Goal: Information Seeking & Learning: Learn about a topic

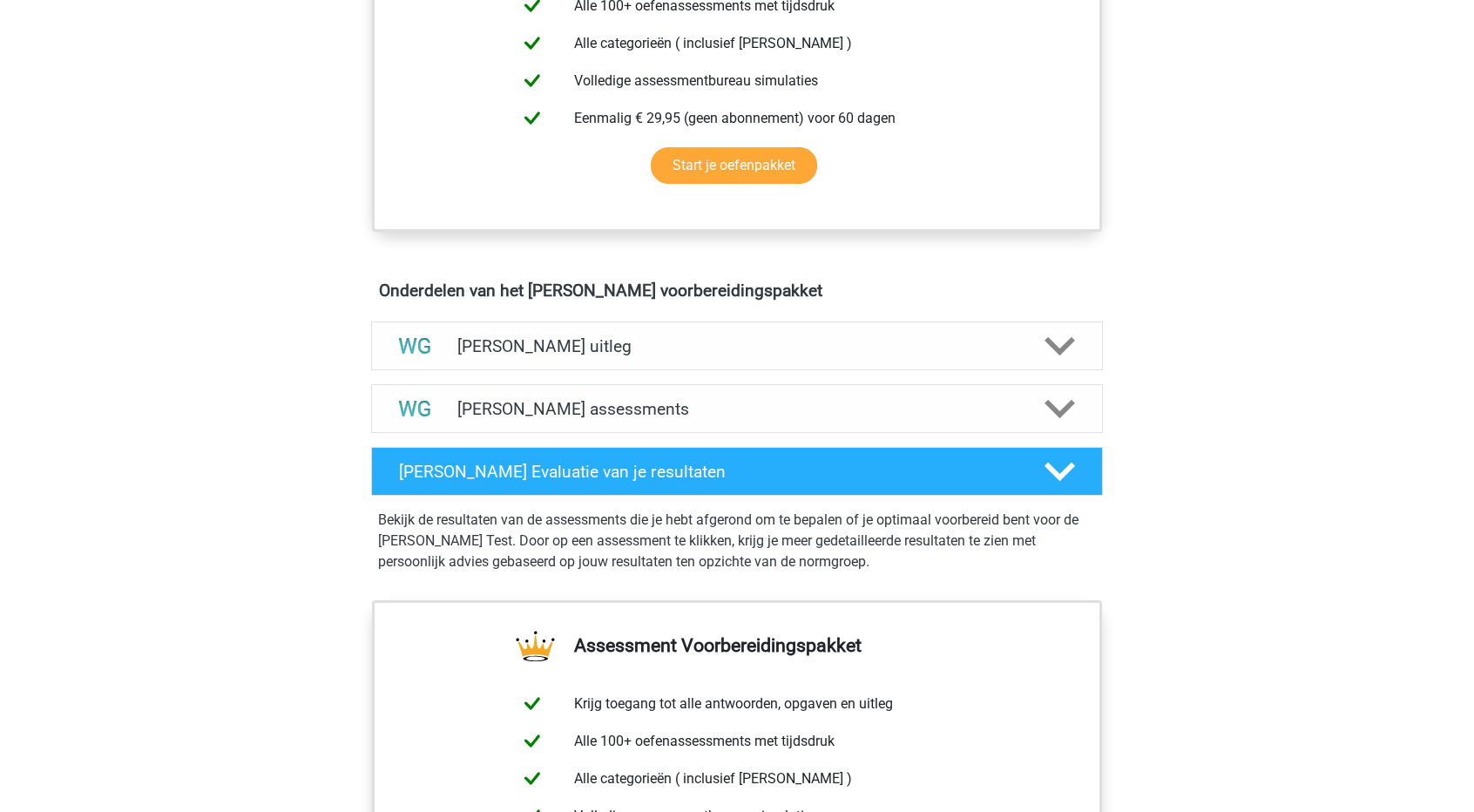
scroll to position [783, 0]
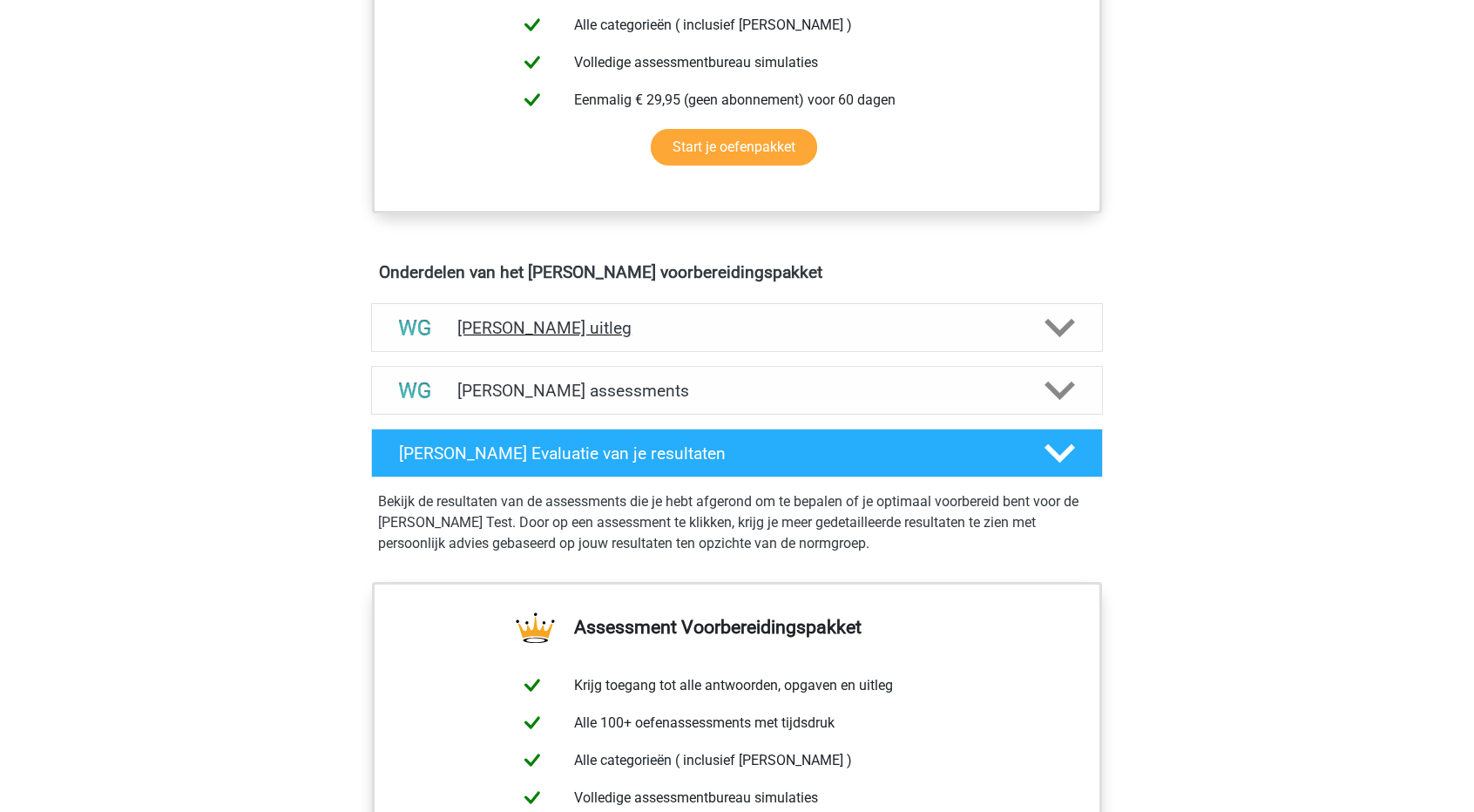
click at [1054, 323] on polygon at bounding box center [1059, 328] width 30 height 19
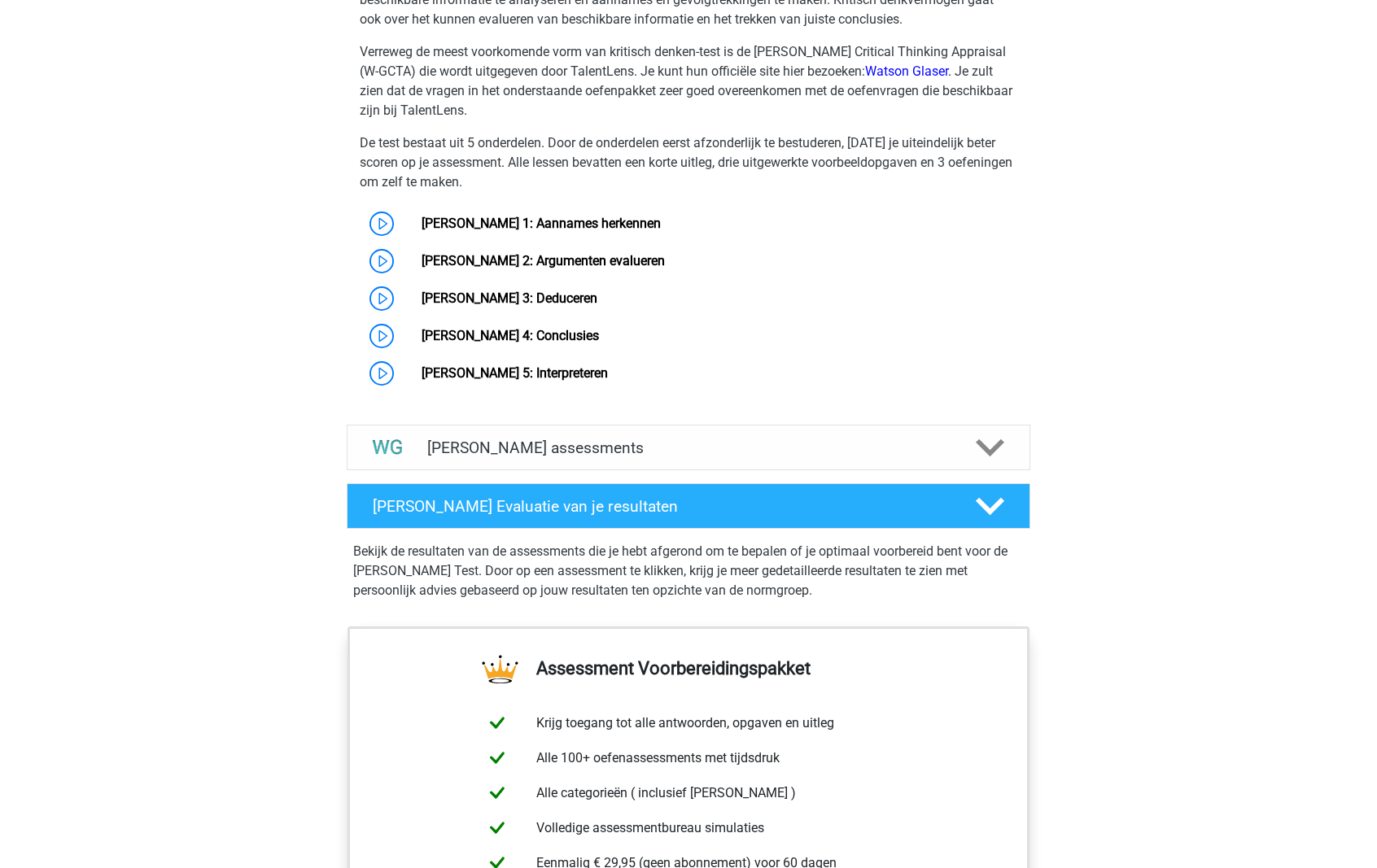
scroll to position [1263, 0]
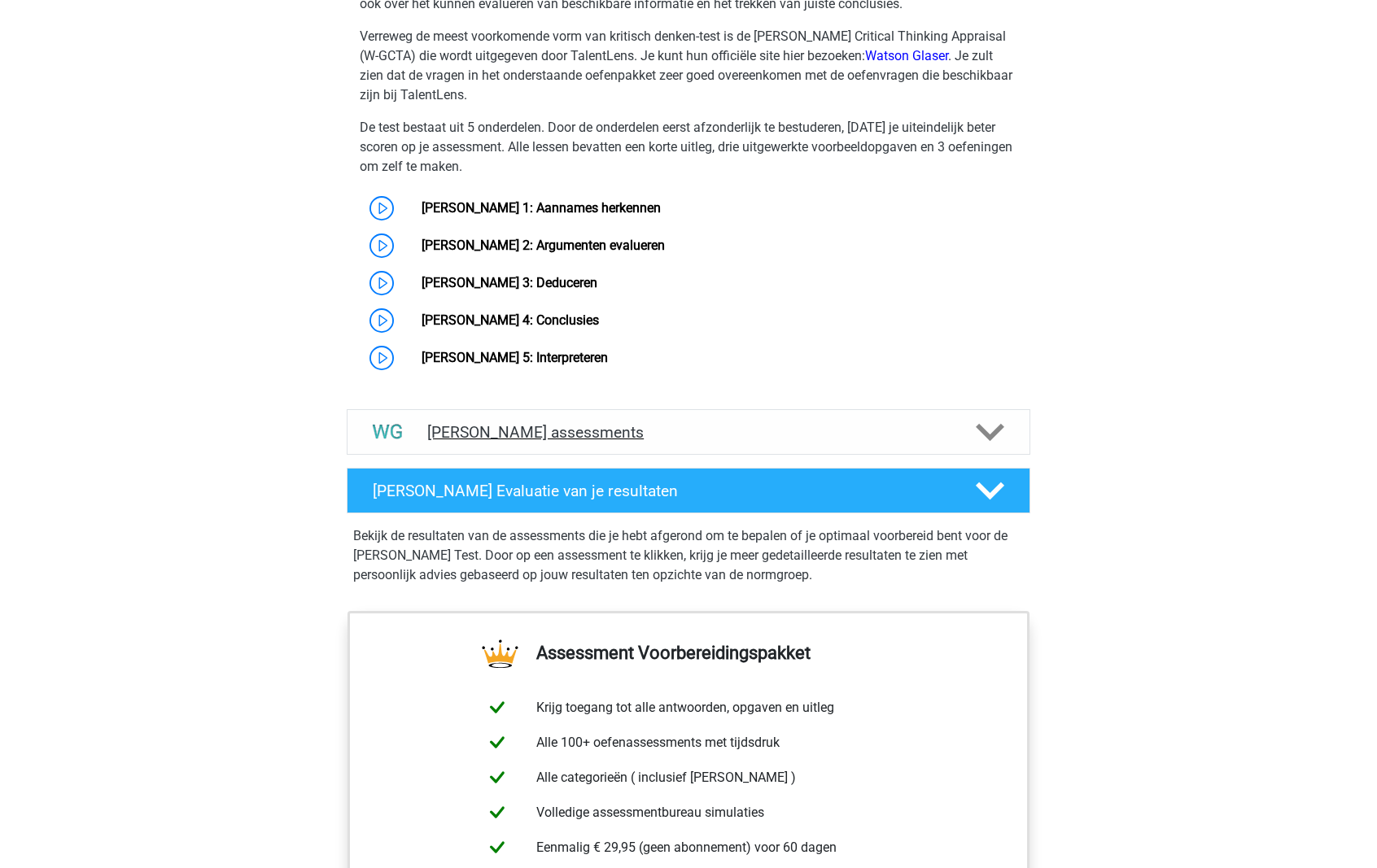
click at [711, 418] on div "Watson Glaser assessments" at bounding box center [688, 432] width 683 height 45
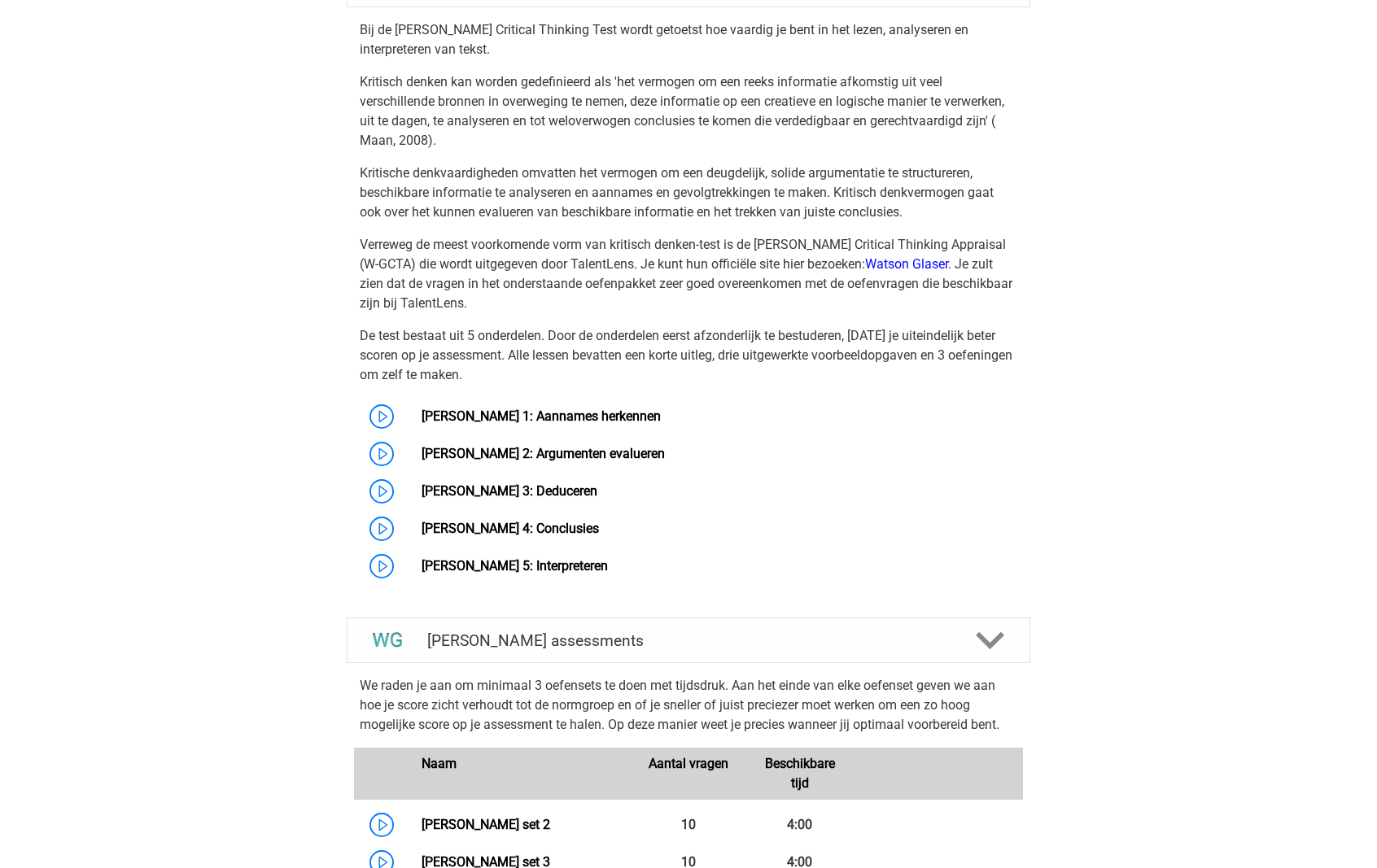
scroll to position [1019, 0]
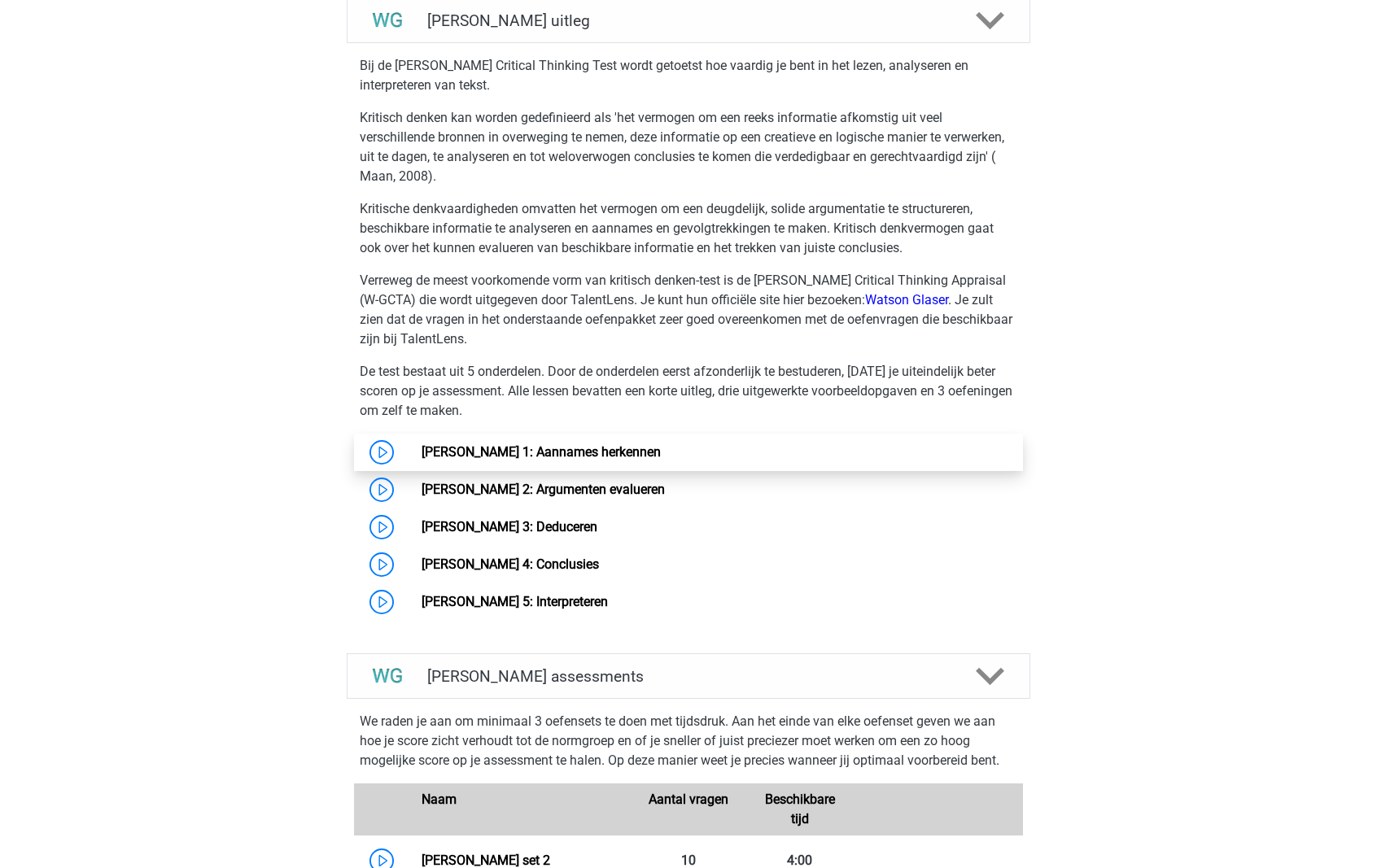
click at [421, 451] on link "[PERSON_NAME] 1: Aannames herkennen" at bounding box center [540, 451] width 239 height 15
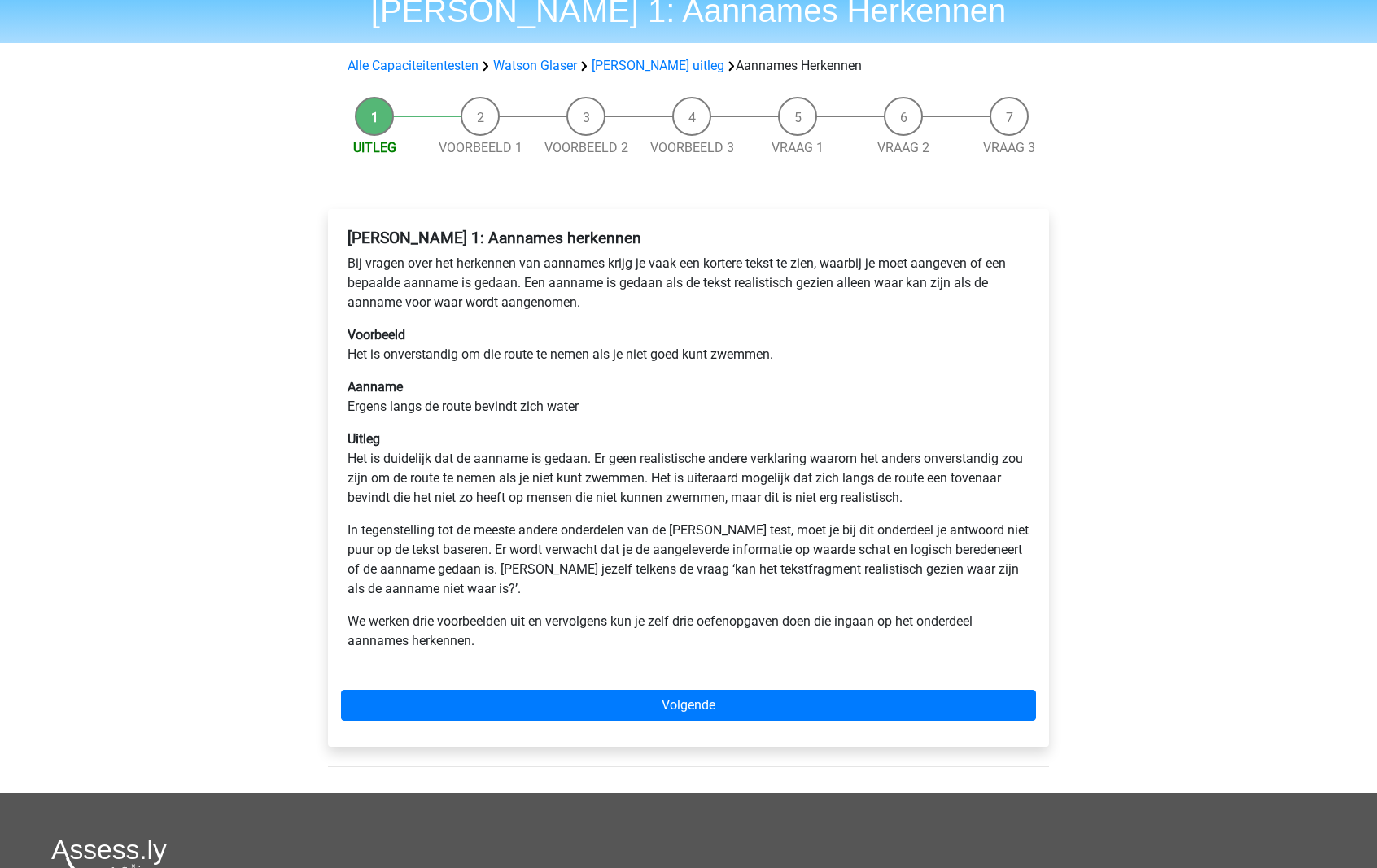
scroll to position [82, 0]
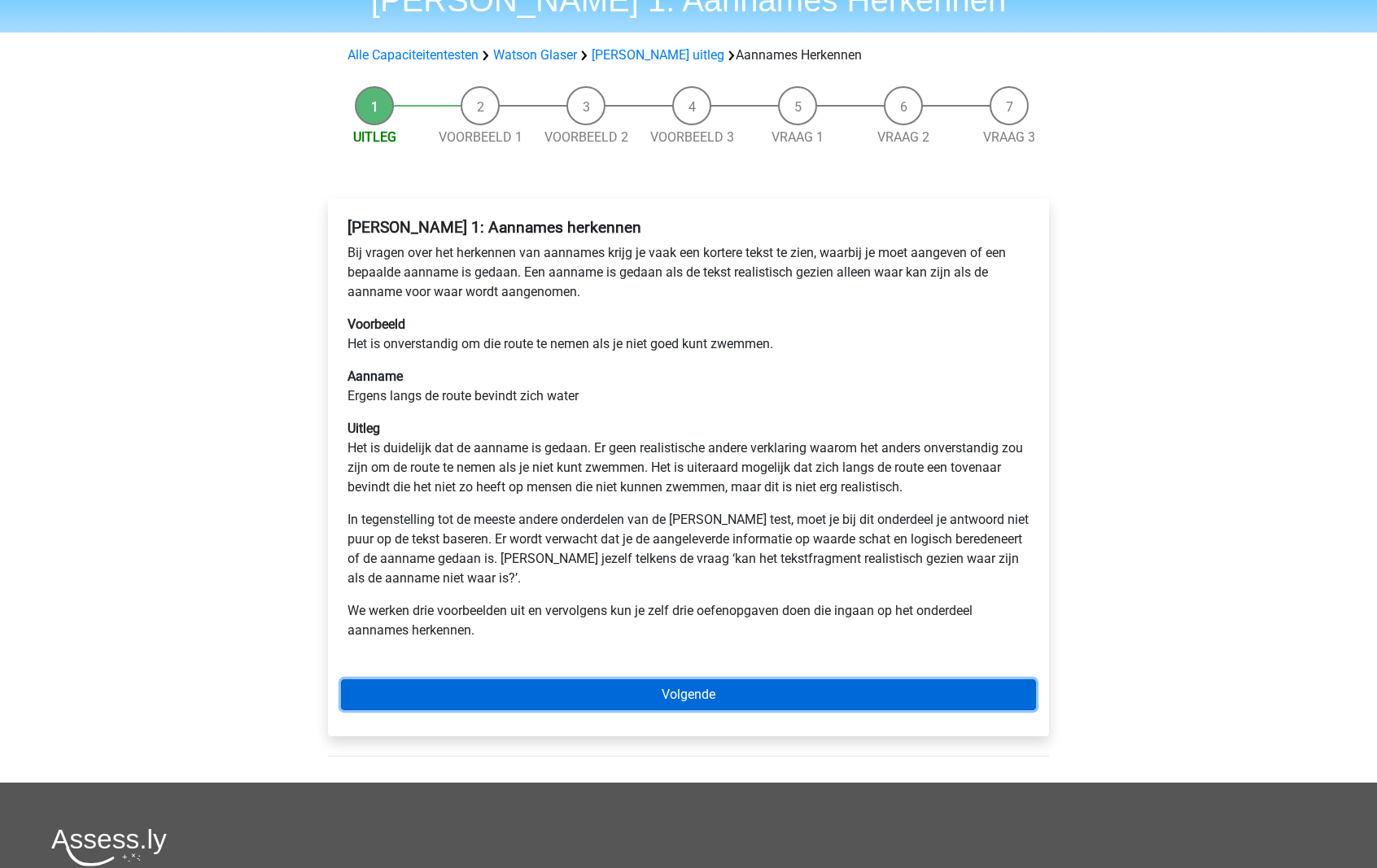
click at [728, 685] on link "Volgende" at bounding box center [688, 695] width 695 height 31
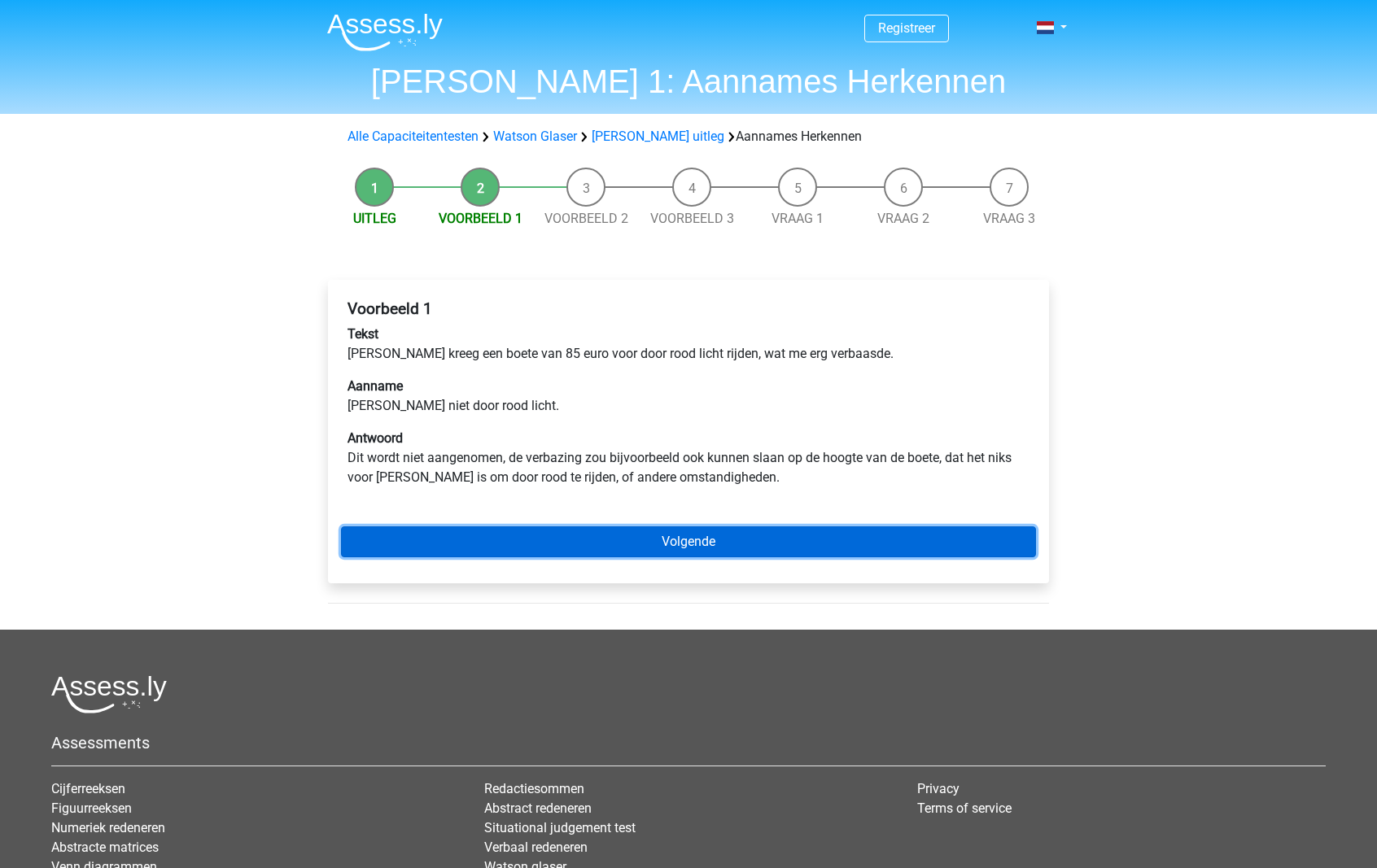
click at [768, 546] on link "Volgende" at bounding box center [688, 542] width 695 height 31
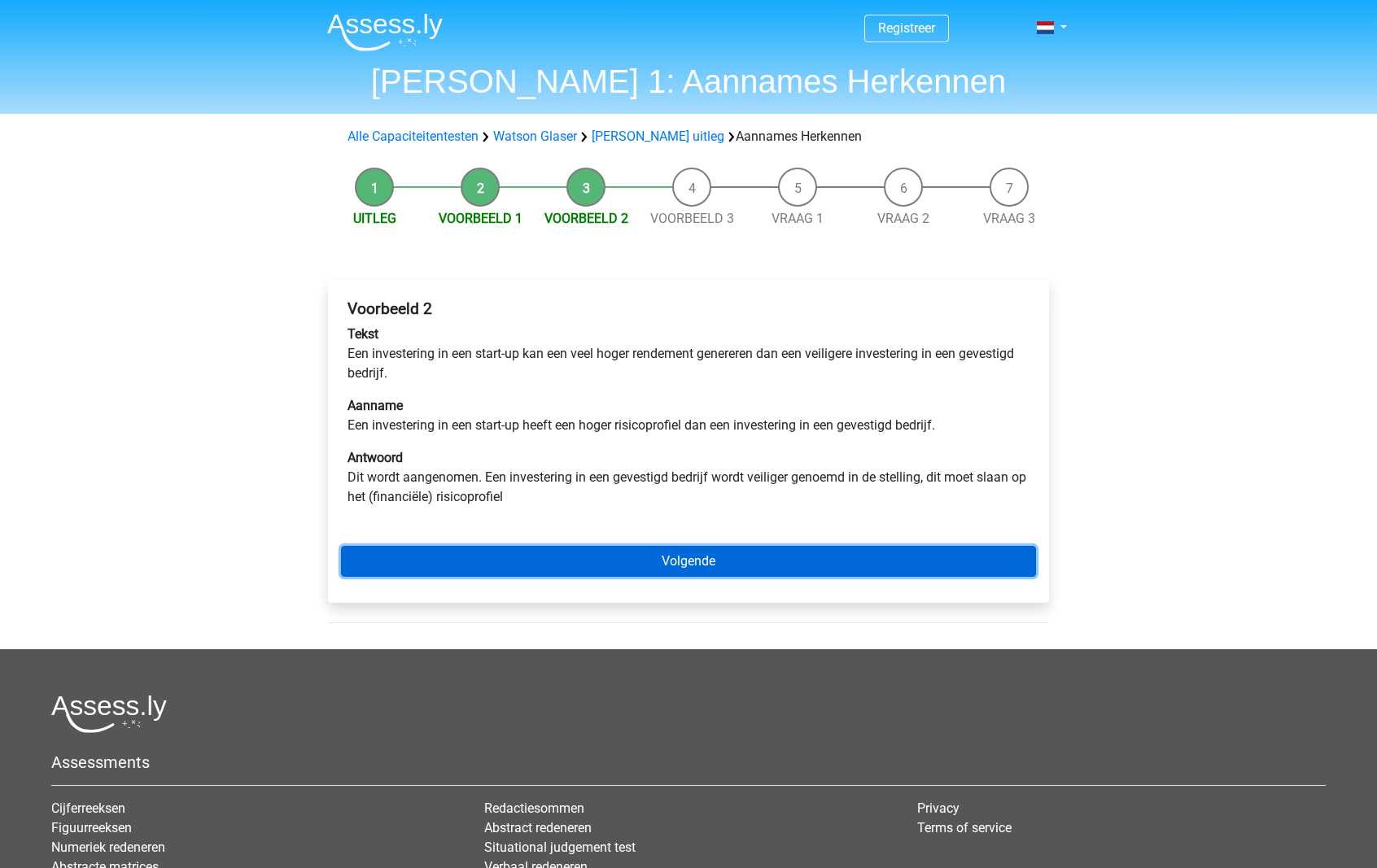
click at [768, 546] on link "Volgende" at bounding box center [688, 561] width 695 height 31
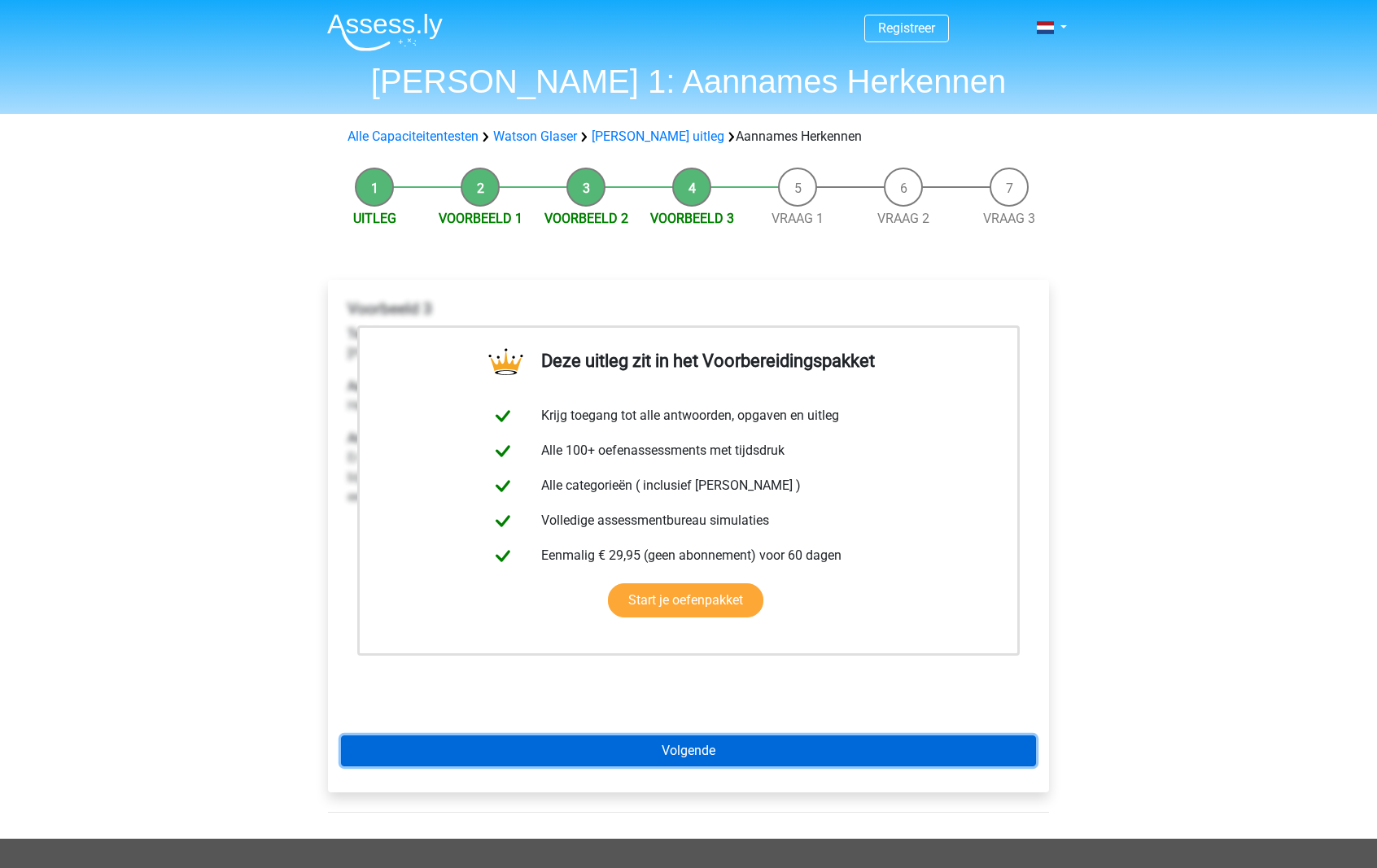
click at [675, 761] on link "Volgende" at bounding box center [688, 751] width 695 height 31
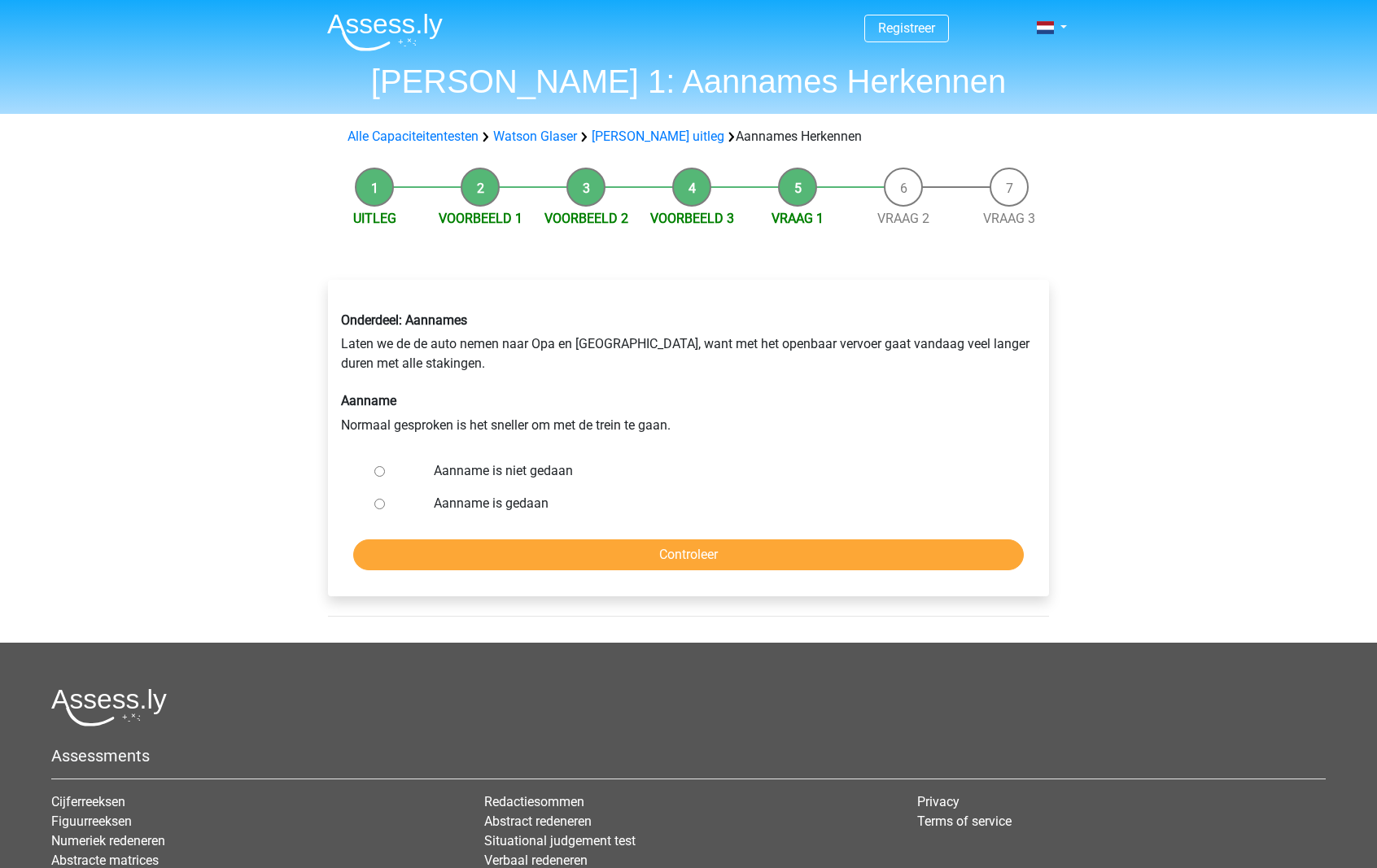
click at [500, 469] on label "Aanname is niet gedaan" at bounding box center [715, 471] width 563 height 20
click at [385, 469] on input "Aanname is niet gedaan" at bounding box center [379, 472] width 11 height 11
radio input "true"
click at [470, 544] on input "Controleer" at bounding box center [688, 554] width 671 height 31
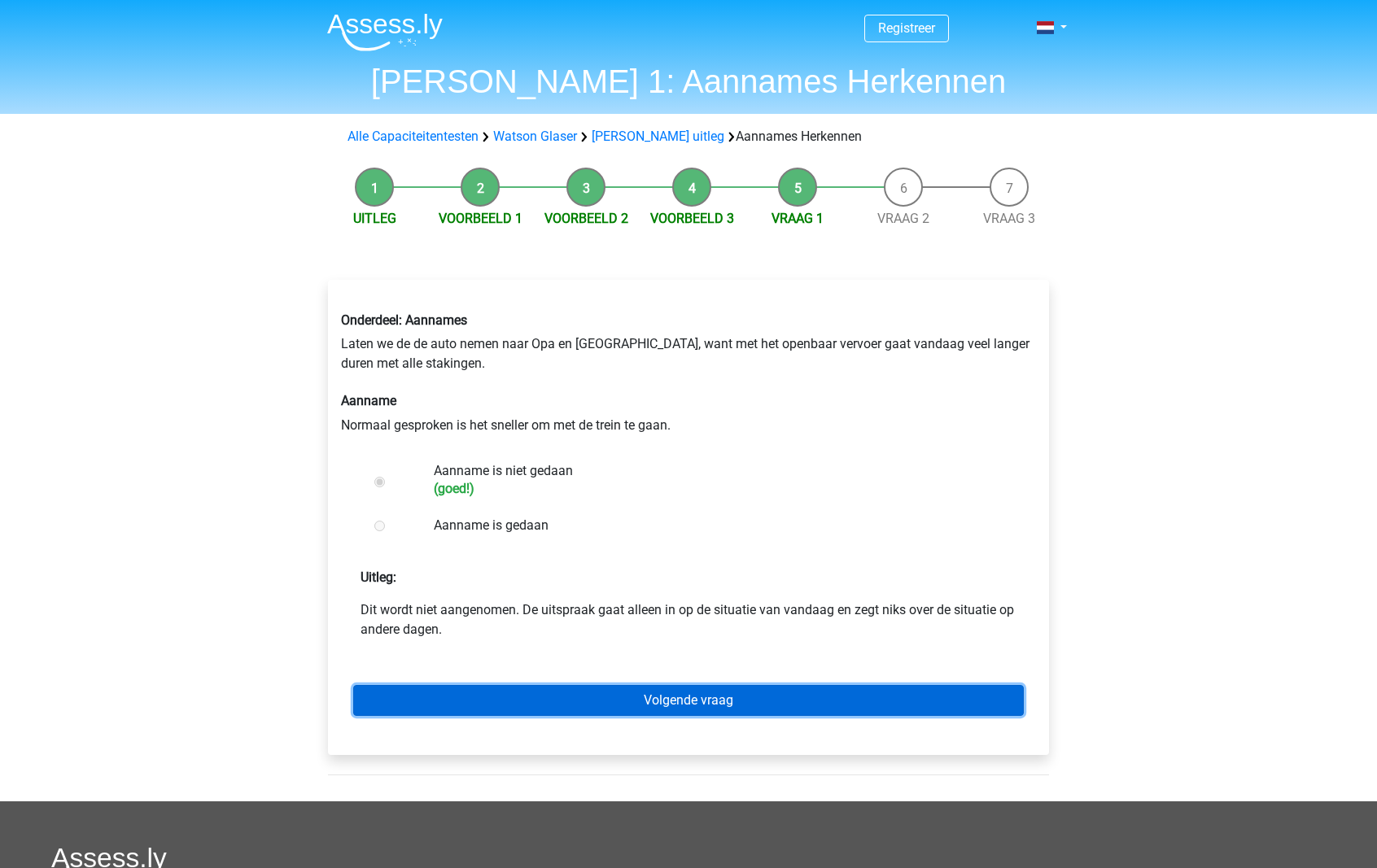
click at [434, 701] on link "Volgende vraag" at bounding box center [688, 700] width 671 height 31
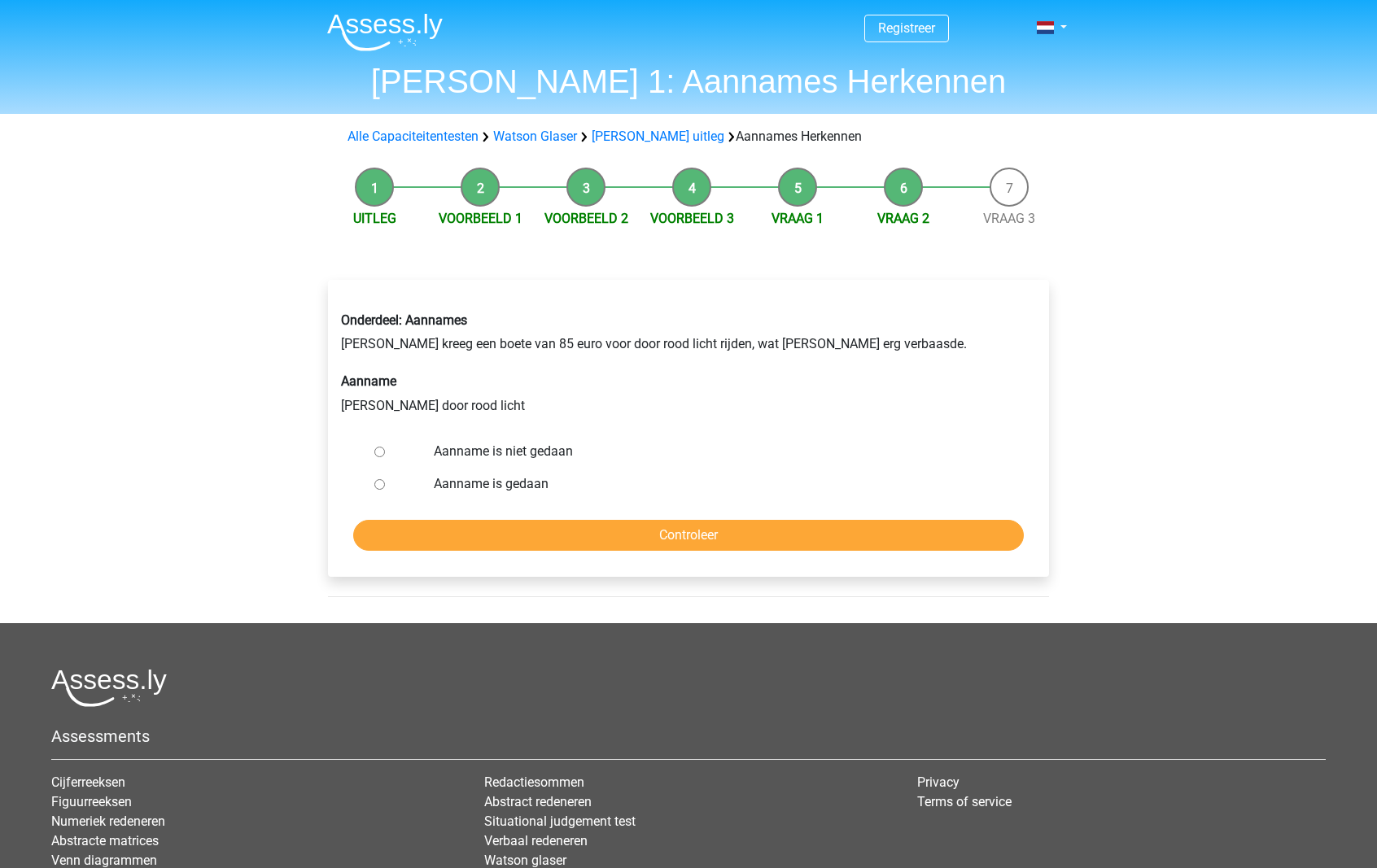
click at [437, 479] on label "Aanname is gedaan" at bounding box center [715, 484] width 563 height 20
click at [385, 480] on input "Aanname is gedaan" at bounding box center [379, 485] width 11 height 11
radio input "true"
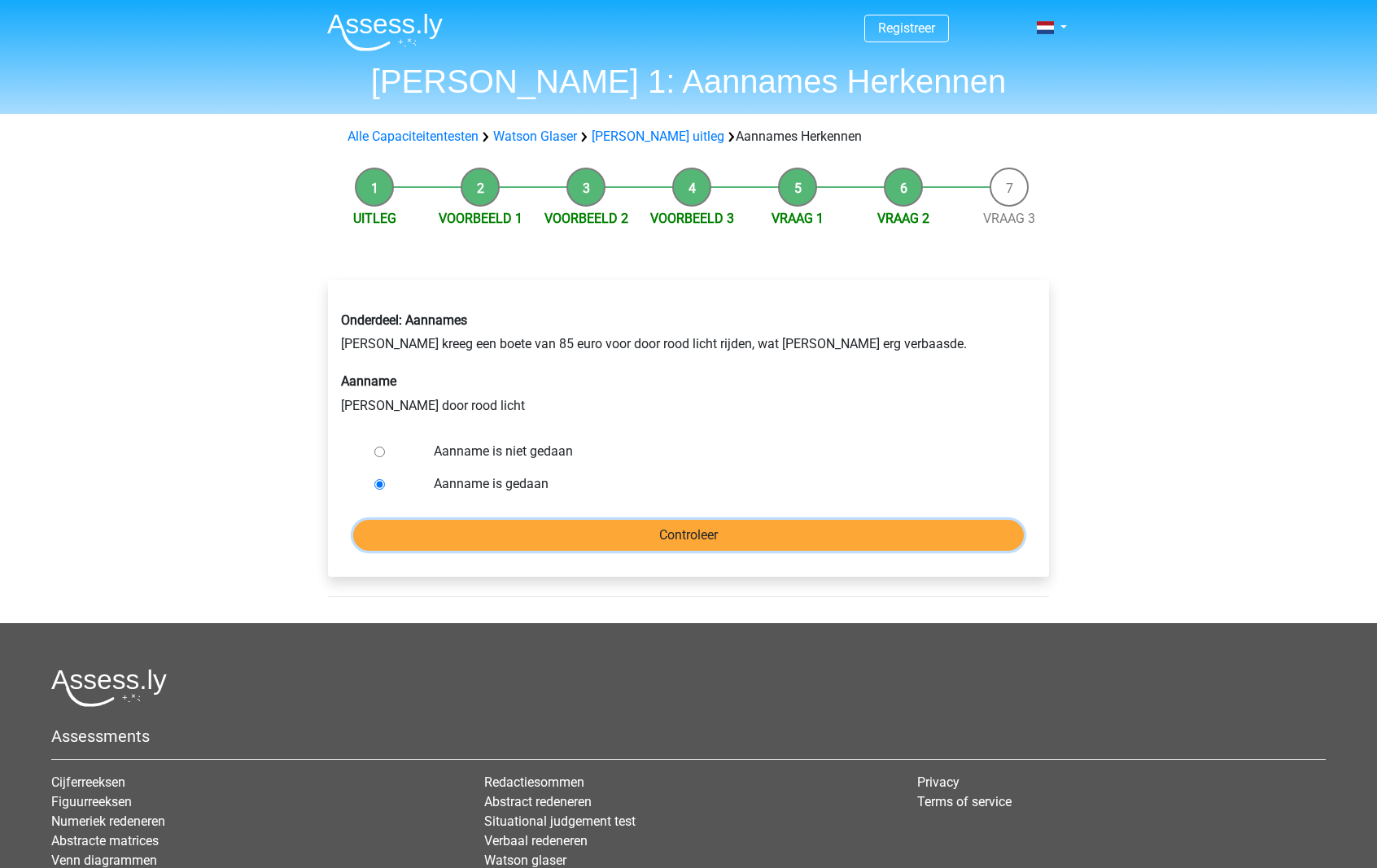
click at [438, 520] on input "Controleer" at bounding box center [688, 535] width 671 height 31
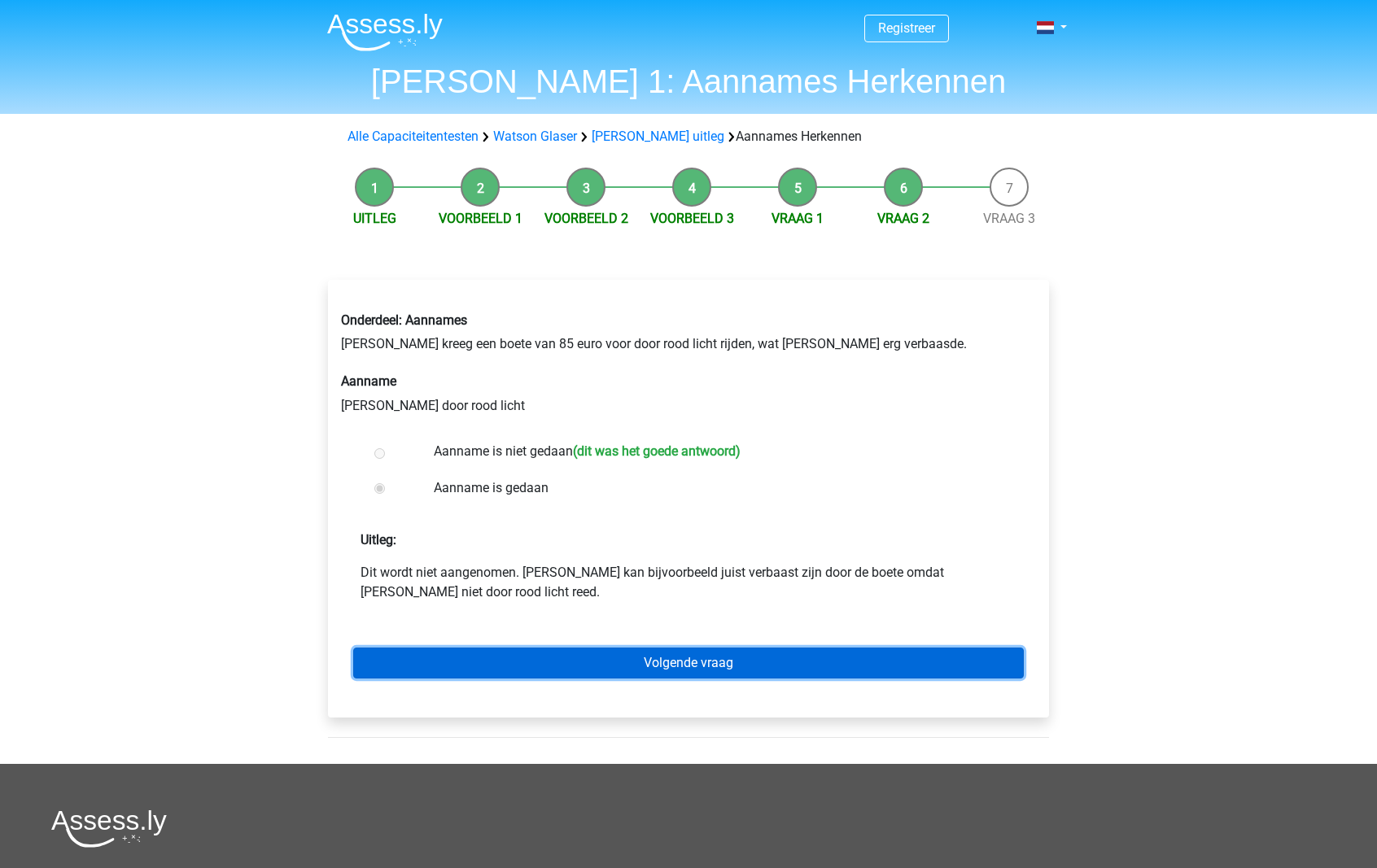
click at [387, 657] on link "Volgende vraag" at bounding box center [688, 663] width 671 height 31
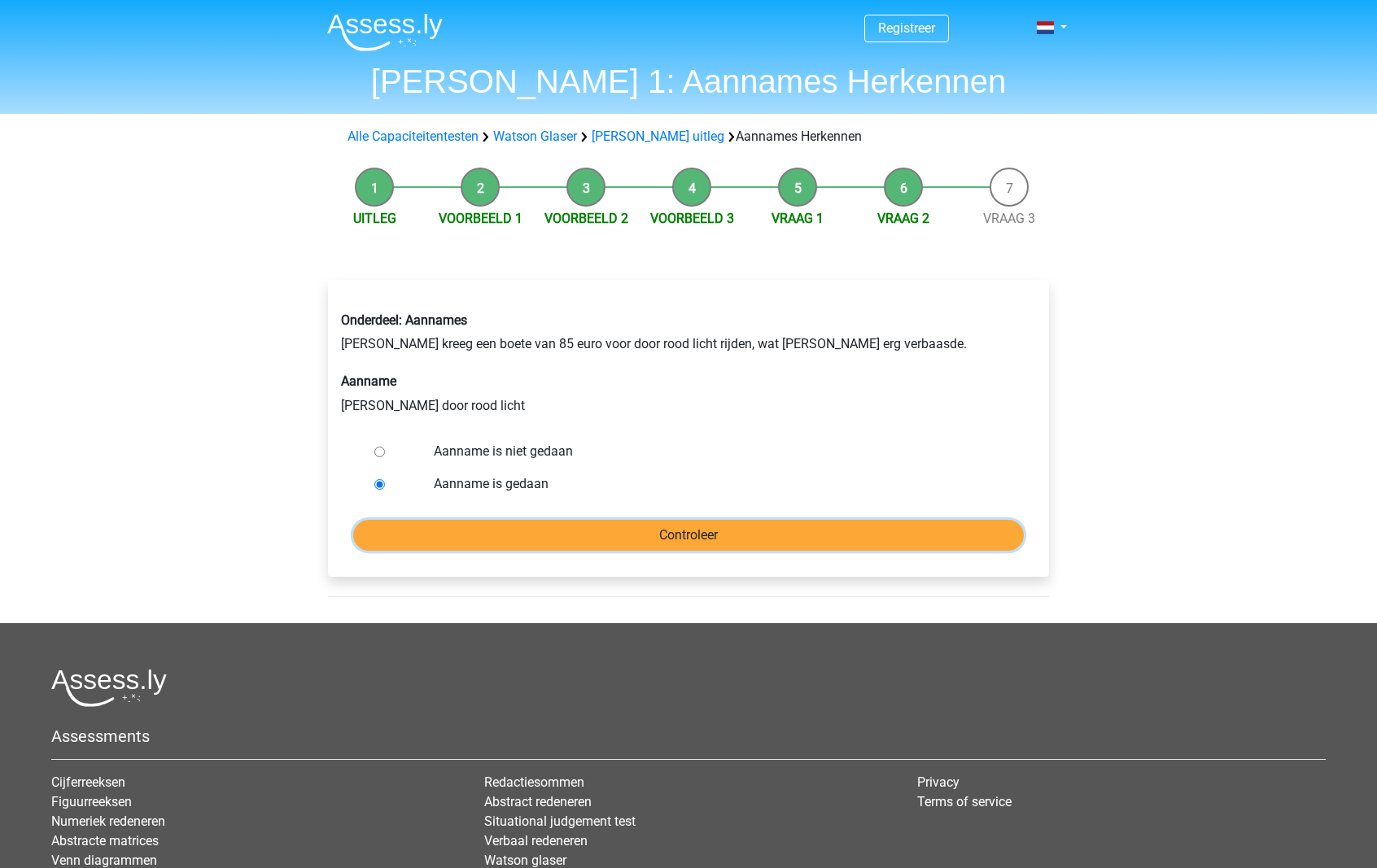
click at [648, 522] on input "Controleer" at bounding box center [688, 535] width 671 height 31
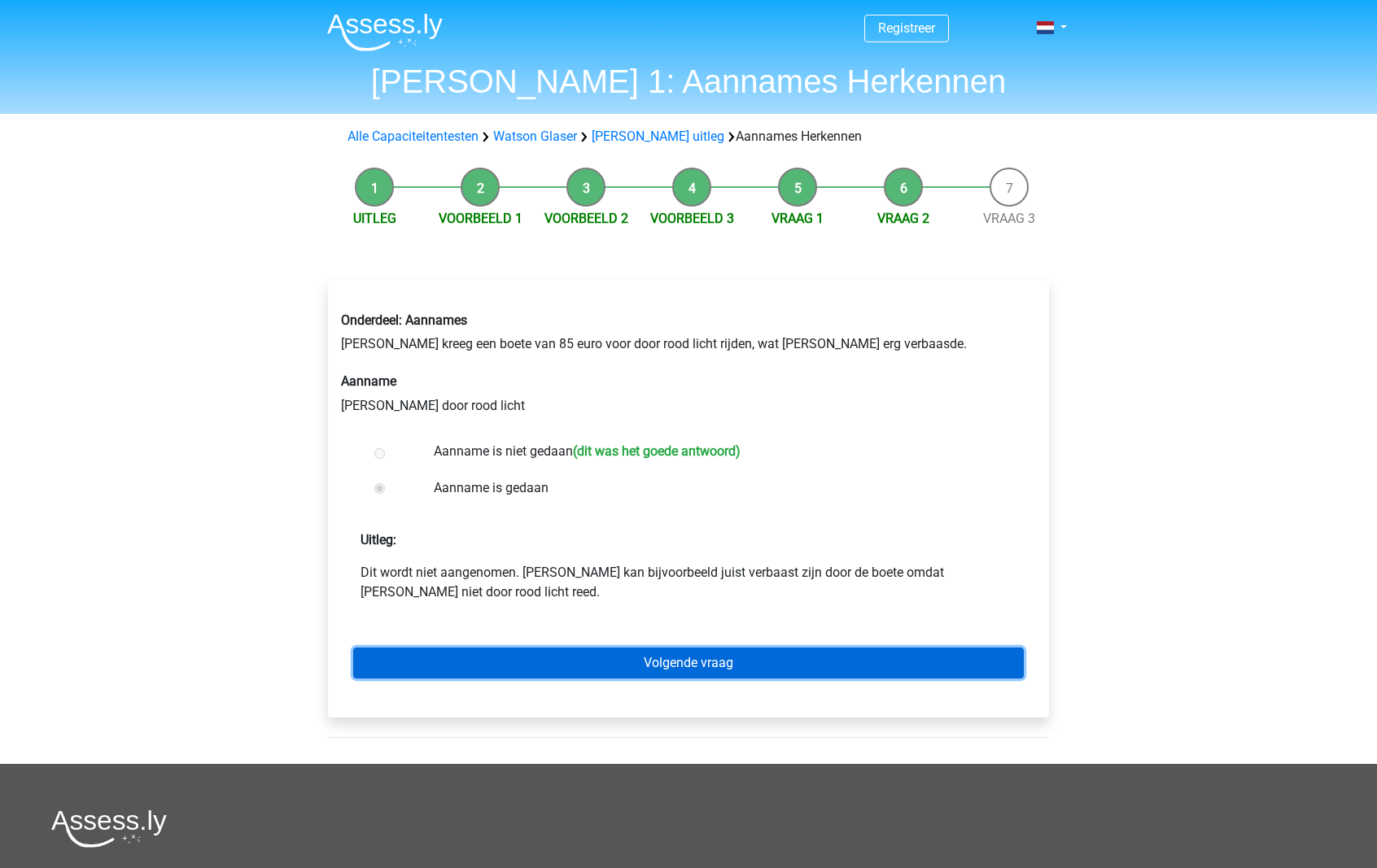
click at [657, 656] on link "Volgende vraag" at bounding box center [688, 663] width 671 height 31
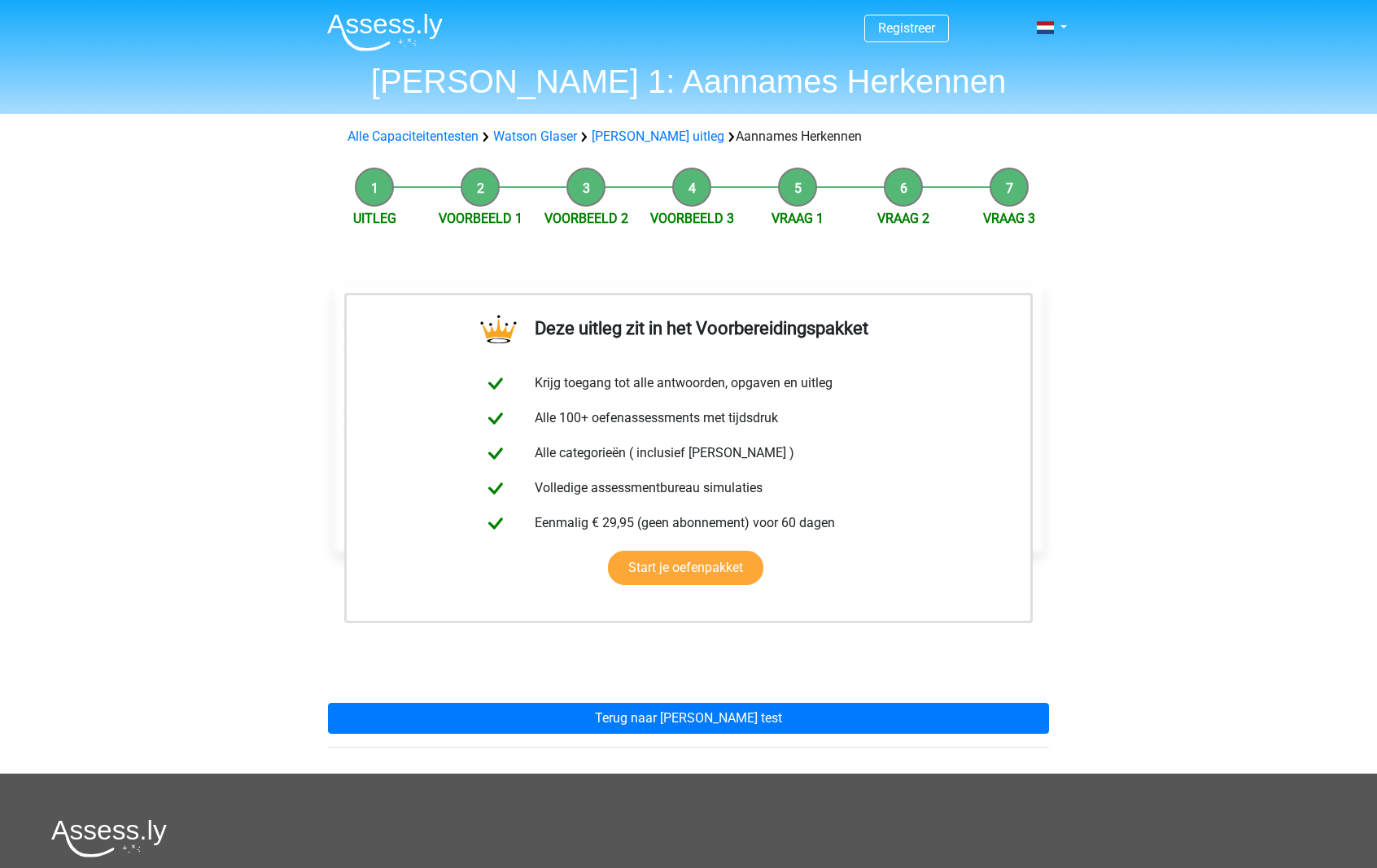
click at [658, 701] on div "Deze uitleg zit in het Voorbereidingspakket Krijg toegang tot alle antwoorden, …" at bounding box center [688, 510] width 747 height 527
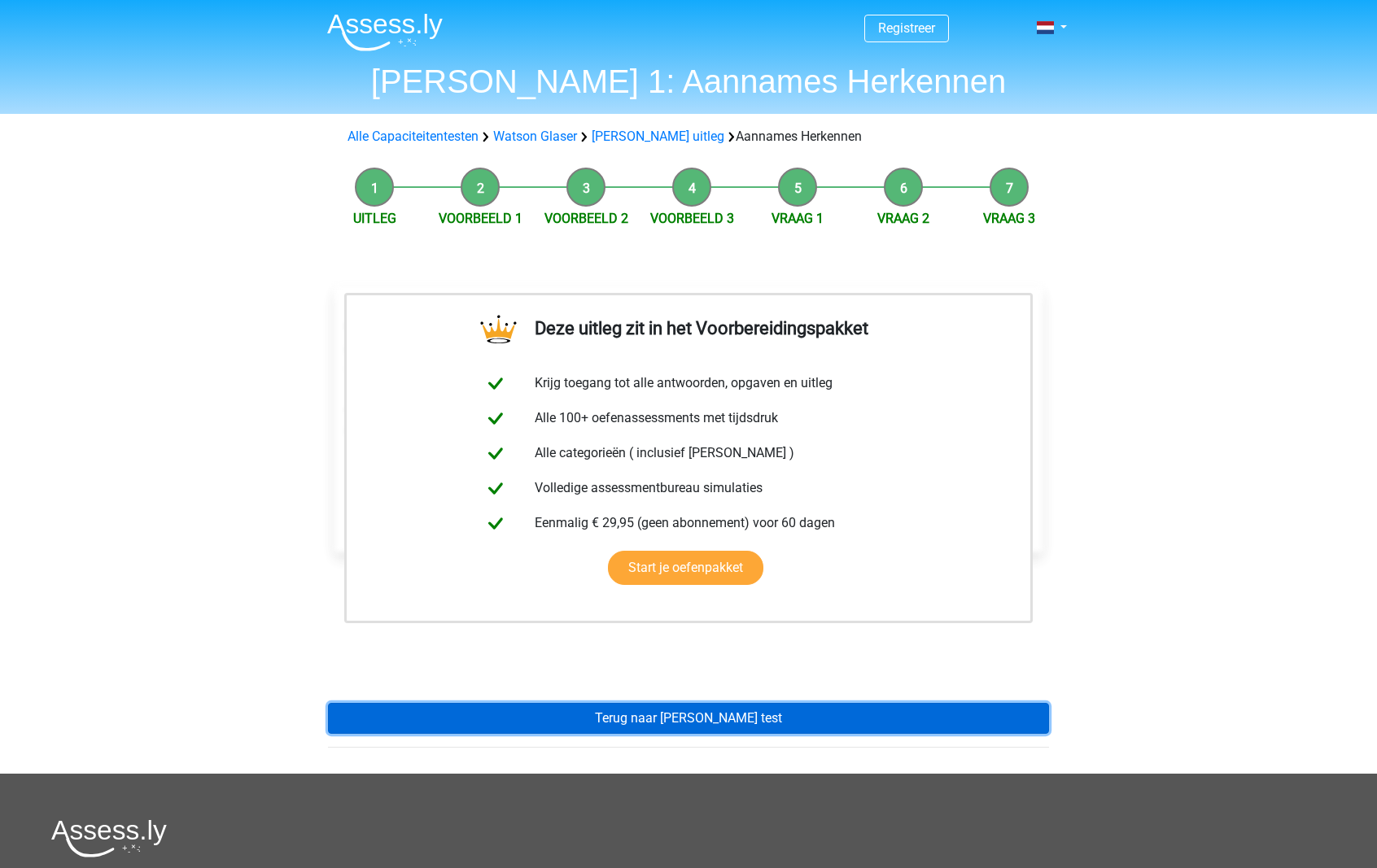
click at [654, 716] on link "Terug naar watson glaser test" at bounding box center [688, 718] width 721 height 31
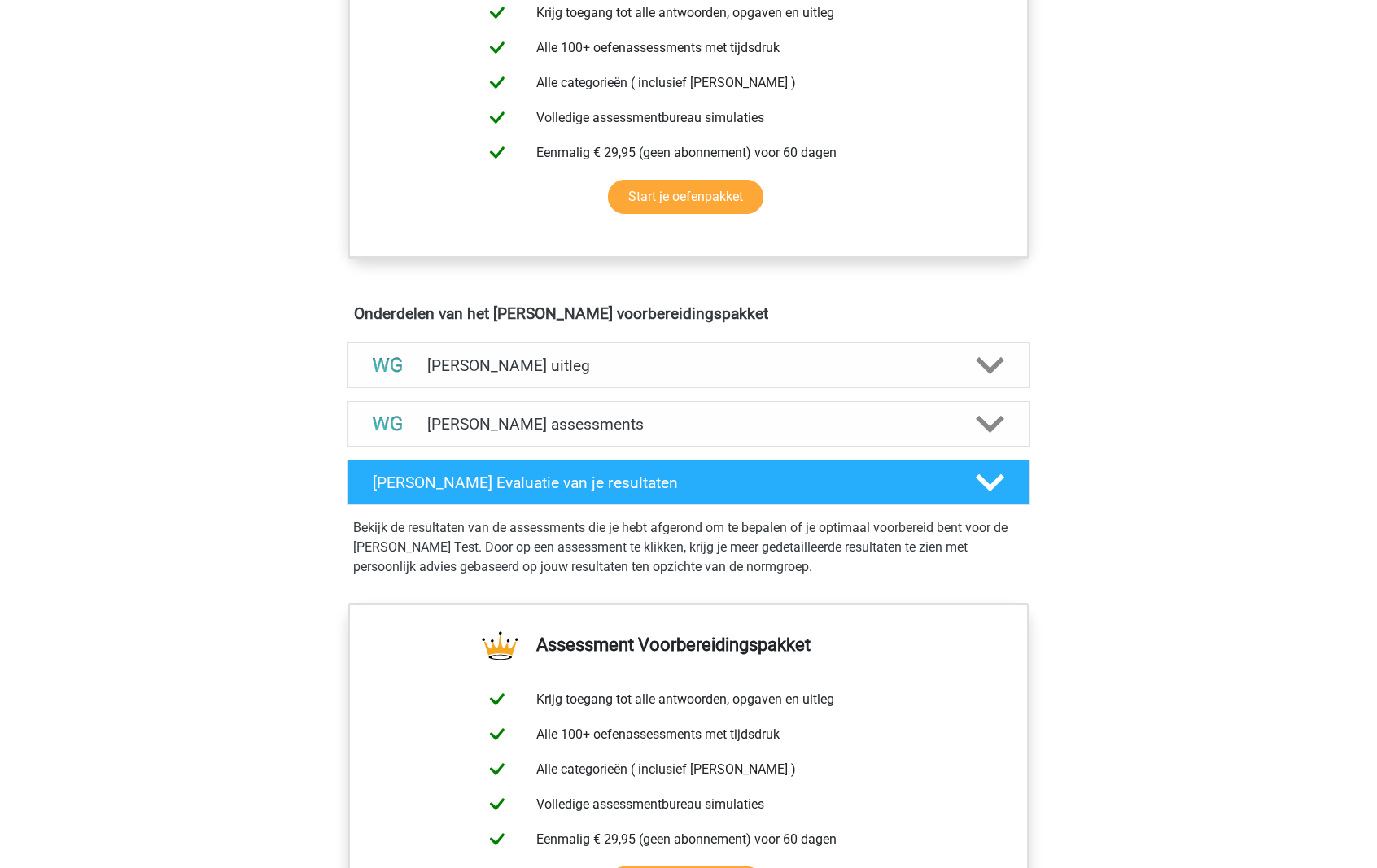
scroll to position [713, 0]
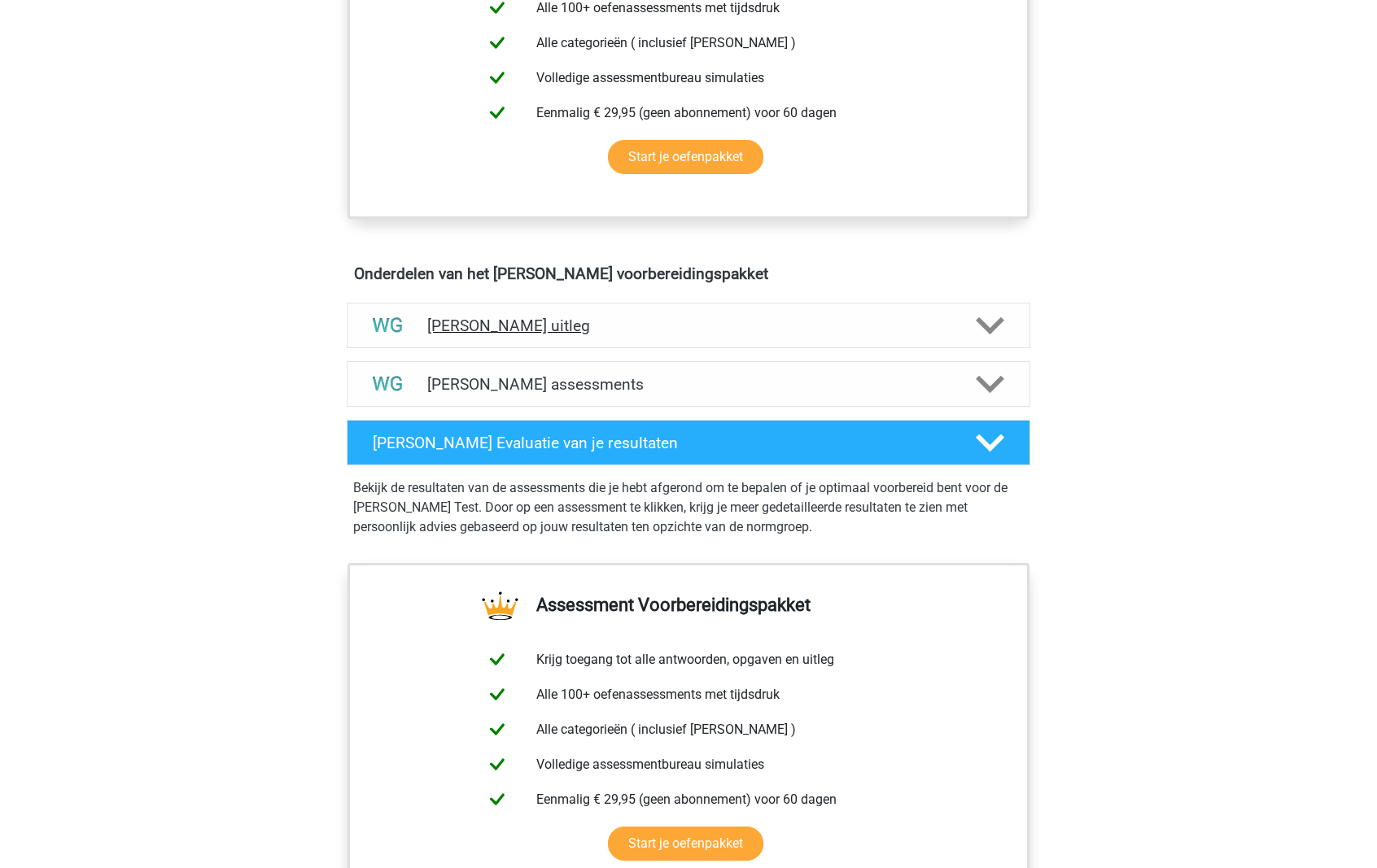
click at [946, 329] on h4 "[PERSON_NAME] uitleg" at bounding box center [688, 325] width 522 height 19
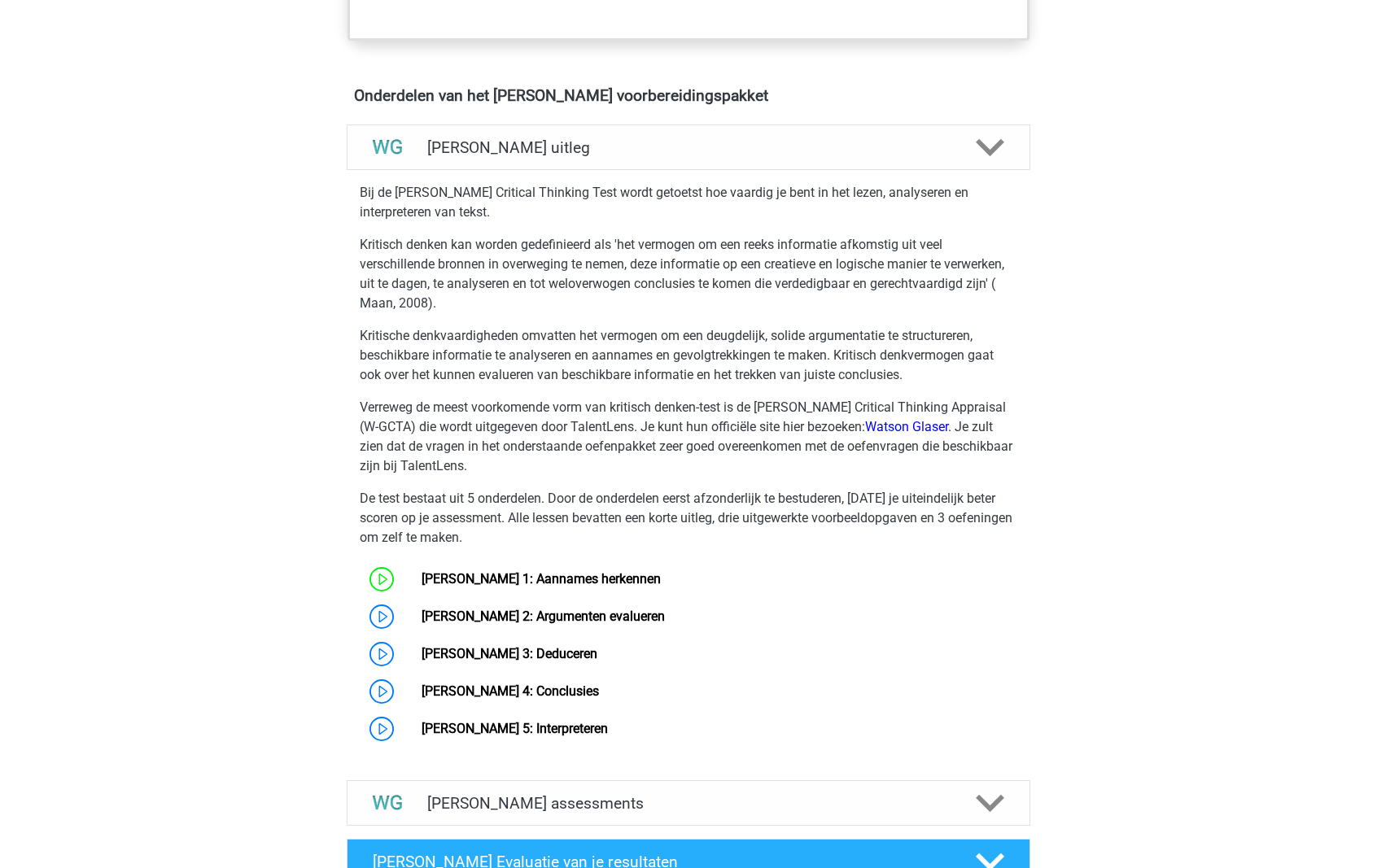
scroll to position [893, 0]
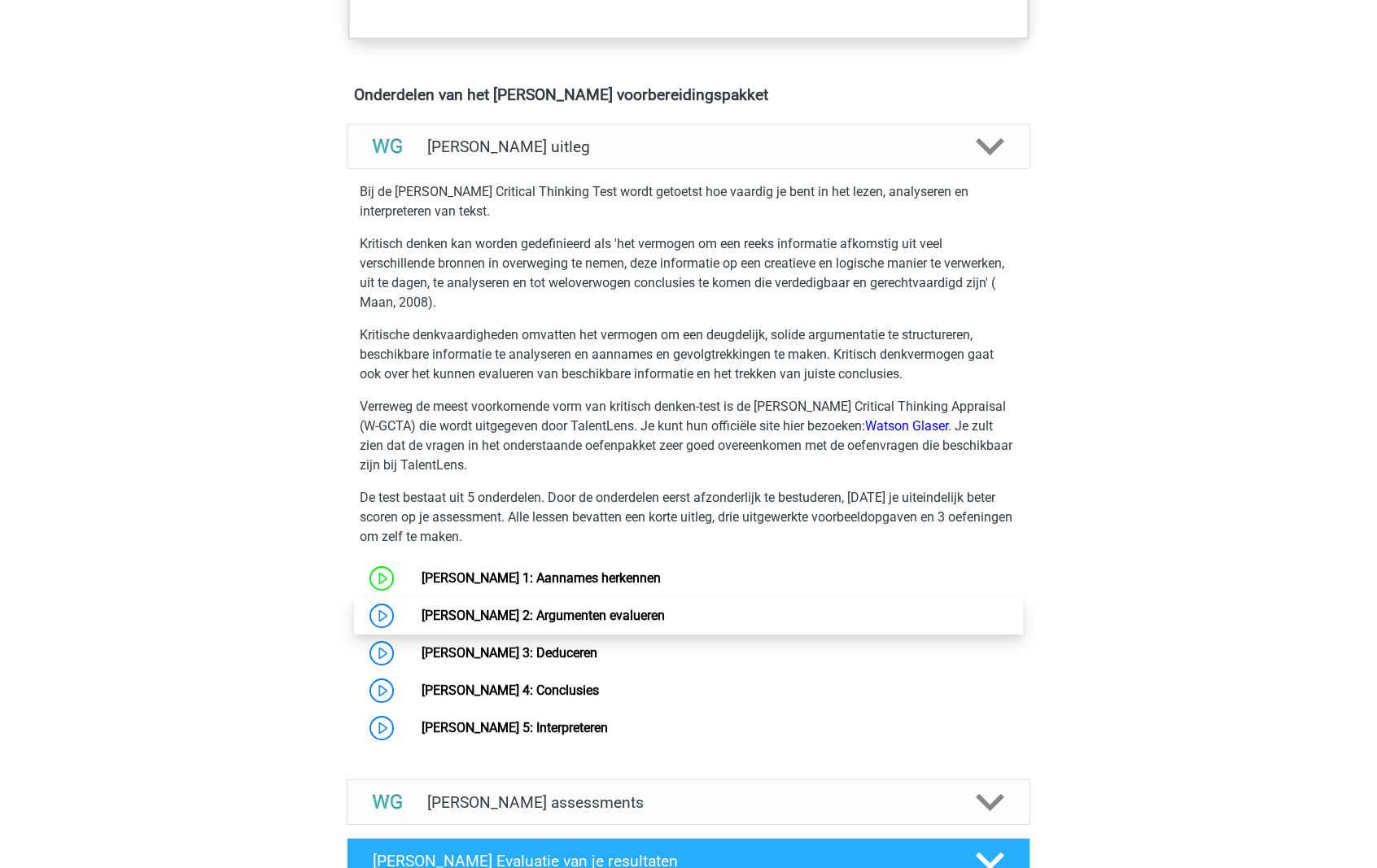
click at [480, 620] on link "[PERSON_NAME] 2: Argumenten evalueren" at bounding box center [543, 615] width 243 height 15
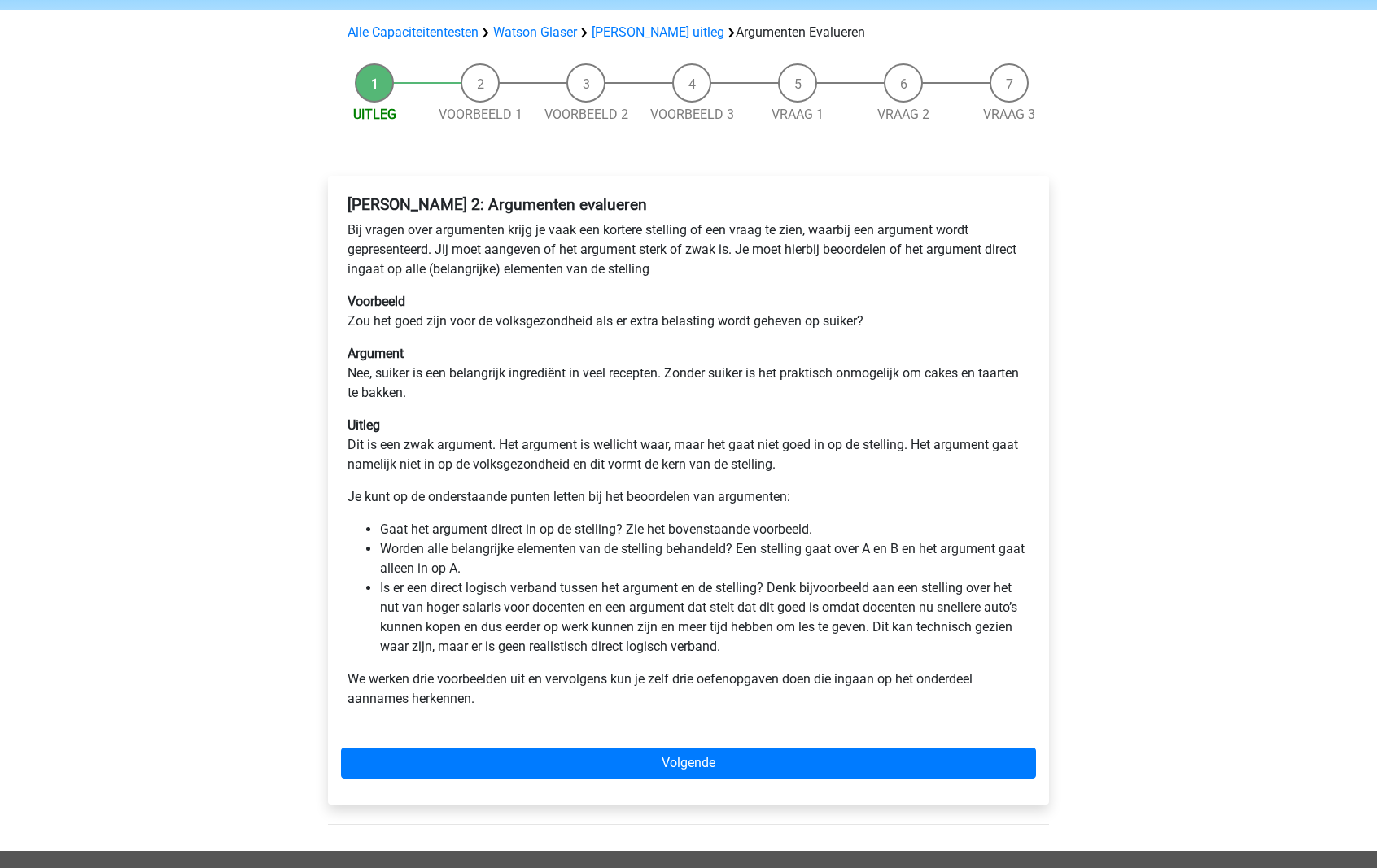
scroll to position [112, 0]
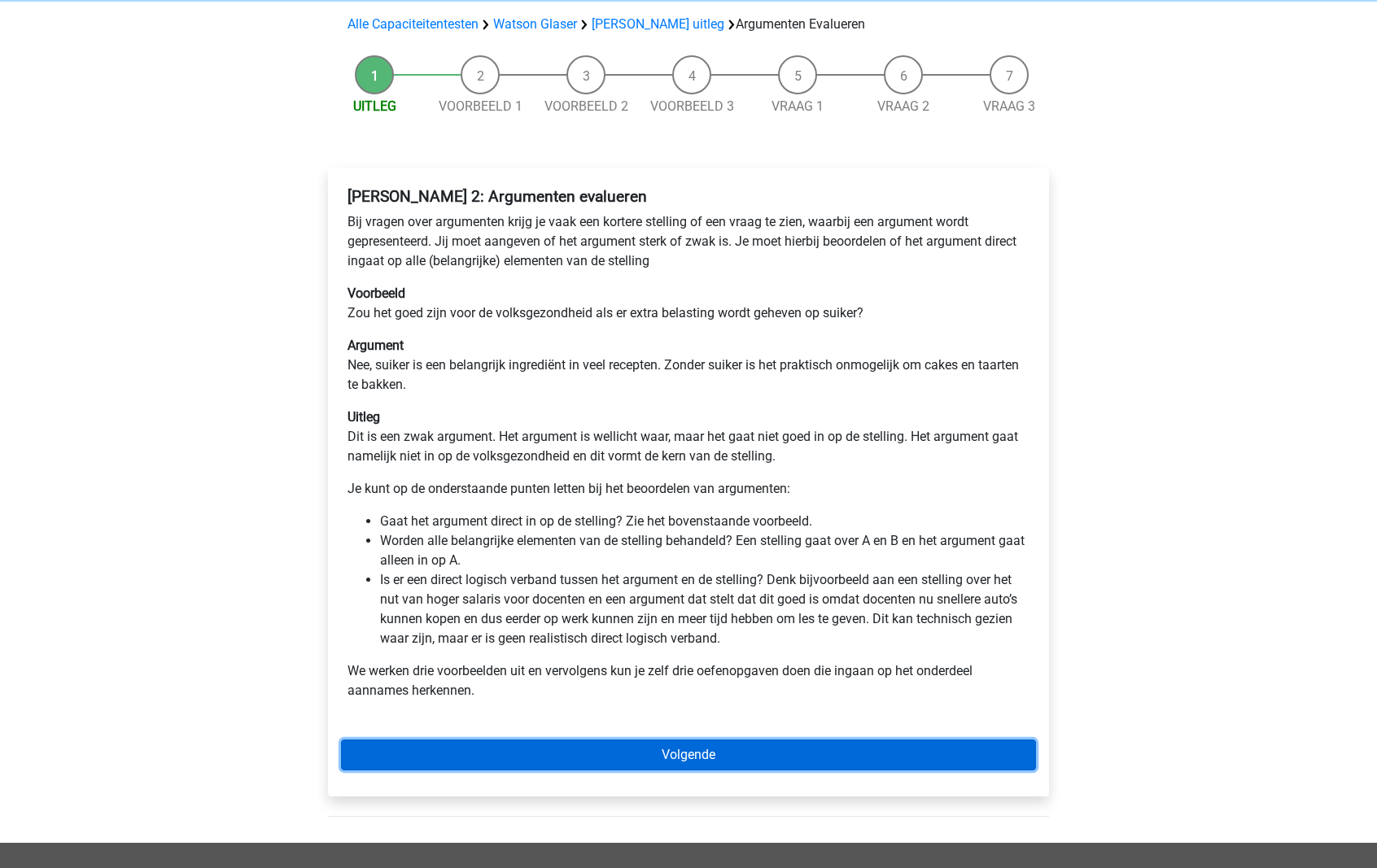
click at [927, 753] on link "Volgende" at bounding box center [688, 755] width 695 height 31
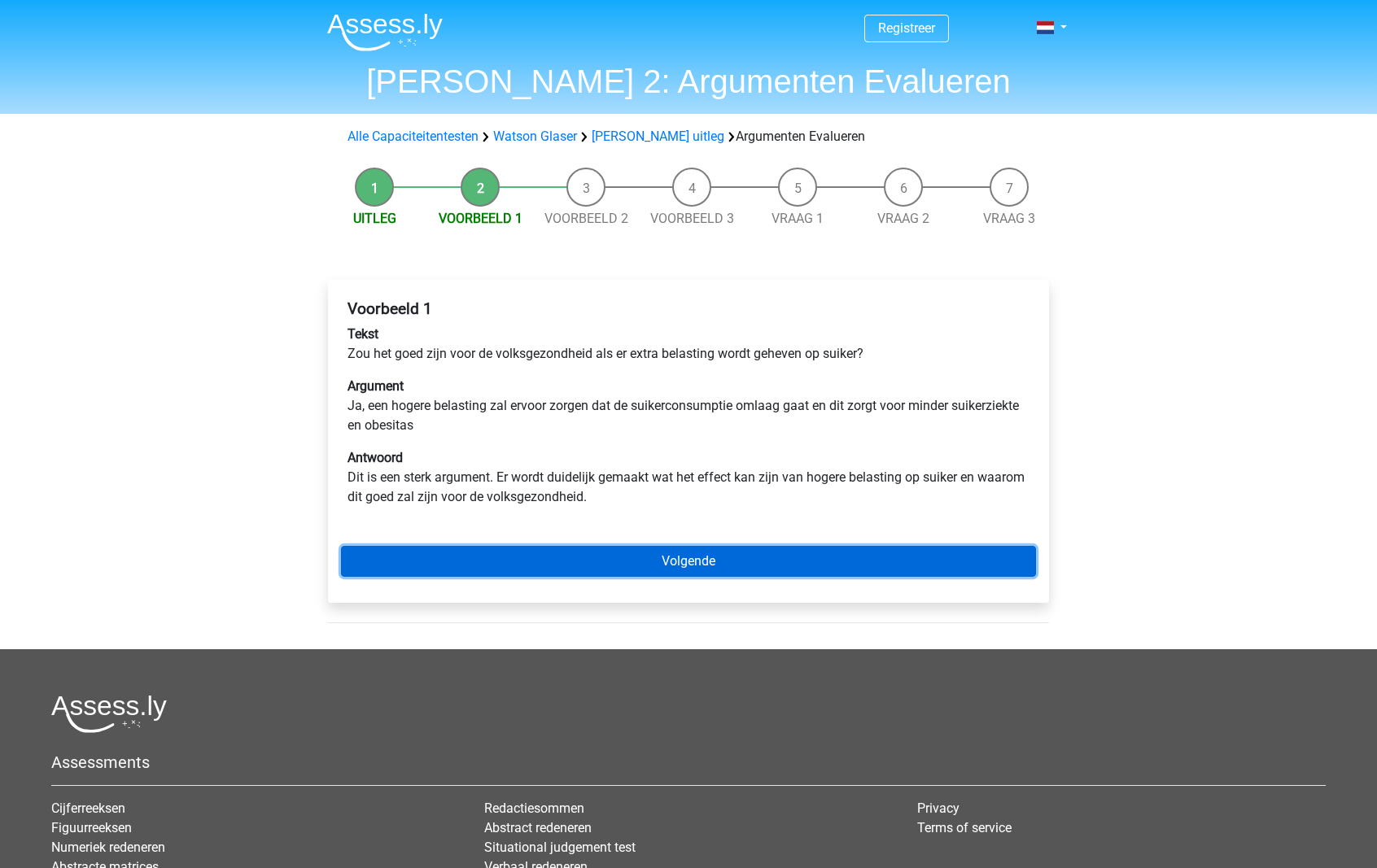
click at [706, 558] on link "Volgende" at bounding box center [688, 561] width 695 height 31
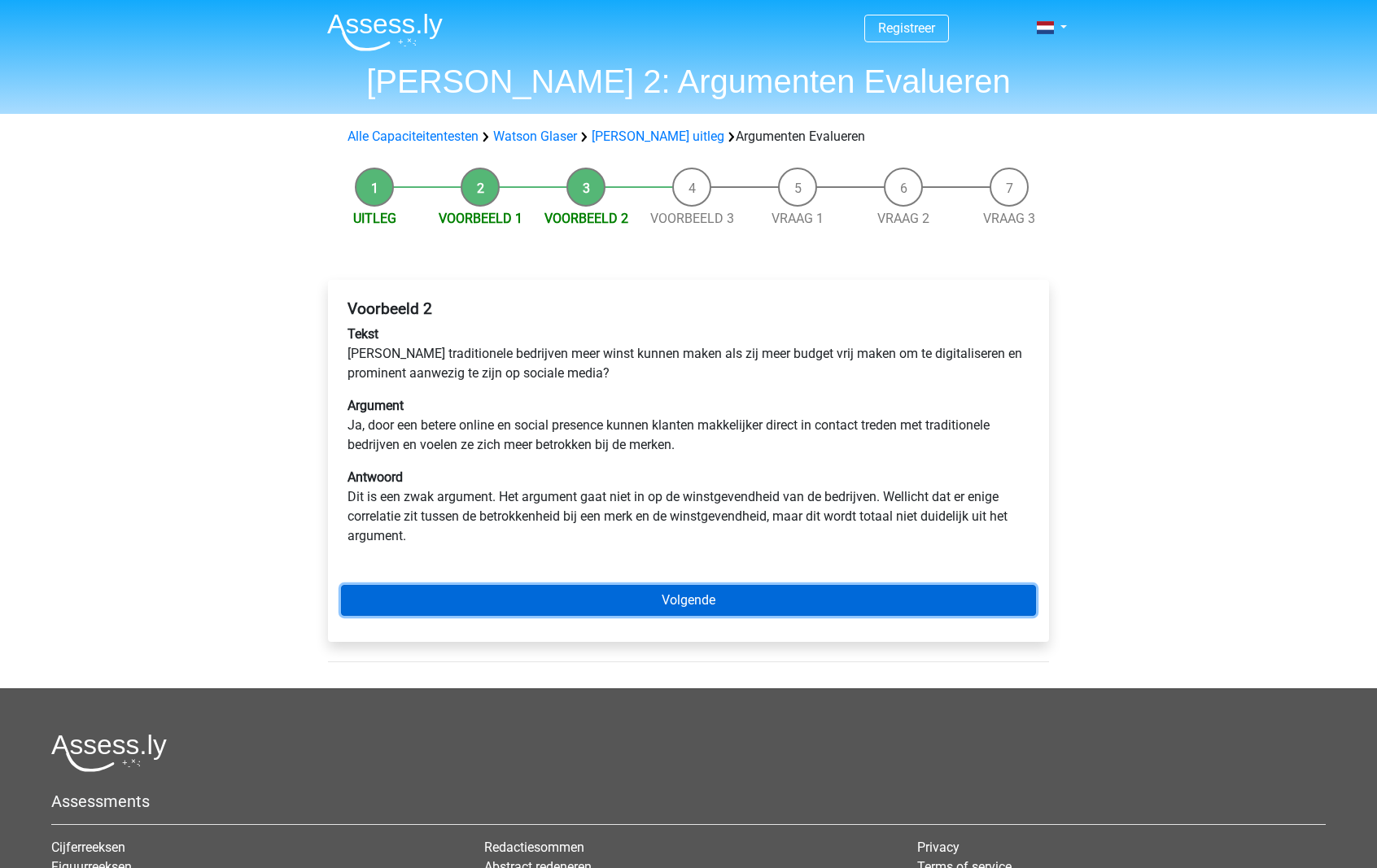
click at [710, 605] on link "Volgende" at bounding box center [688, 601] width 695 height 31
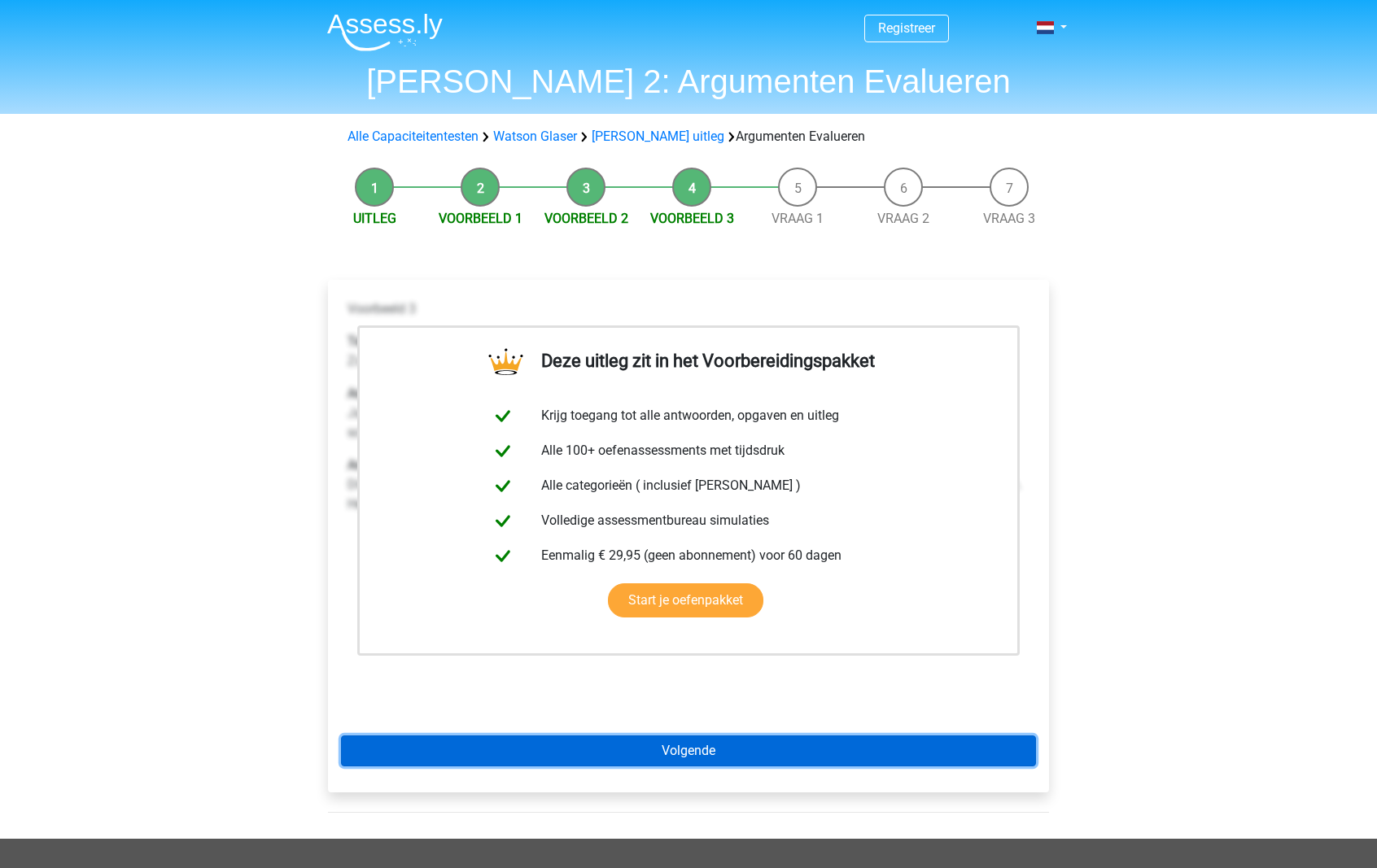
click at [683, 753] on link "Volgende" at bounding box center [688, 751] width 695 height 31
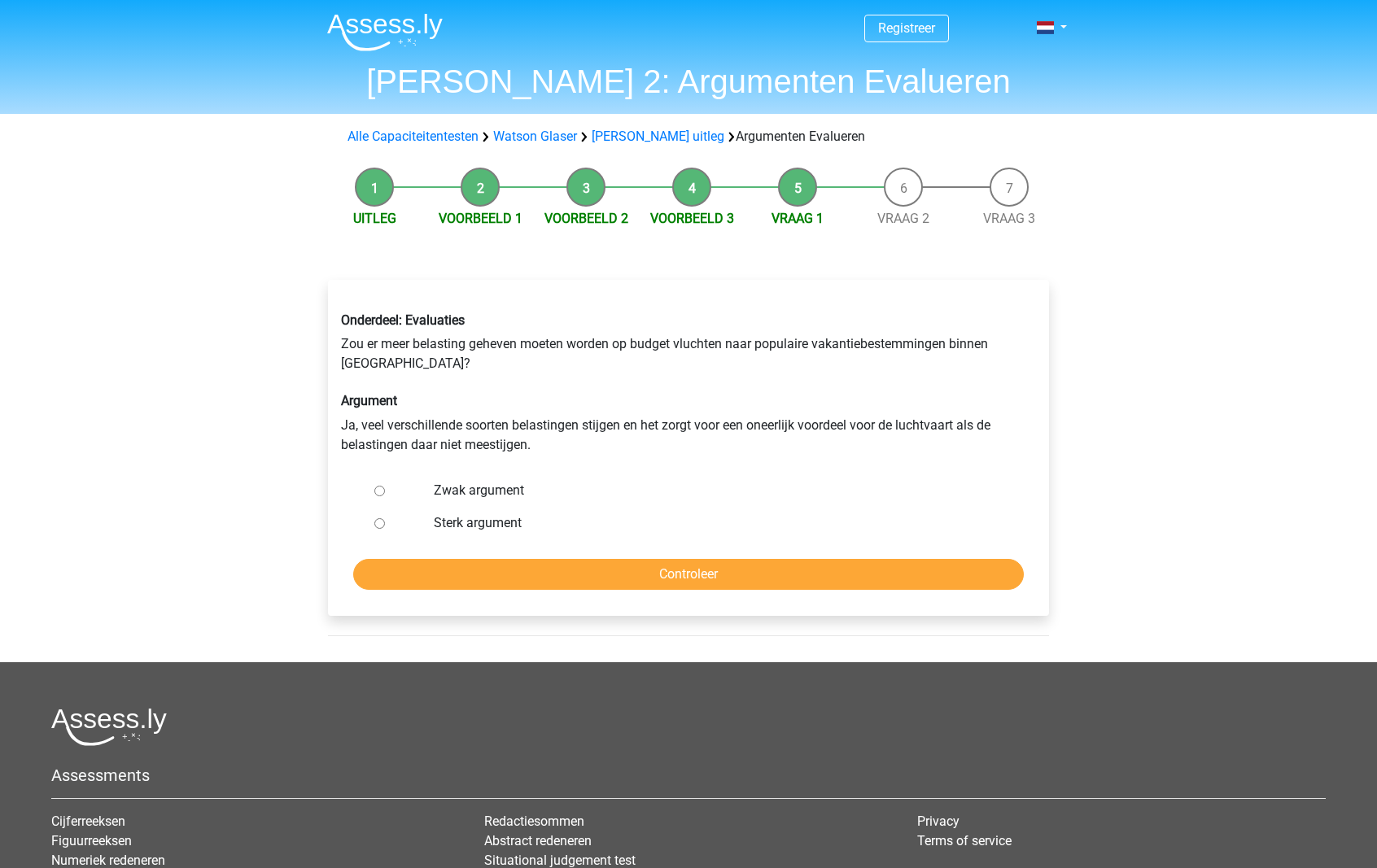
click at [460, 521] on label "Sterk argument" at bounding box center [715, 523] width 563 height 20
click at [385, 521] on input "Sterk argument" at bounding box center [379, 523] width 11 height 11
radio input "true"
click at [470, 567] on input "Controleer" at bounding box center [688, 574] width 671 height 31
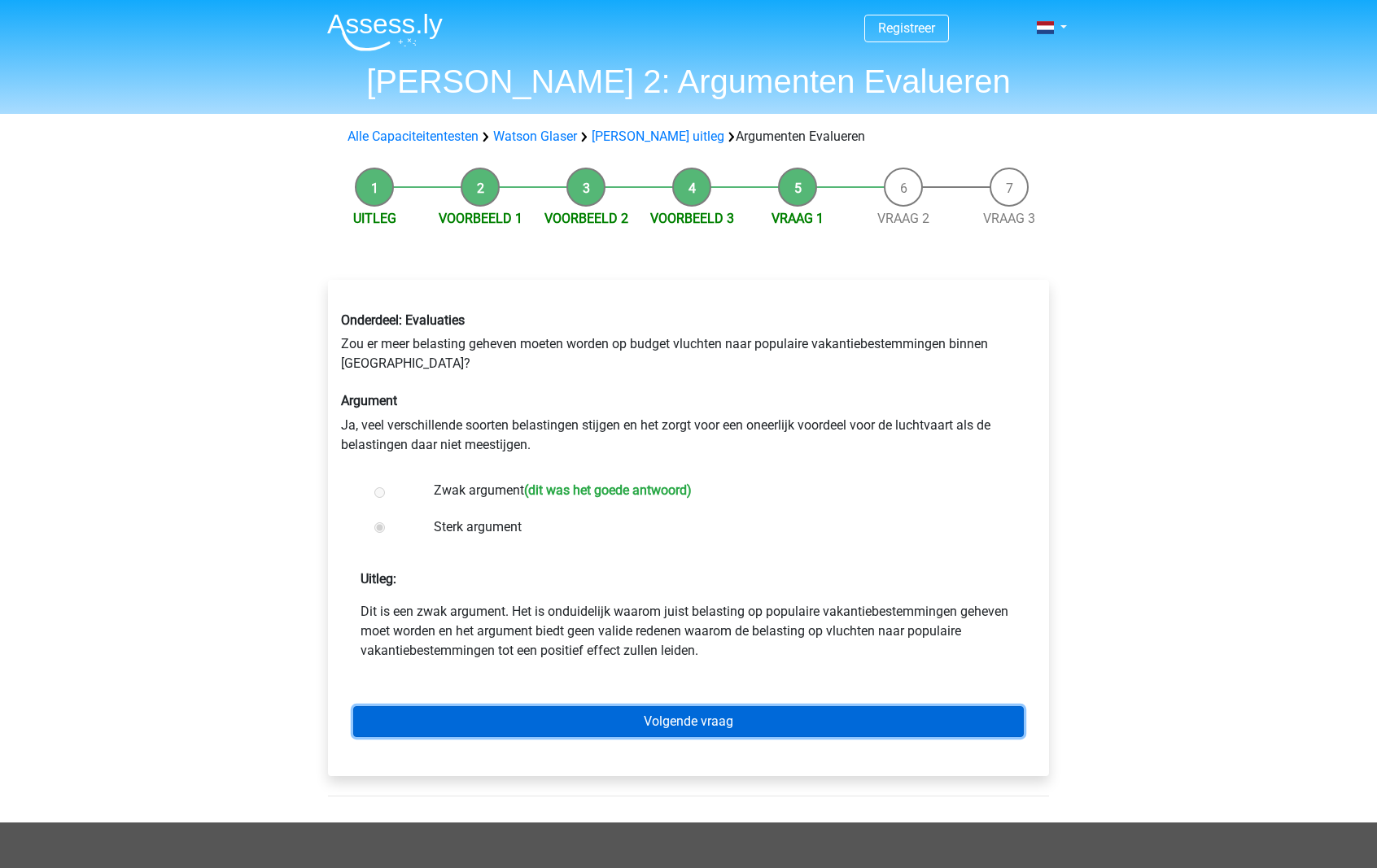
click at [719, 721] on link "Volgende vraag" at bounding box center [688, 721] width 671 height 31
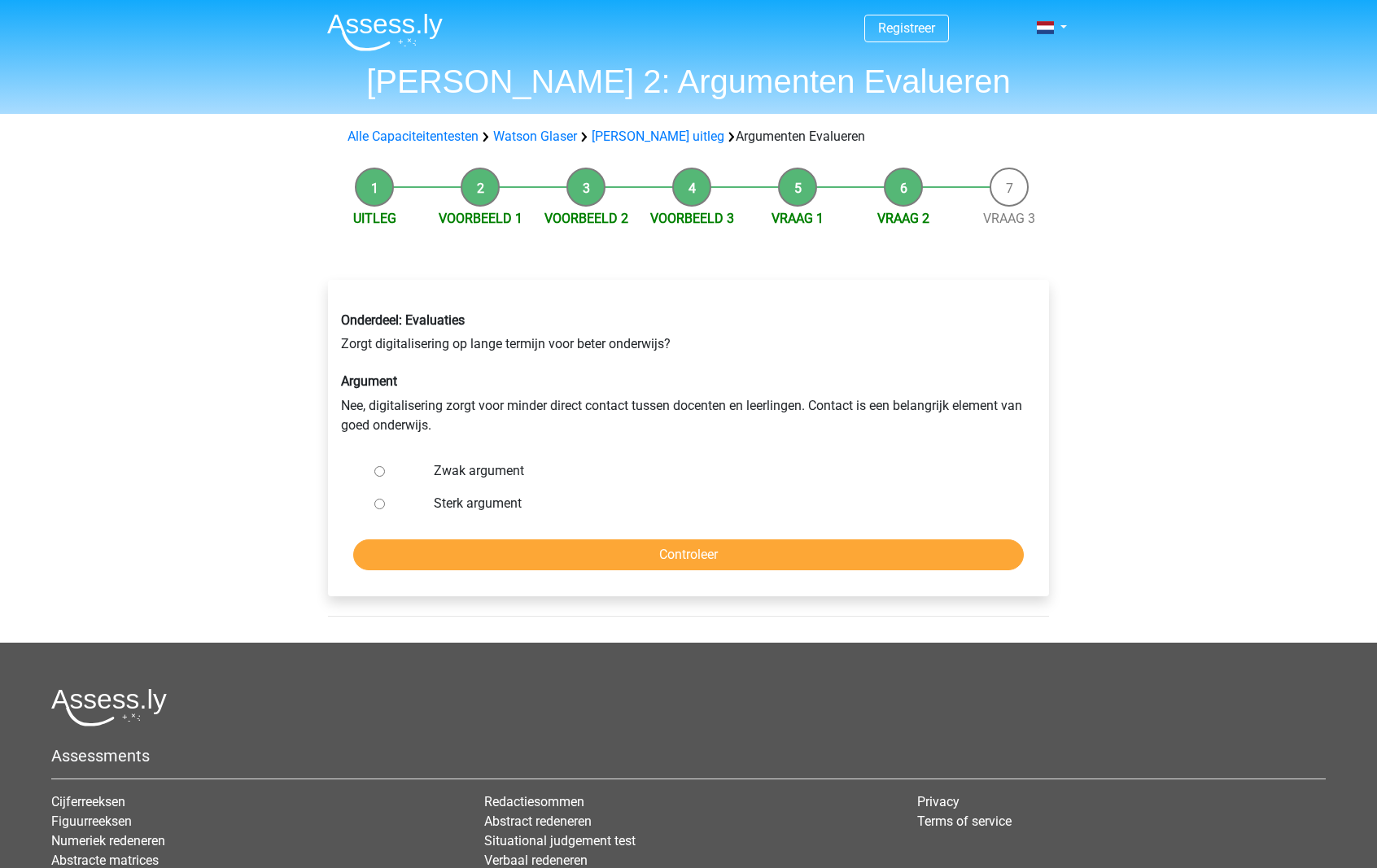
click at [798, 201] on li "Vraag 1" at bounding box center [797, 198] width 106 height 61
click at [795, 219] on link "Vraag 1" at bounding box center [797, 218] width 52 height 15
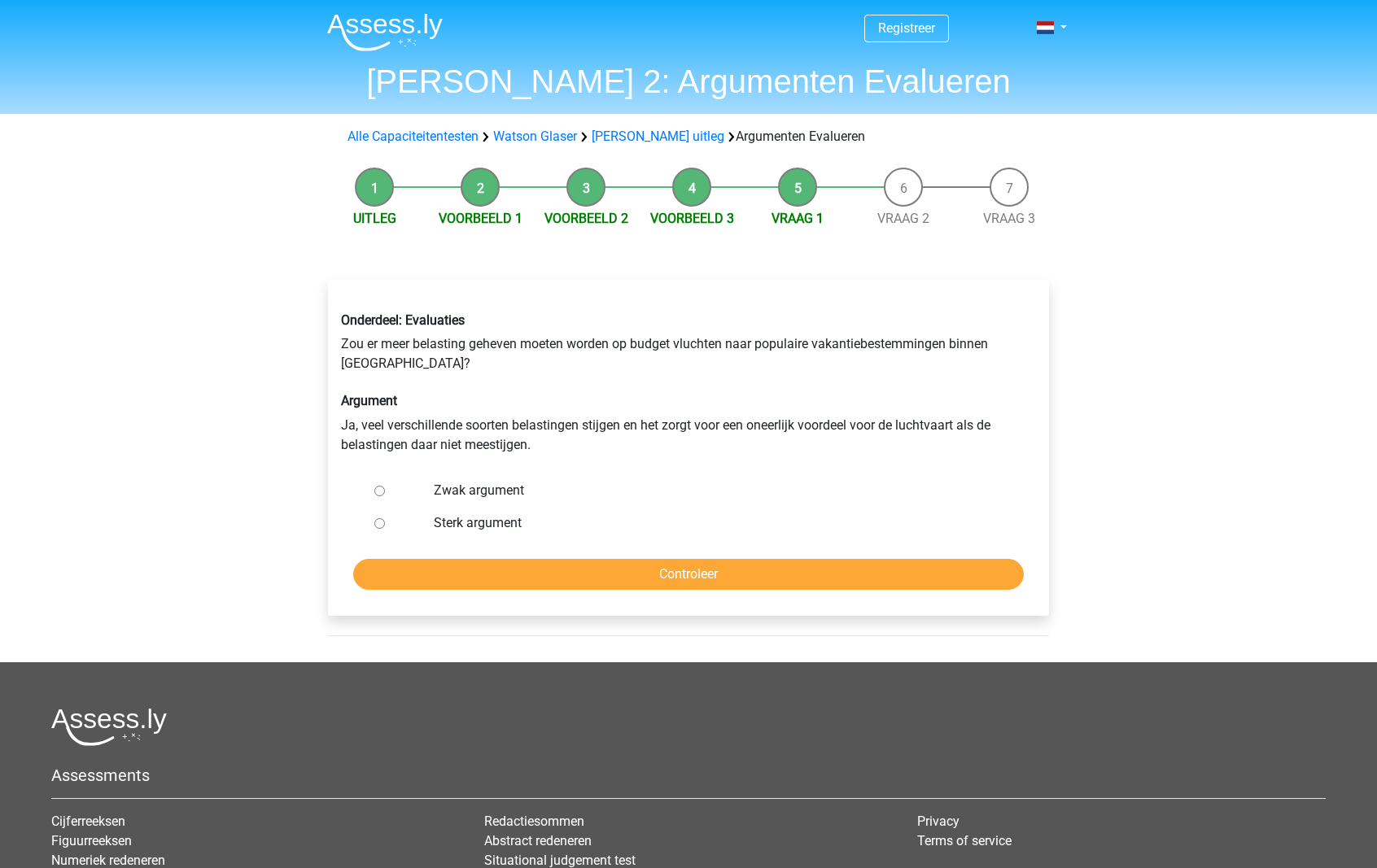
click at [458, 496] on label "Zwak argument" at bounding box center [715, 490] width 563 height 20
click at [385, 496] on input "Zwak argument" at bounding box center [379, 491] width 11 height 11
radio input "true"
click at [732, 568] on input "Controleer" at bounding box center [688, 574] width 671 height 31
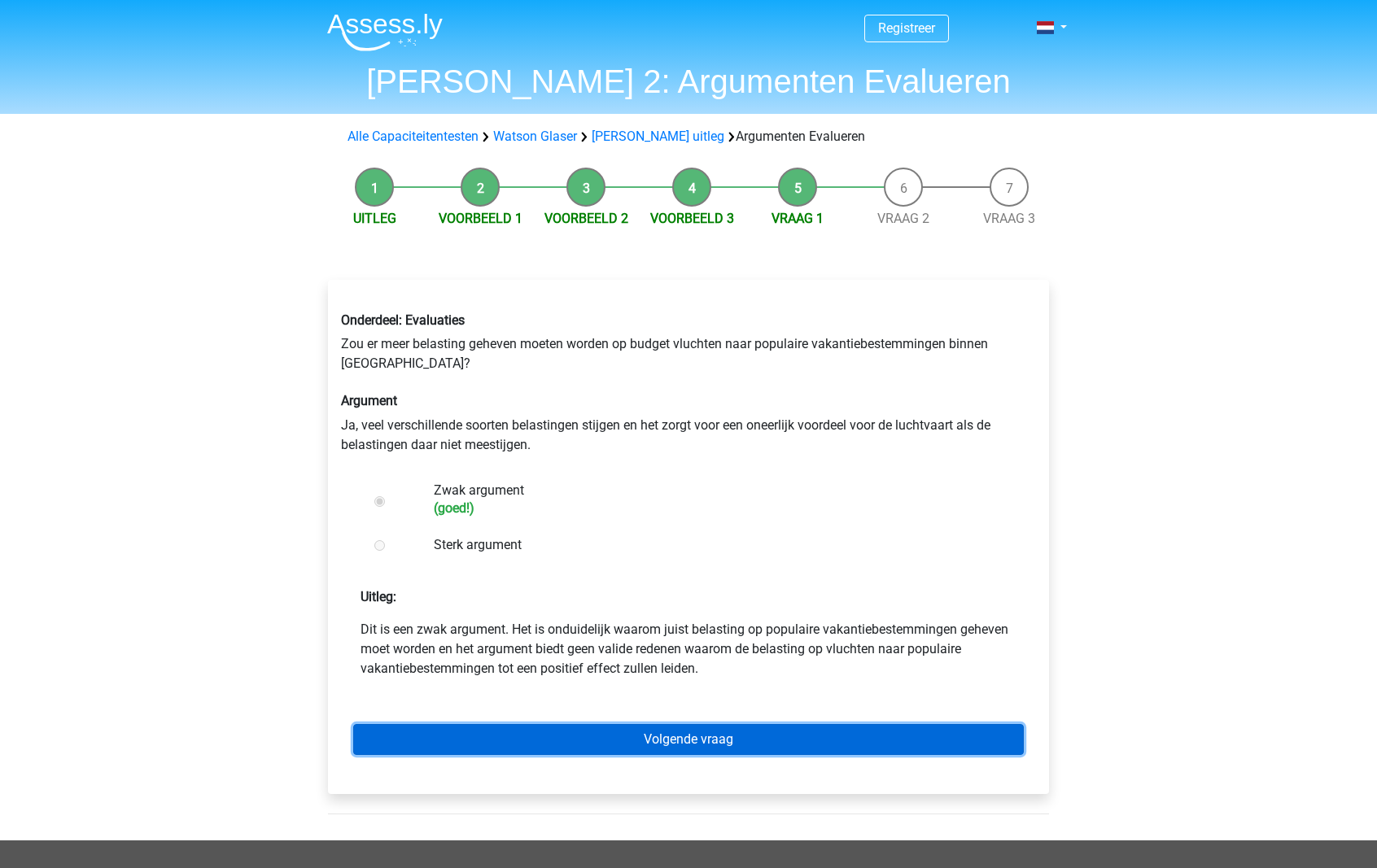
click at [991, 741] on link "Volgende vraag" at bounding box center [688, 739] width 671 height 31
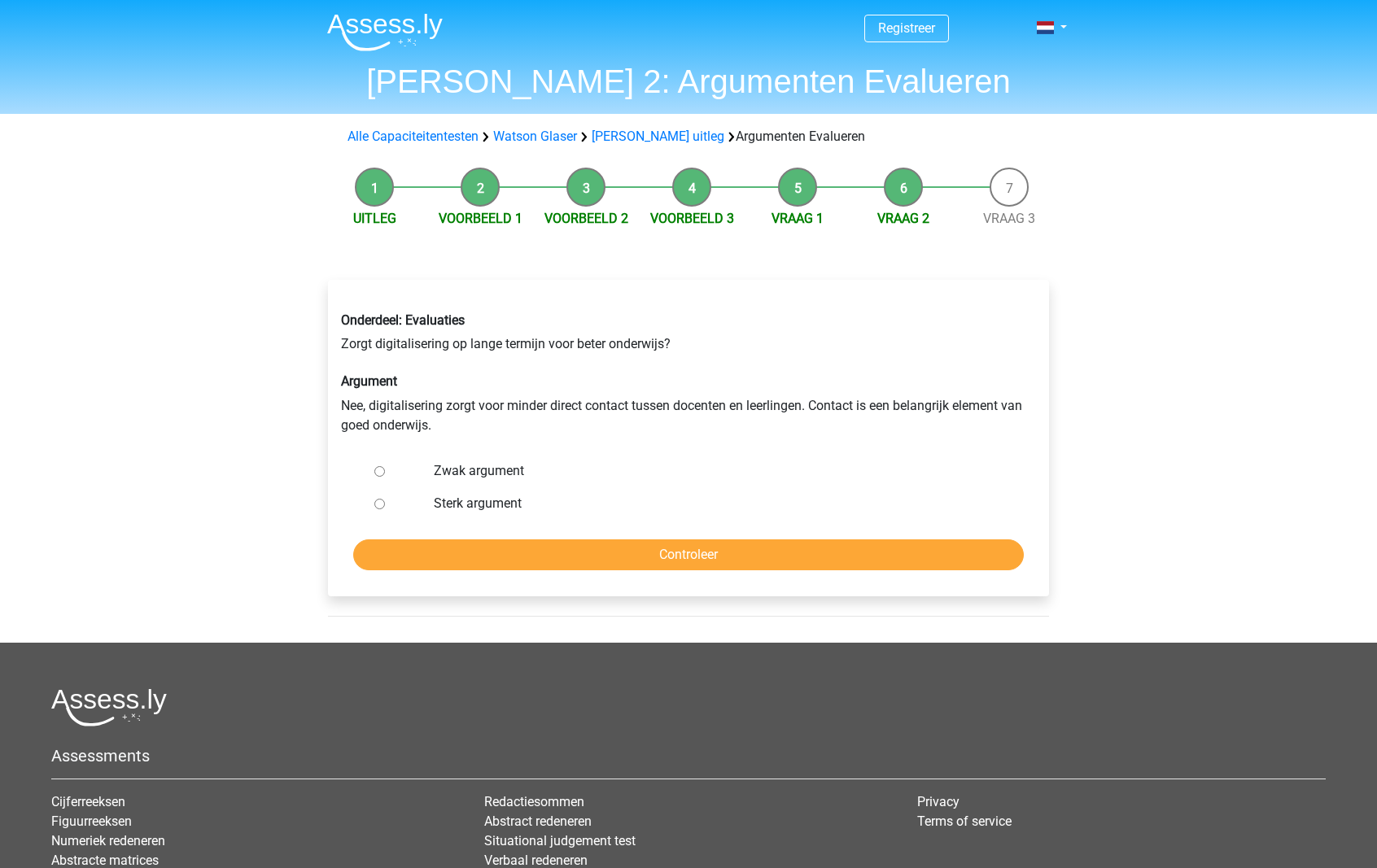
click at [466, 471] on label "Zwak argument" at bounding box center [715, 471] width 563 height 20
click at [385, 471] on input "Zwak argument" at bounding box center [379, 472] width 11 height 11
radio input "true"
click at [528, 559] on input "Controleer" at bounding box center [688, 554] width 671 height 31
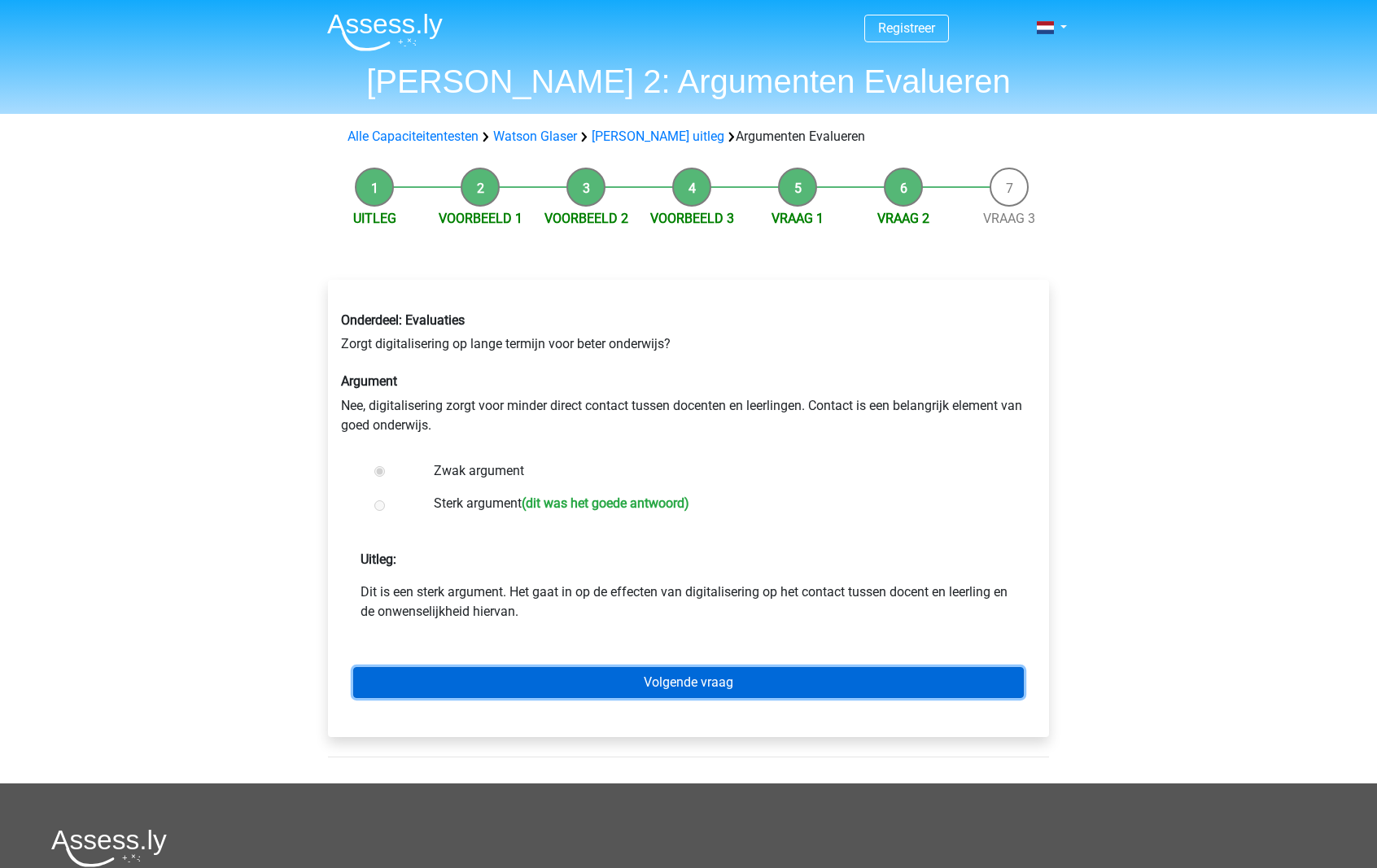
click at [721, 692] on link "Volgende vraag" at bounding box center [688, 682] width 671 height 31
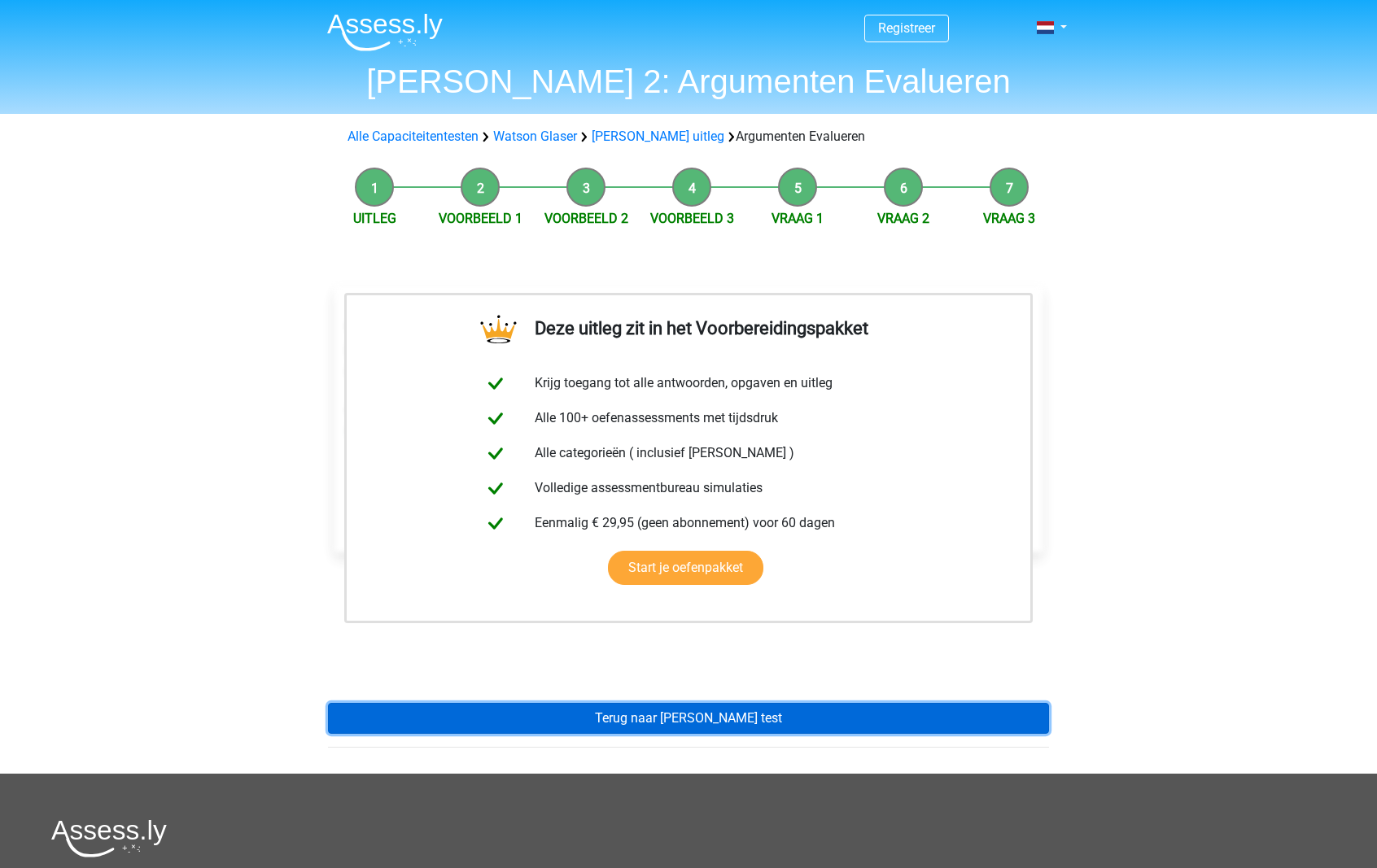
click at [721, 706] on link "Terug naar [PERSON_NAME] test" at bounding box center [688, 718] width 721 height 31
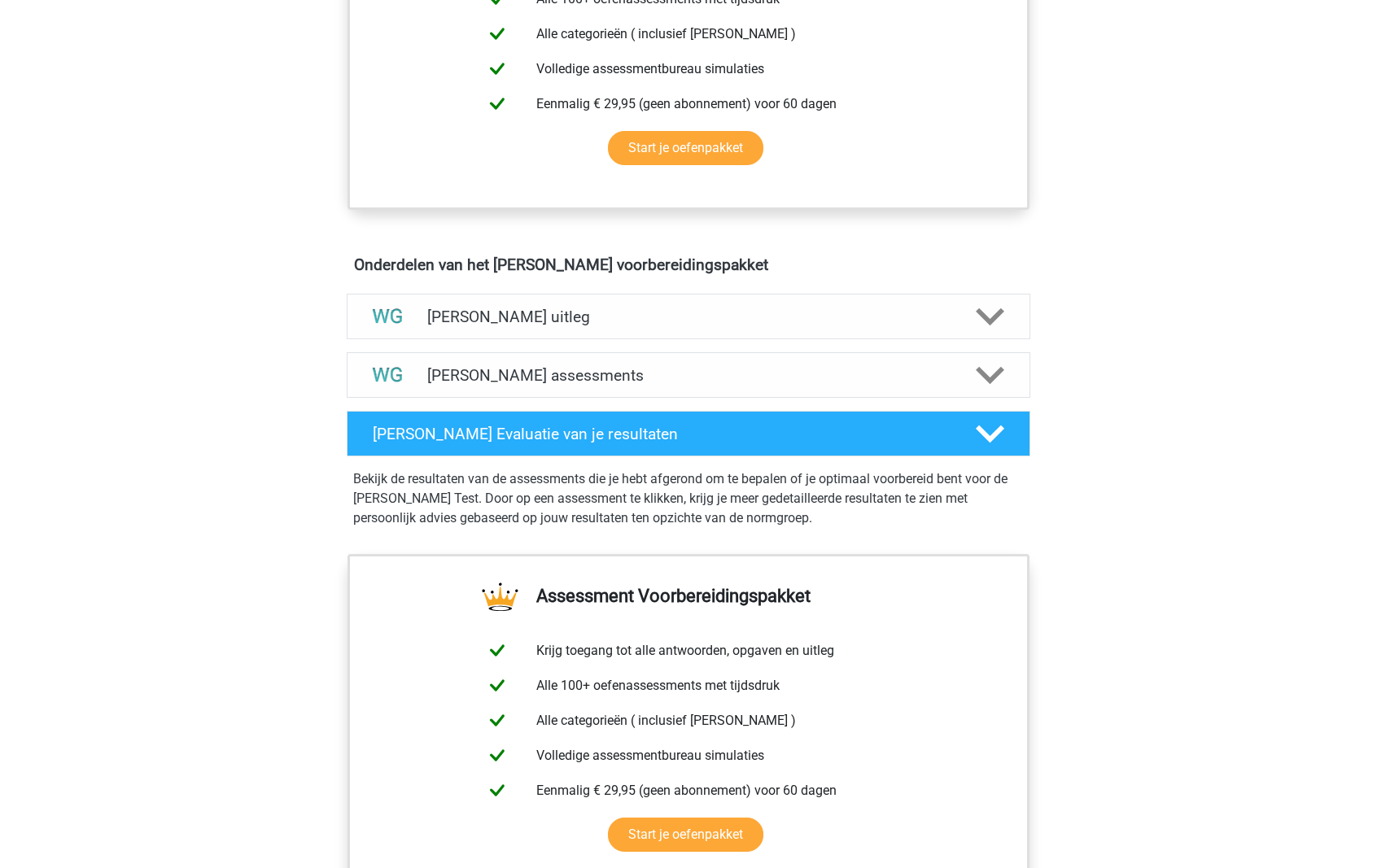
scroll to position [738, 0]
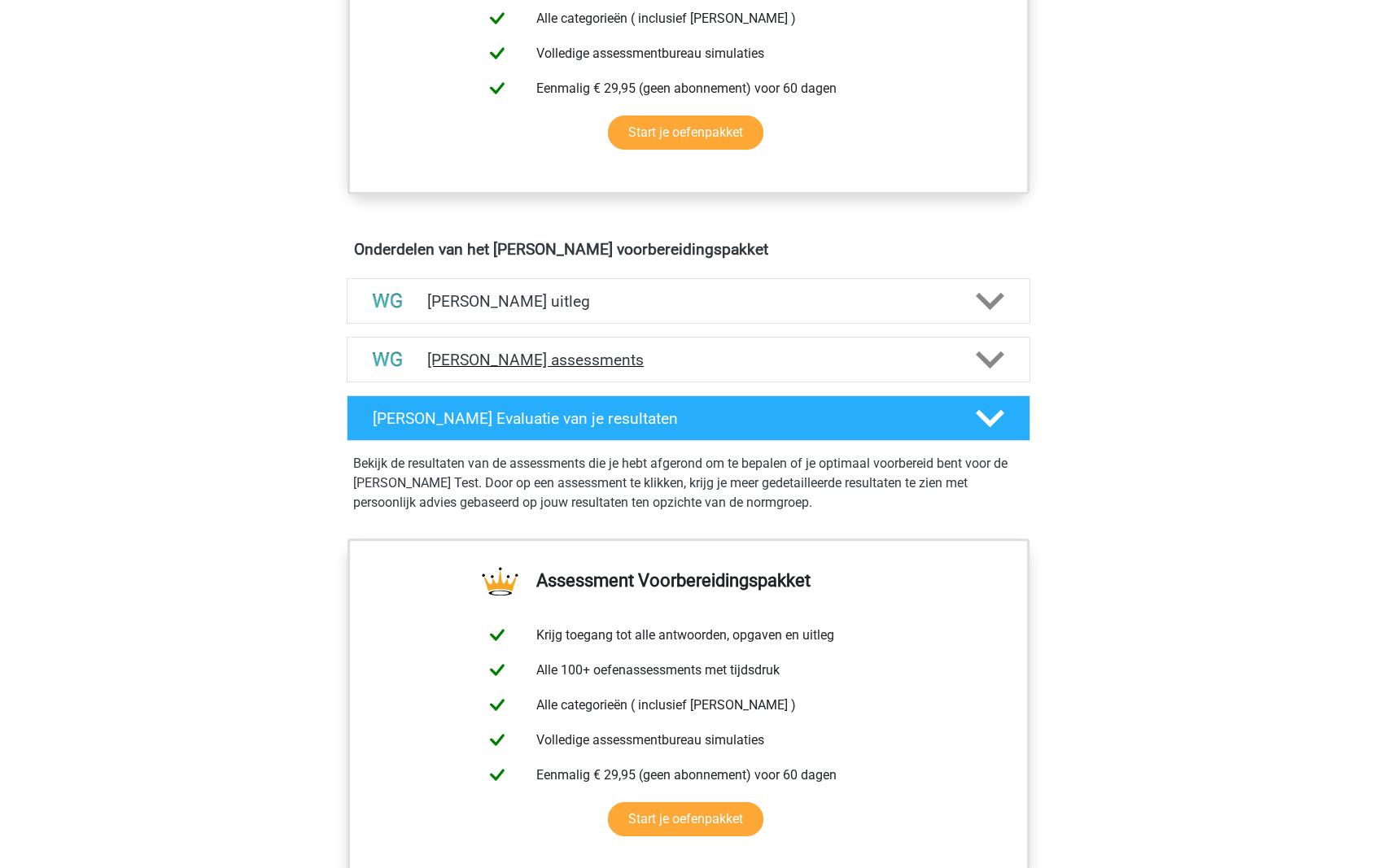
click at [681, 359] on h4 "Watson Glaser assessments" at bounding box center [688, 360] width 522 height 19
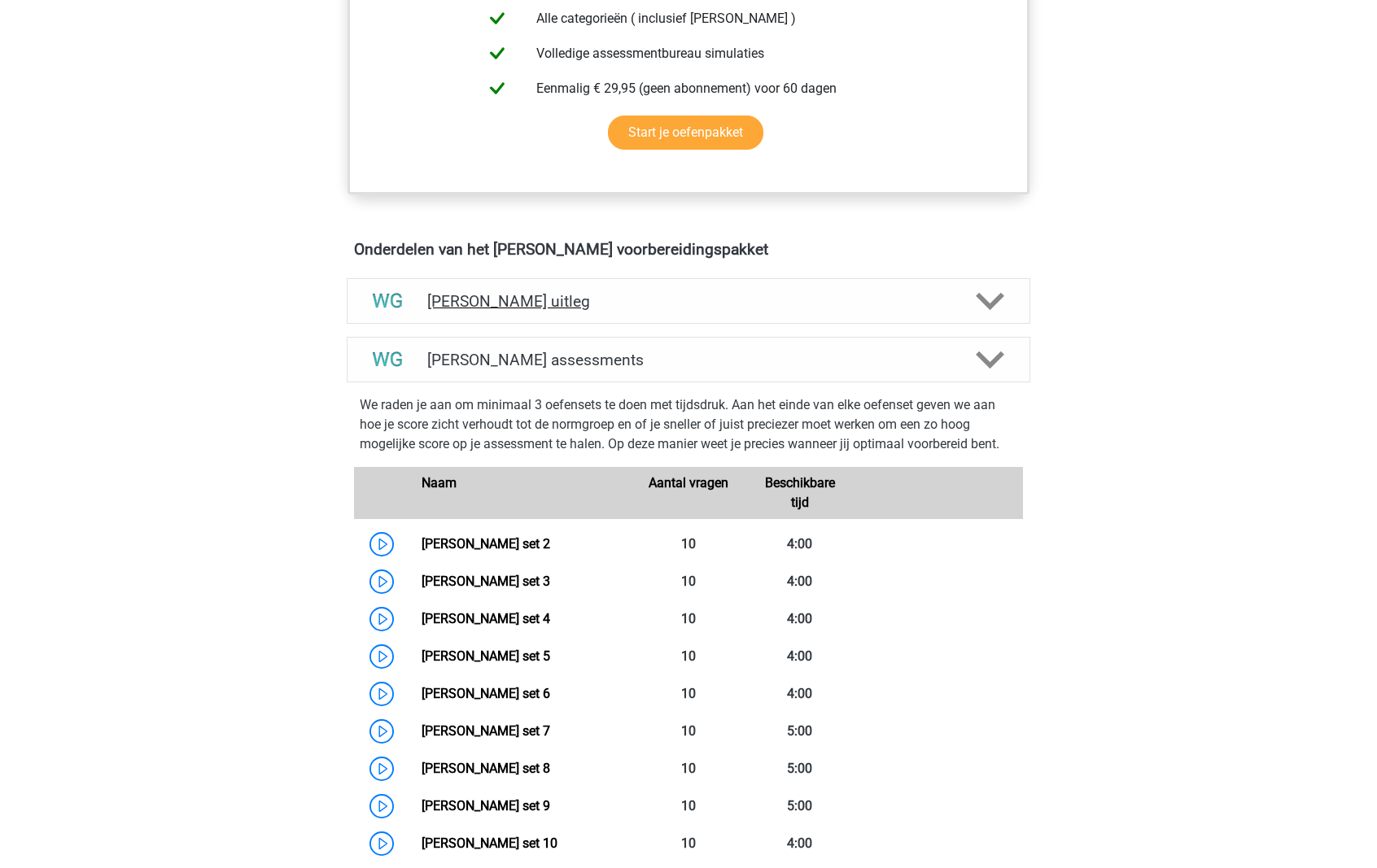
click at [679, 292] on h4 "[PERSON_NAME] uitleg" at bounding box center [688, 301] width 522 height 19
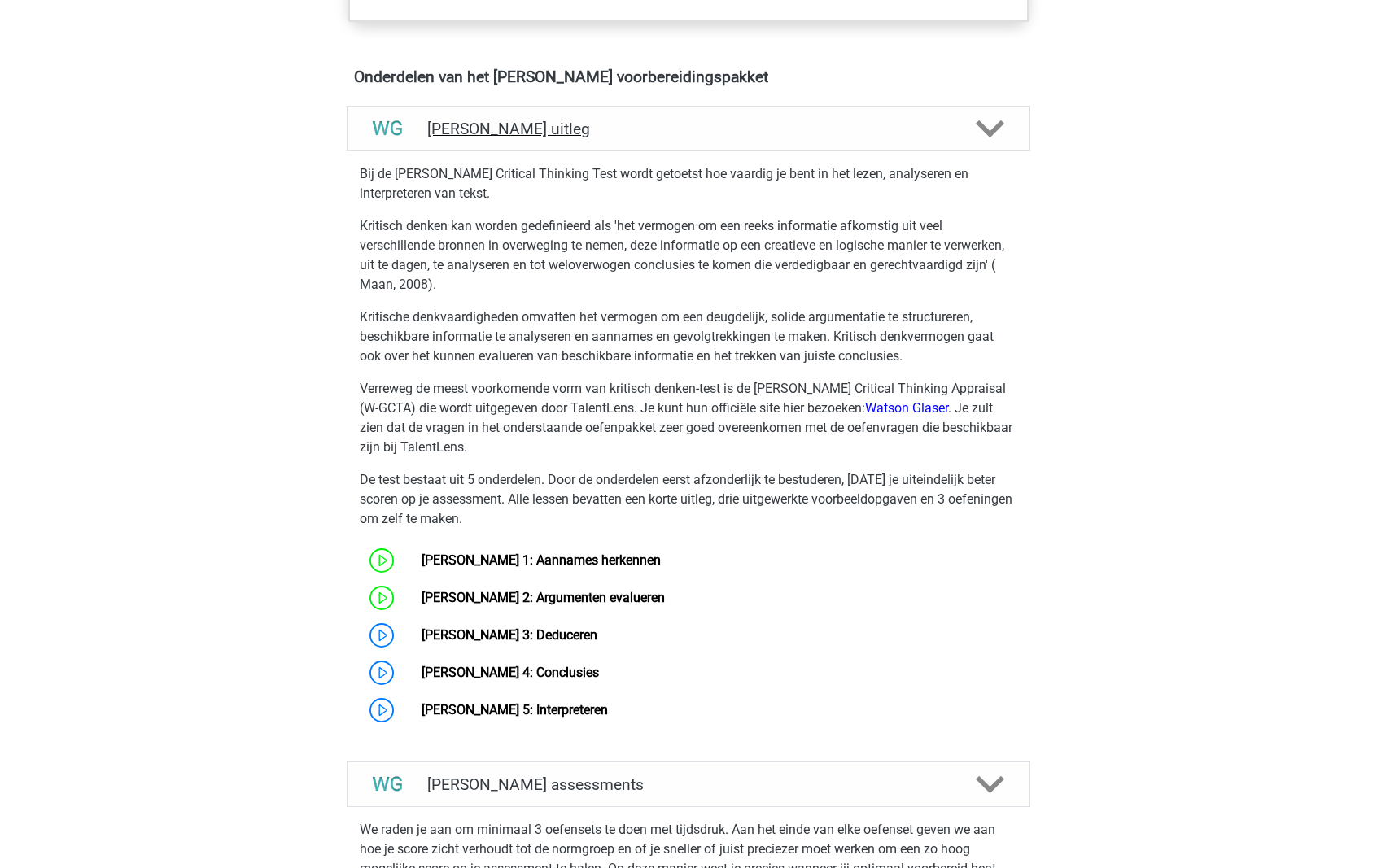
scroll to position [912, 0]
click at [421, 641] on link "Watson Glaser 3: Deduceren" at bounding box center [509, 633] width 176 height 15
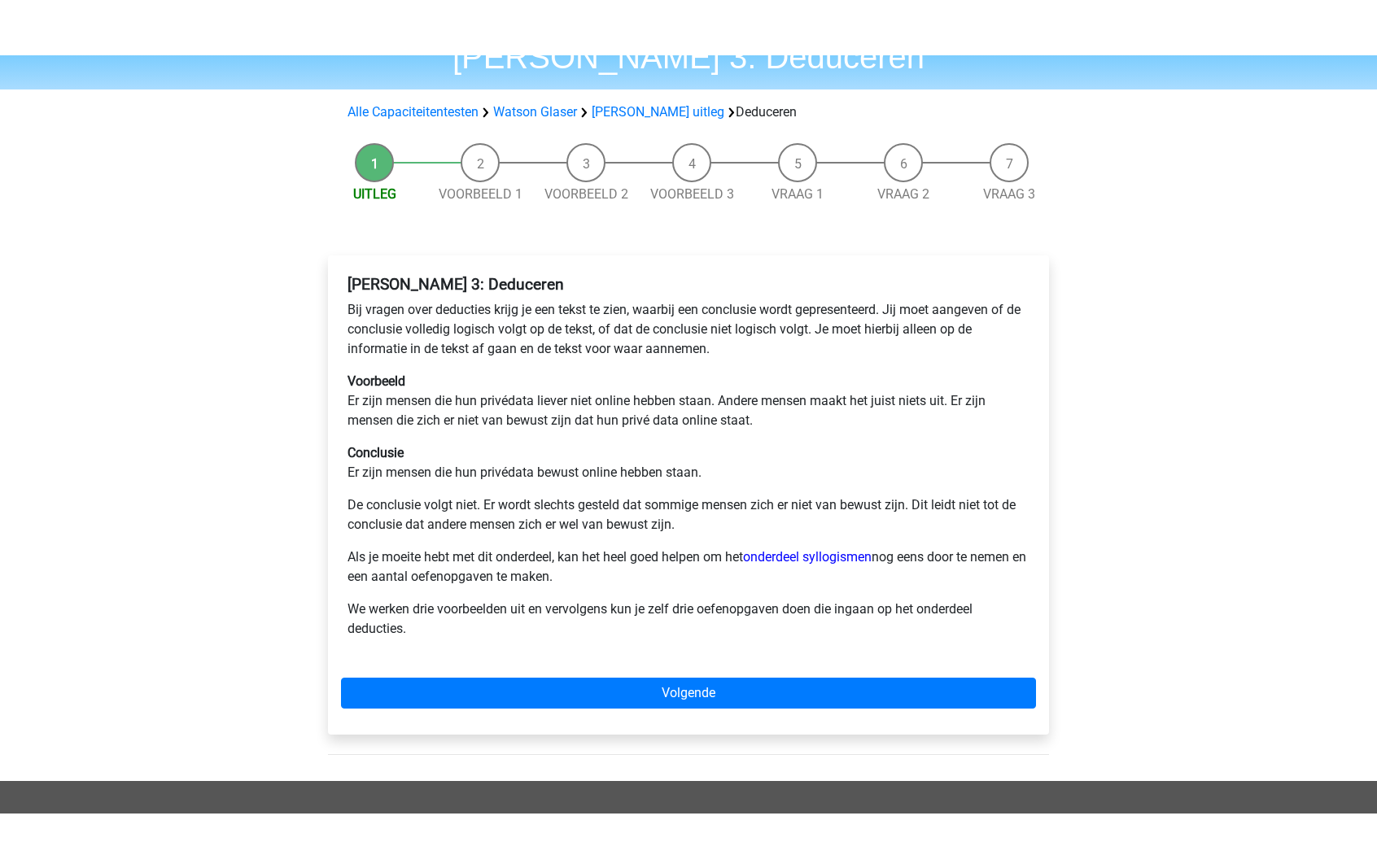
scroll to position [81, 0]
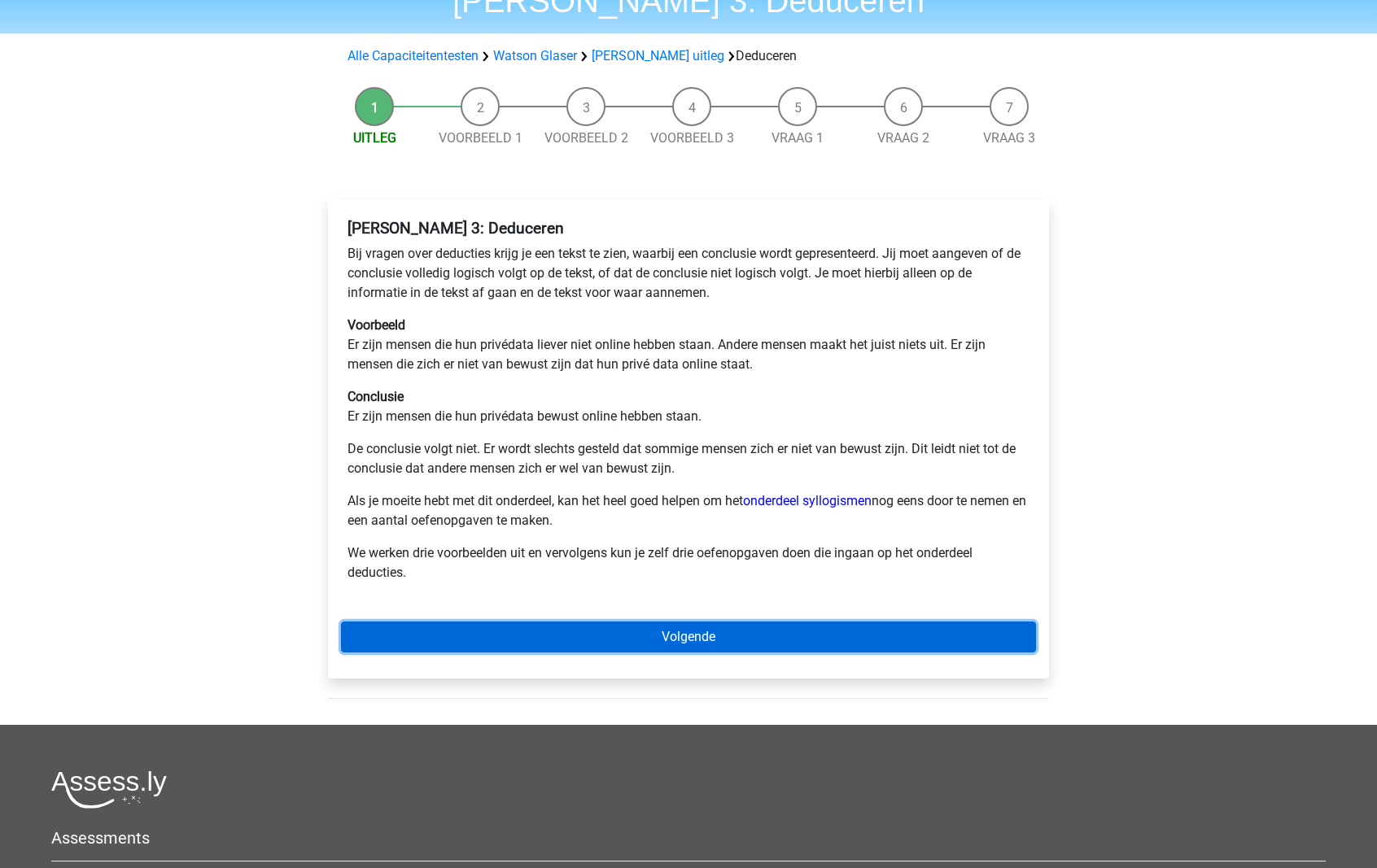
click at [361, 644] on link "Volgende" at bounding box center [688, 637] width 695 height 31
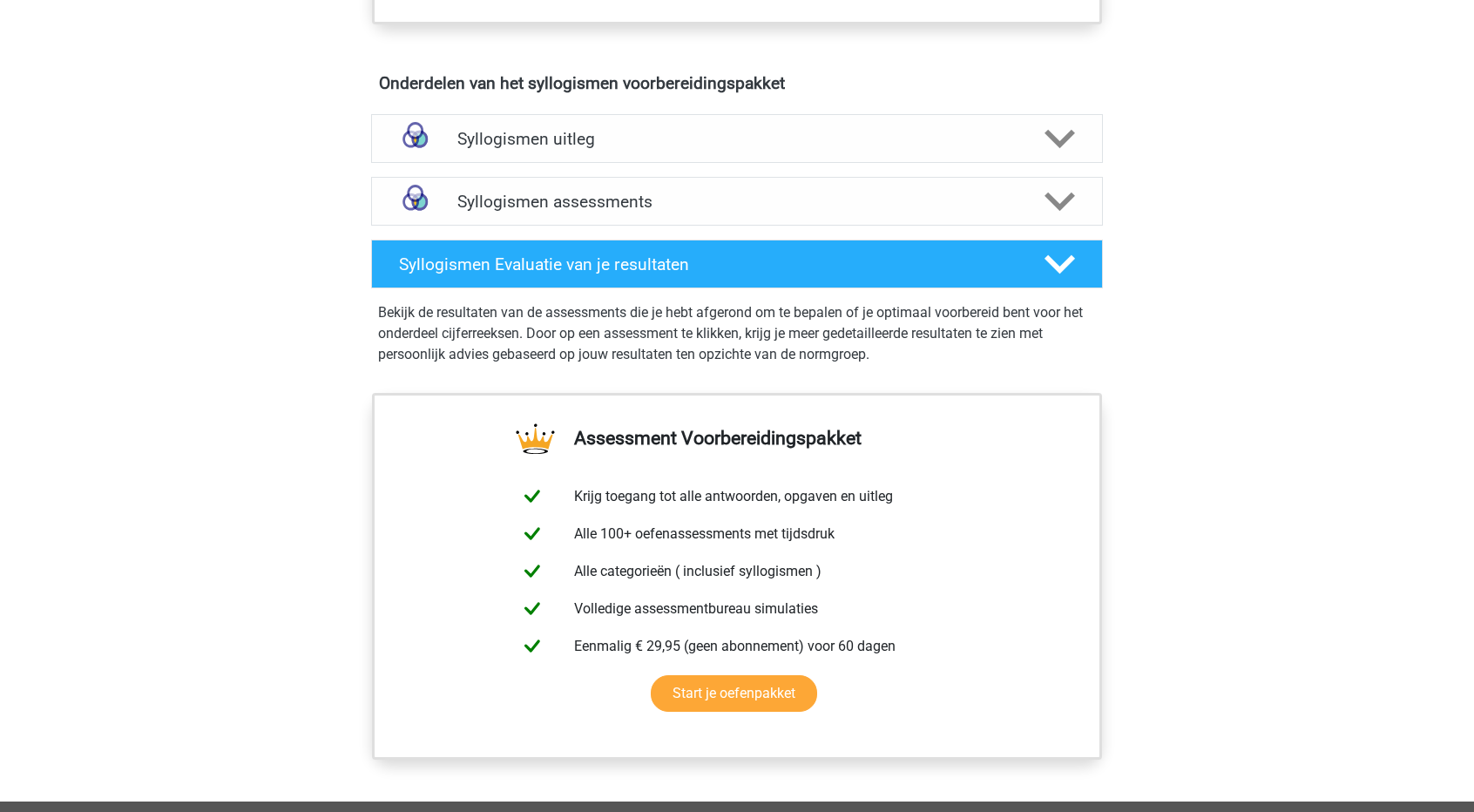
scroll to position [948, 0]
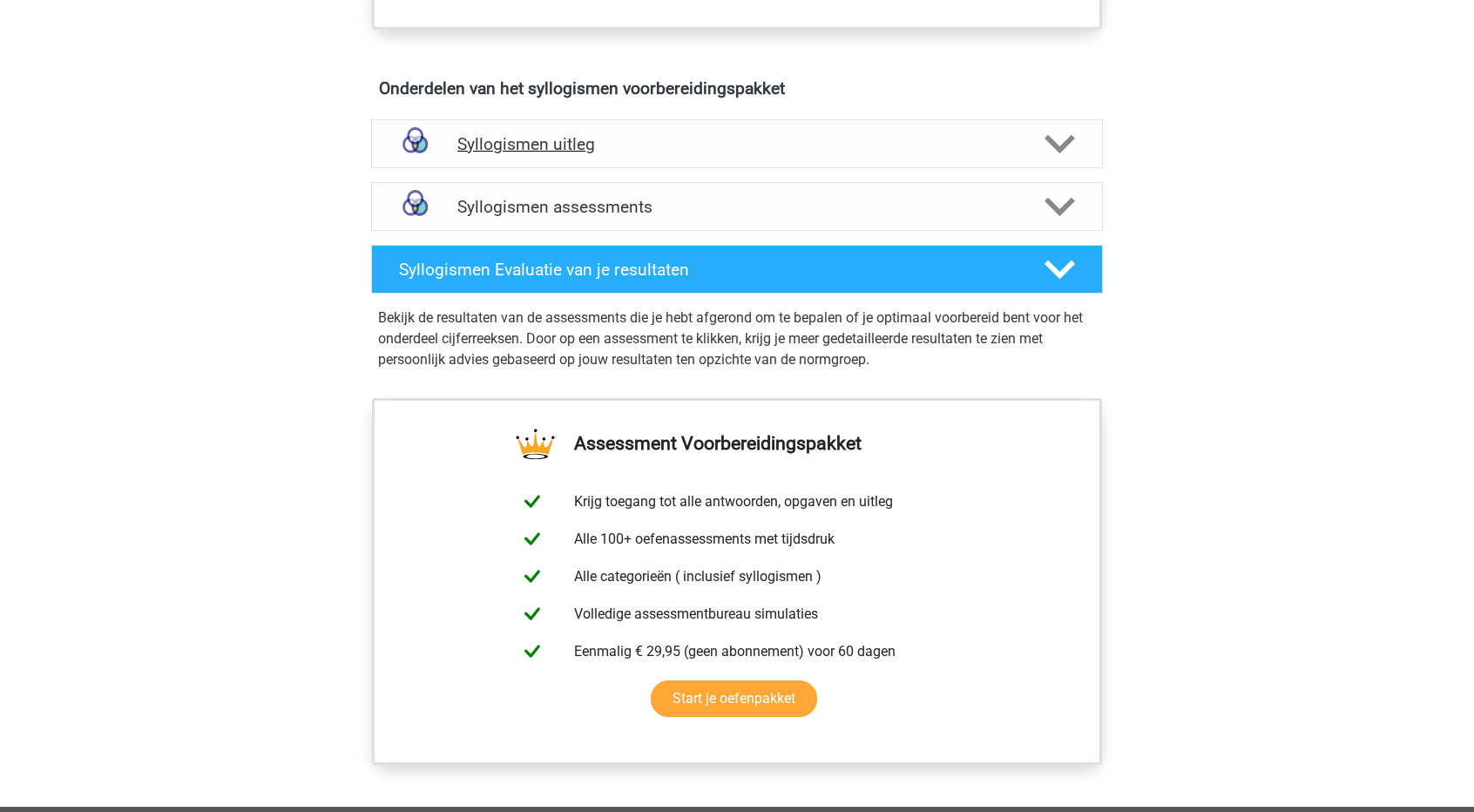
click at [754, 143] on h4 "Syllogismen uitleg" at bounding box center [737, 144] width 559 height 20
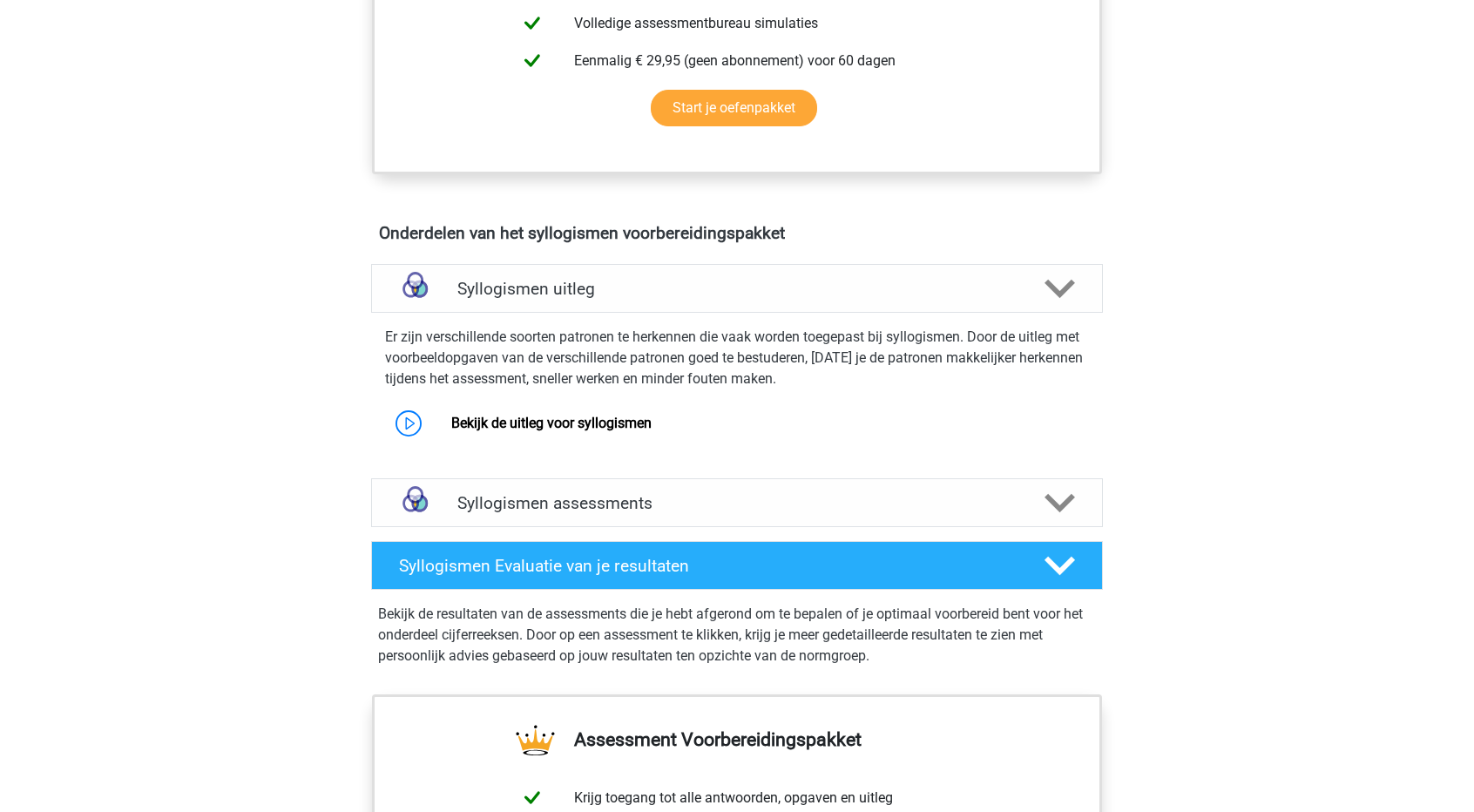
scroll to position [802, 0]
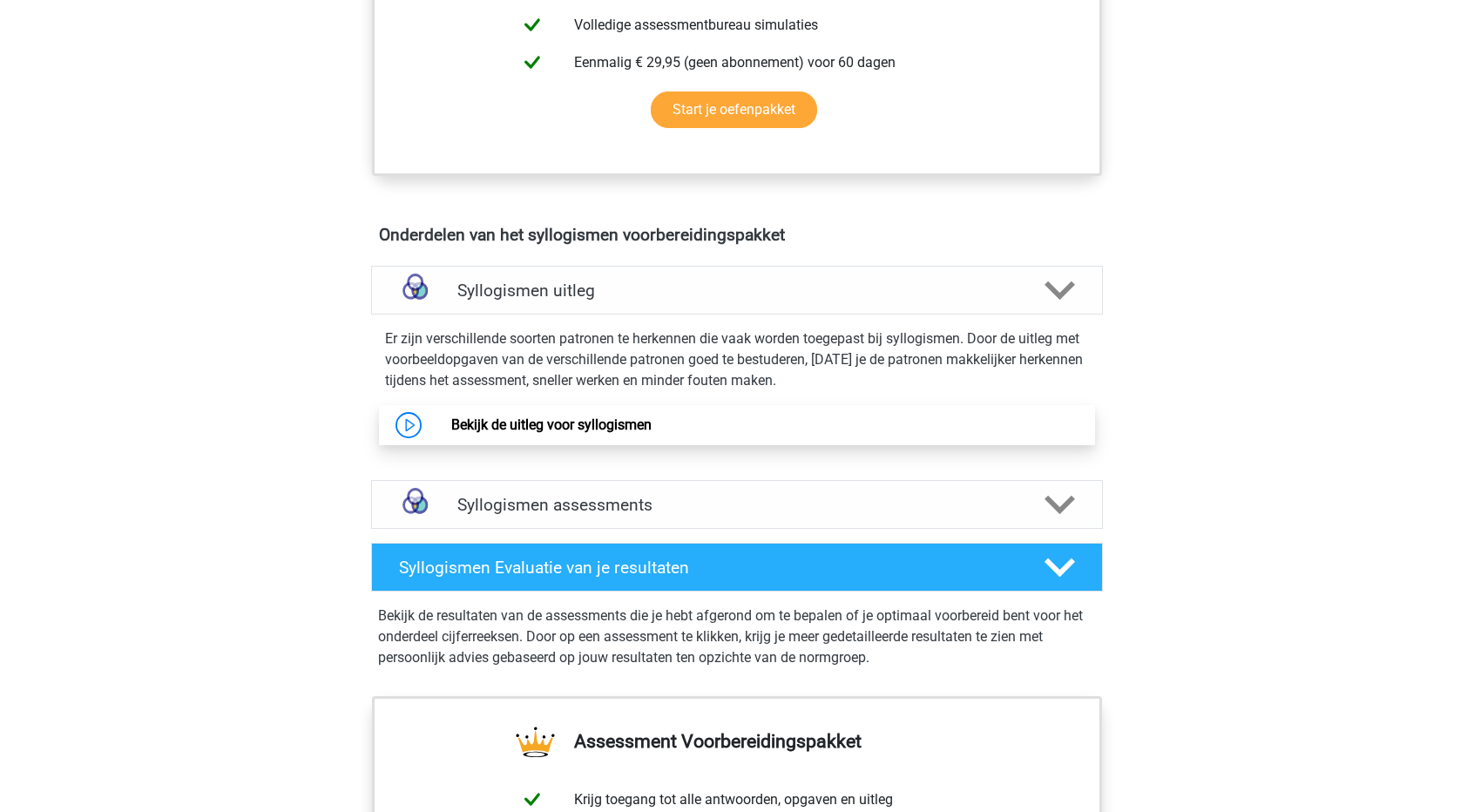
click at [451, 417] on link "Bekijk de uitleg voor syllogismen" at bounding box center [551, 424] width 201 height 16
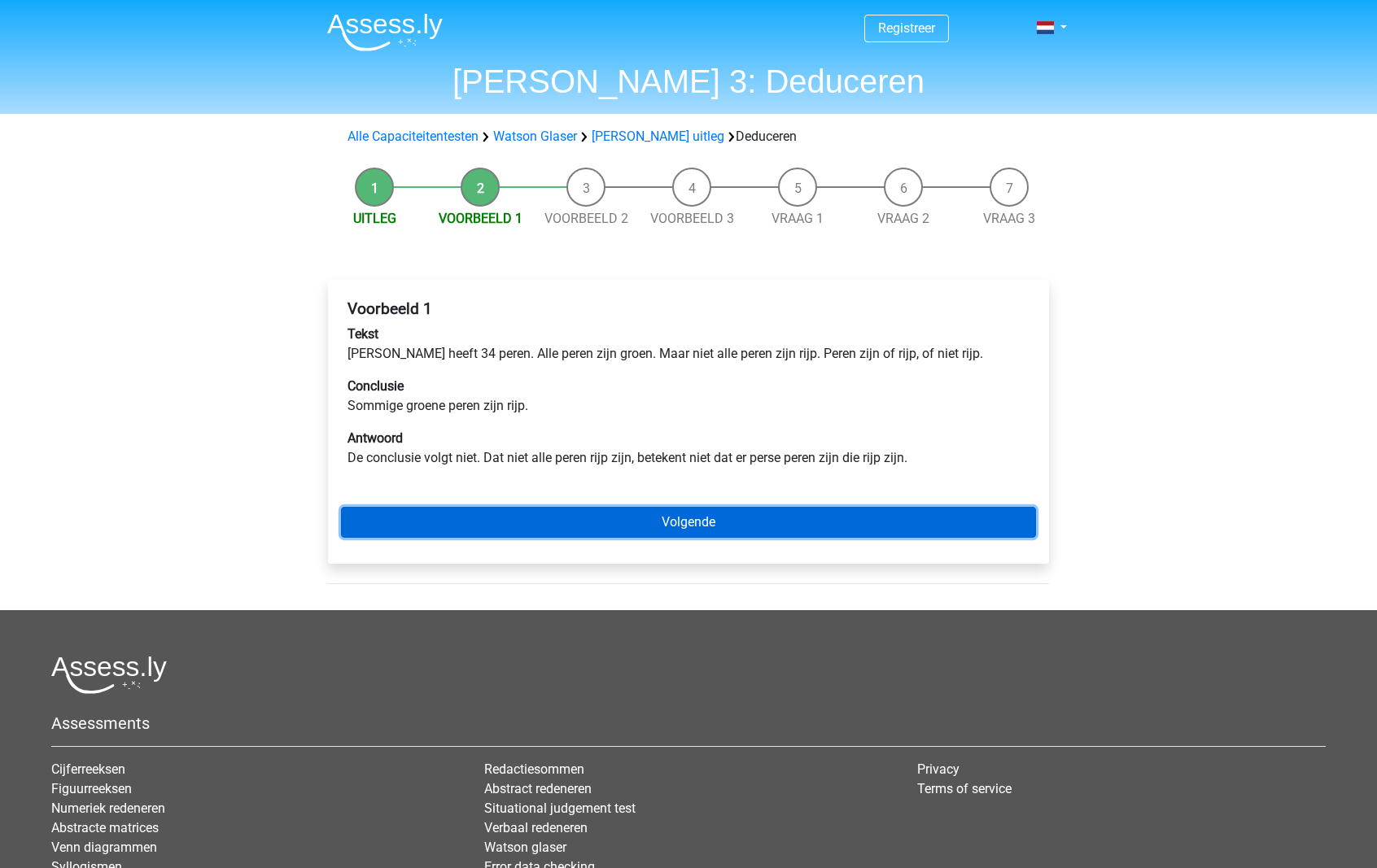
click at [693, 516] on link "Volgende" at bounding box center [688, 522] width 695 height 31
click at [685, 529] on link "Volgende" at bounding box center [688, 522] width 695 height 31
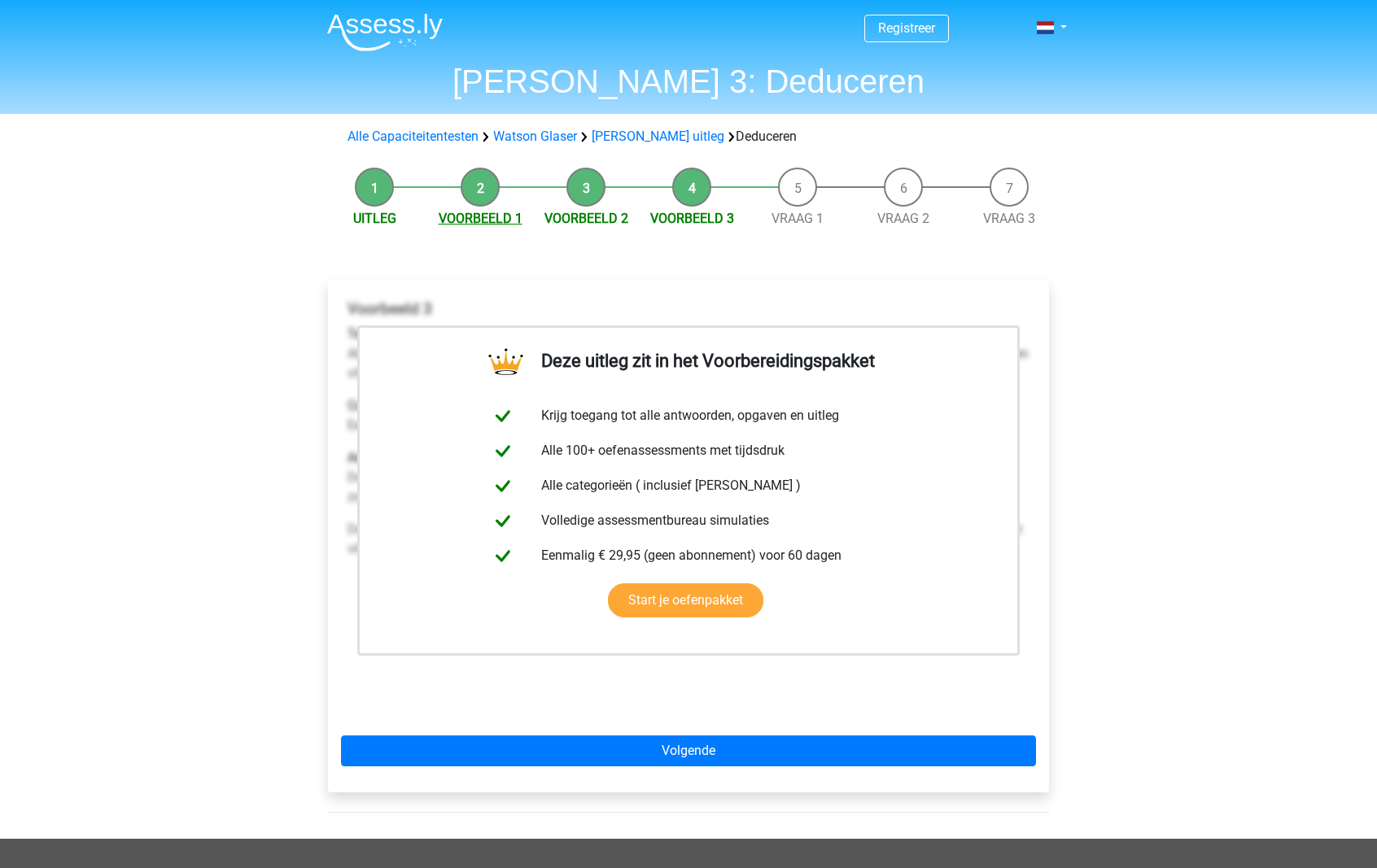
click at [481, 211] on link "Voorbeeld 1" at bounding box center [481, 218] width 84 height 15
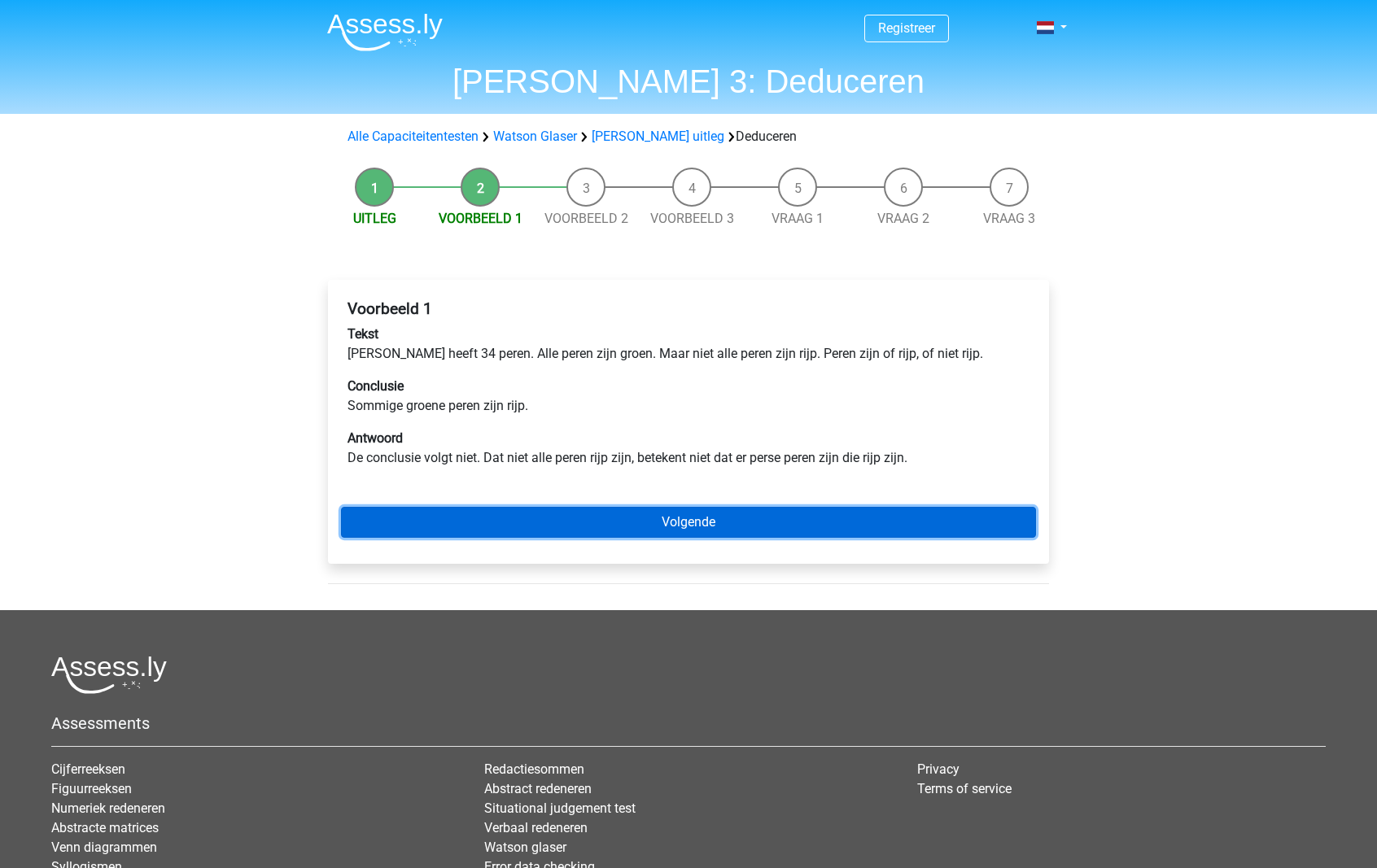
click at [729, 519] on link "Volgende" at bounding box center [688, 522] width 695 height 31
click at [771, 526] on link "Volgende" at bounding box center [688, 522] width 695 height 31
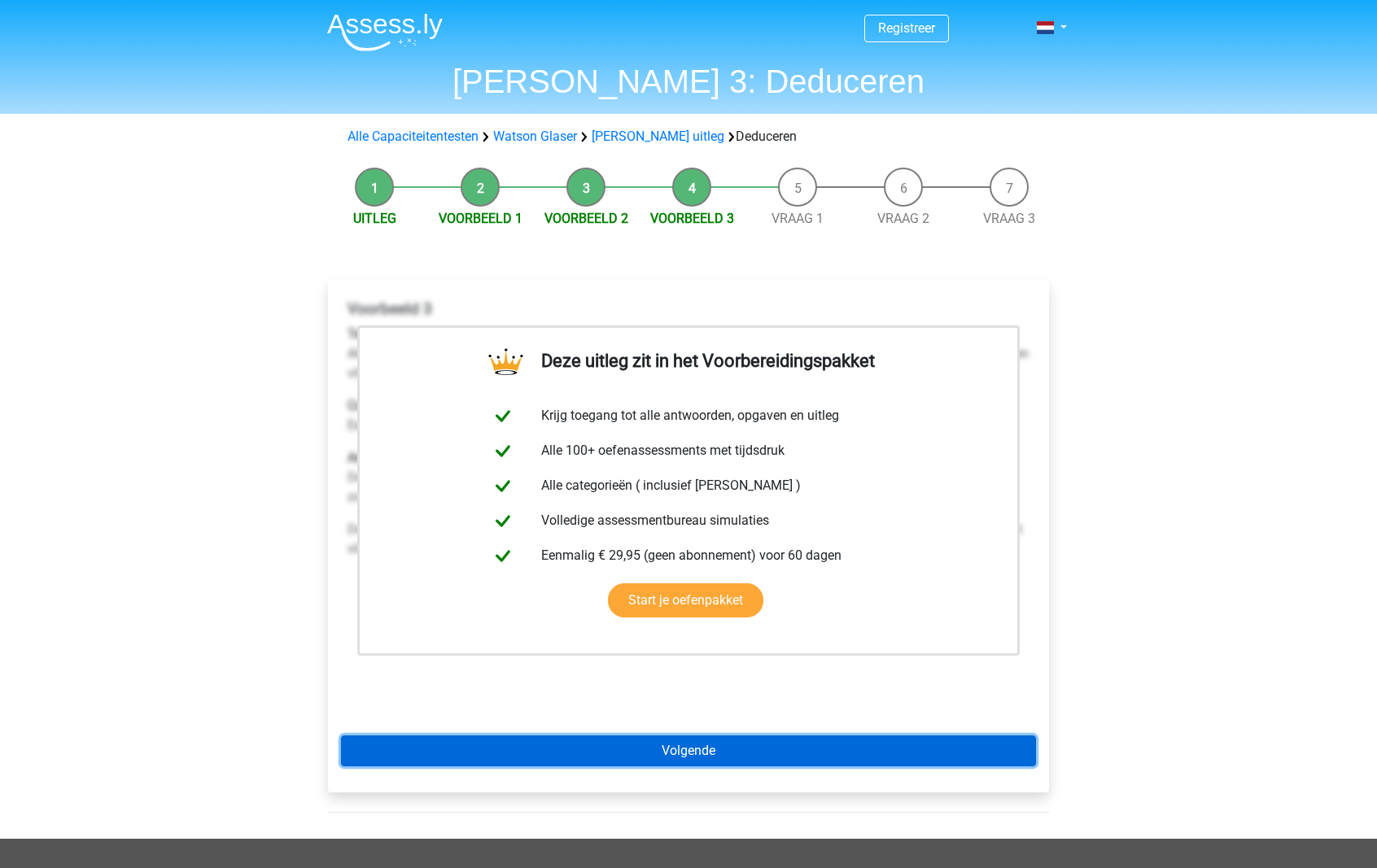
click at [752, 753] on link "Volgende" at bounding box center [688, 751] width 695 height 31
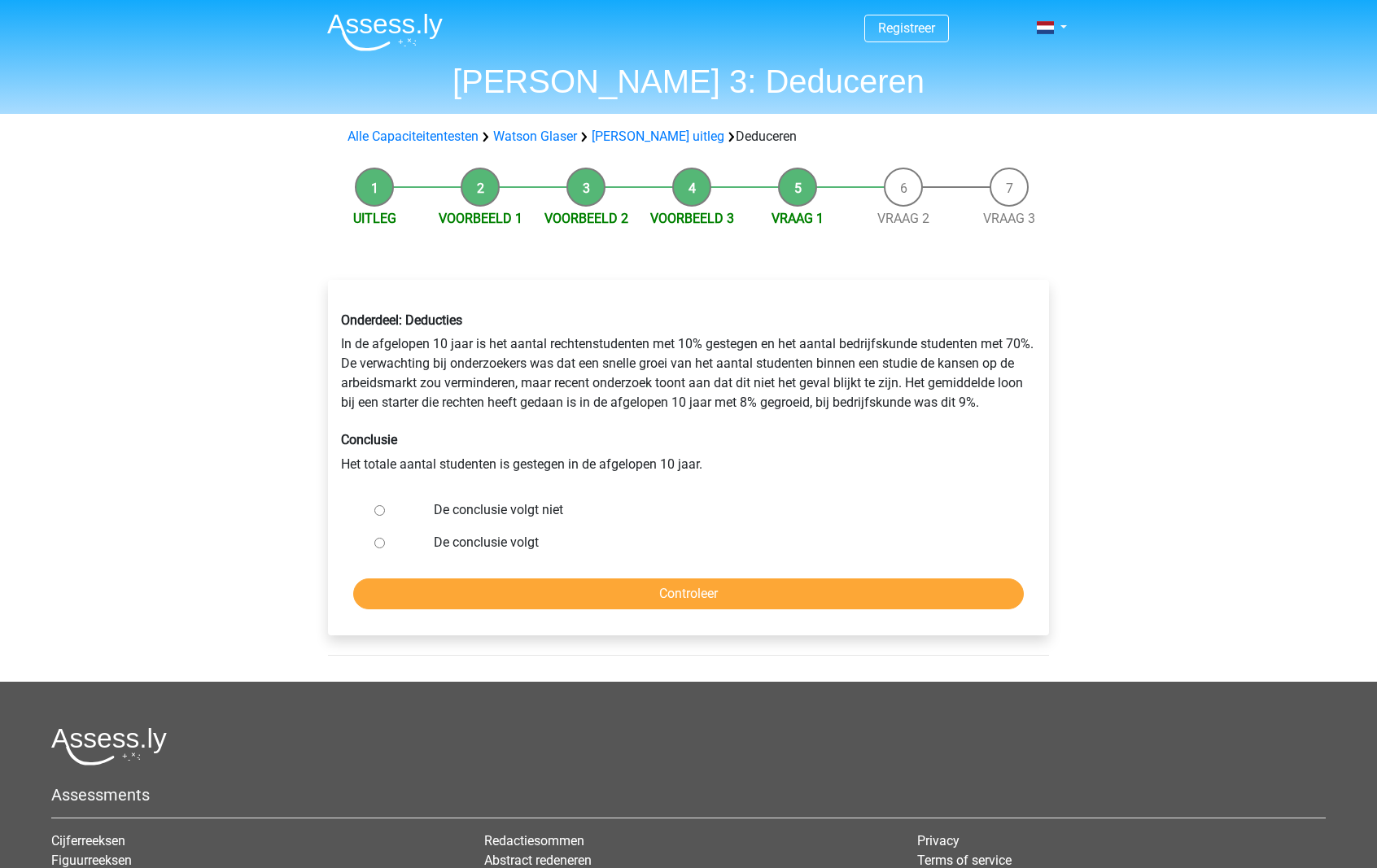
click at [525, 547] on label "De conclusie volgt" at bounding box center [715, 543] width 563 height 20
click at [385, 547] on input "De conclusie volgt" at bounding box center [379, 543] width 11 height 11
radio input "true"
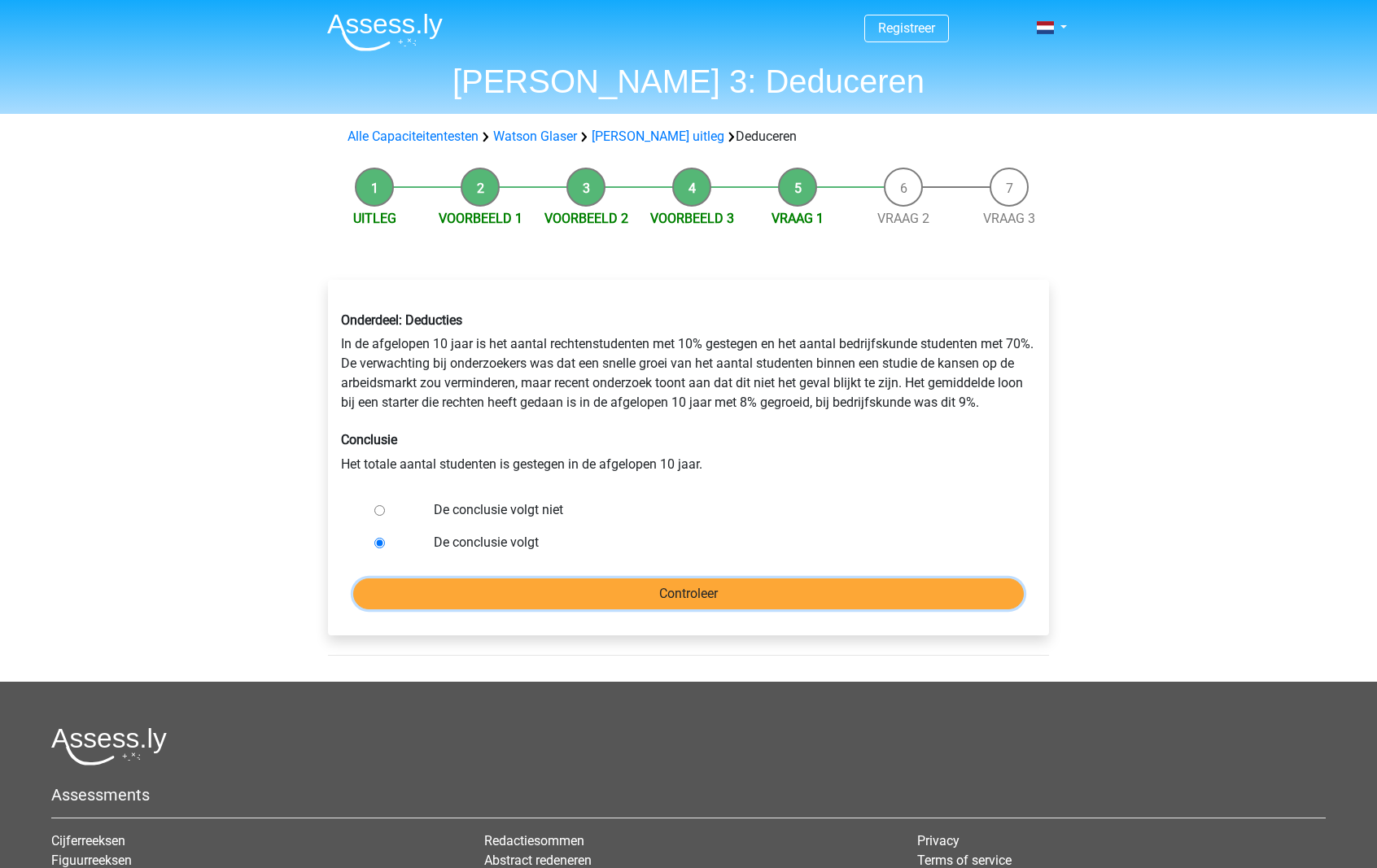
click at [575, 585] on input "Controleer" at bounding box center [688, 593] width 671 height 31
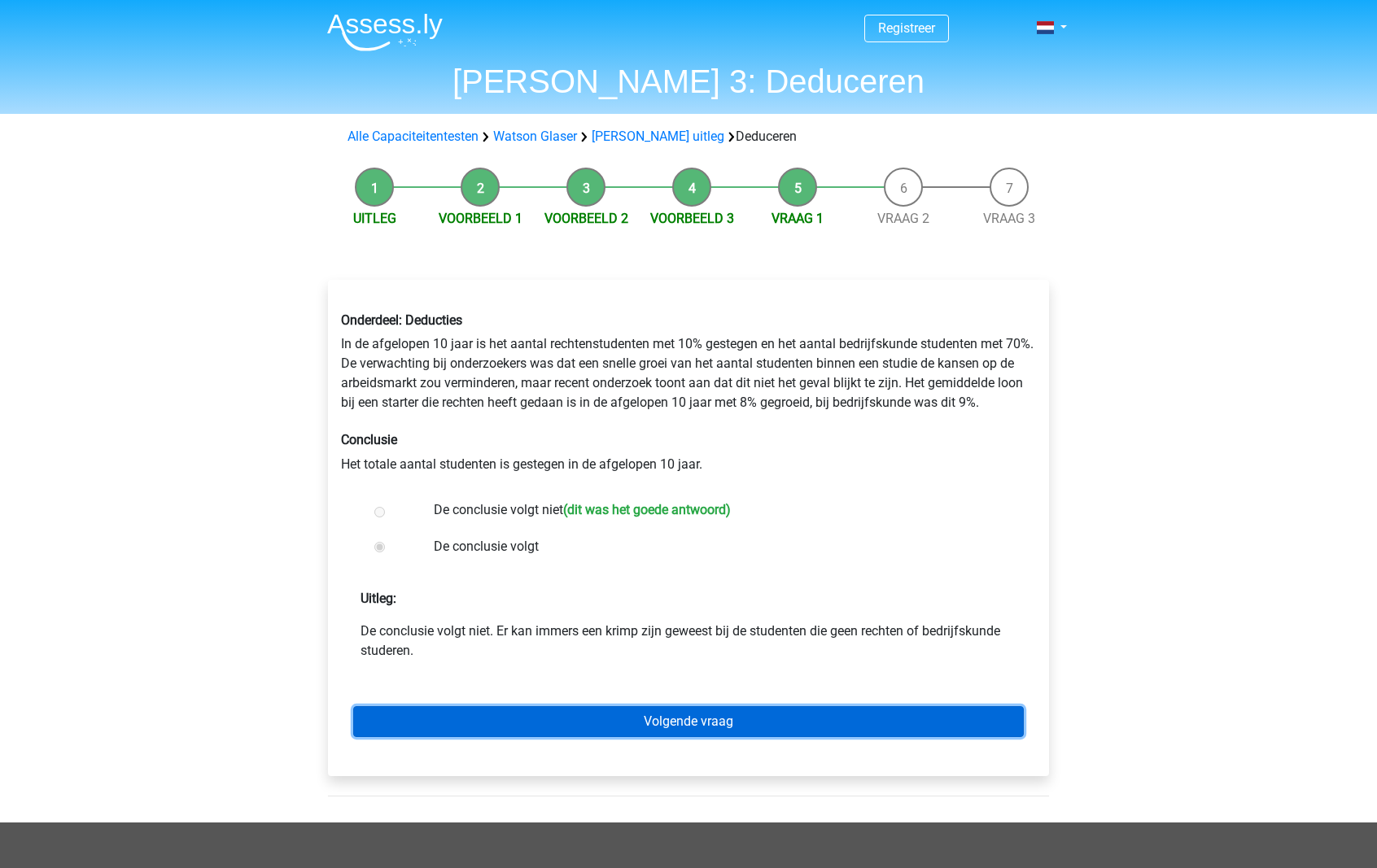
click at [798, 729] on link "Volgende vraag" at bounding box center [688, 721] width 671 height 31
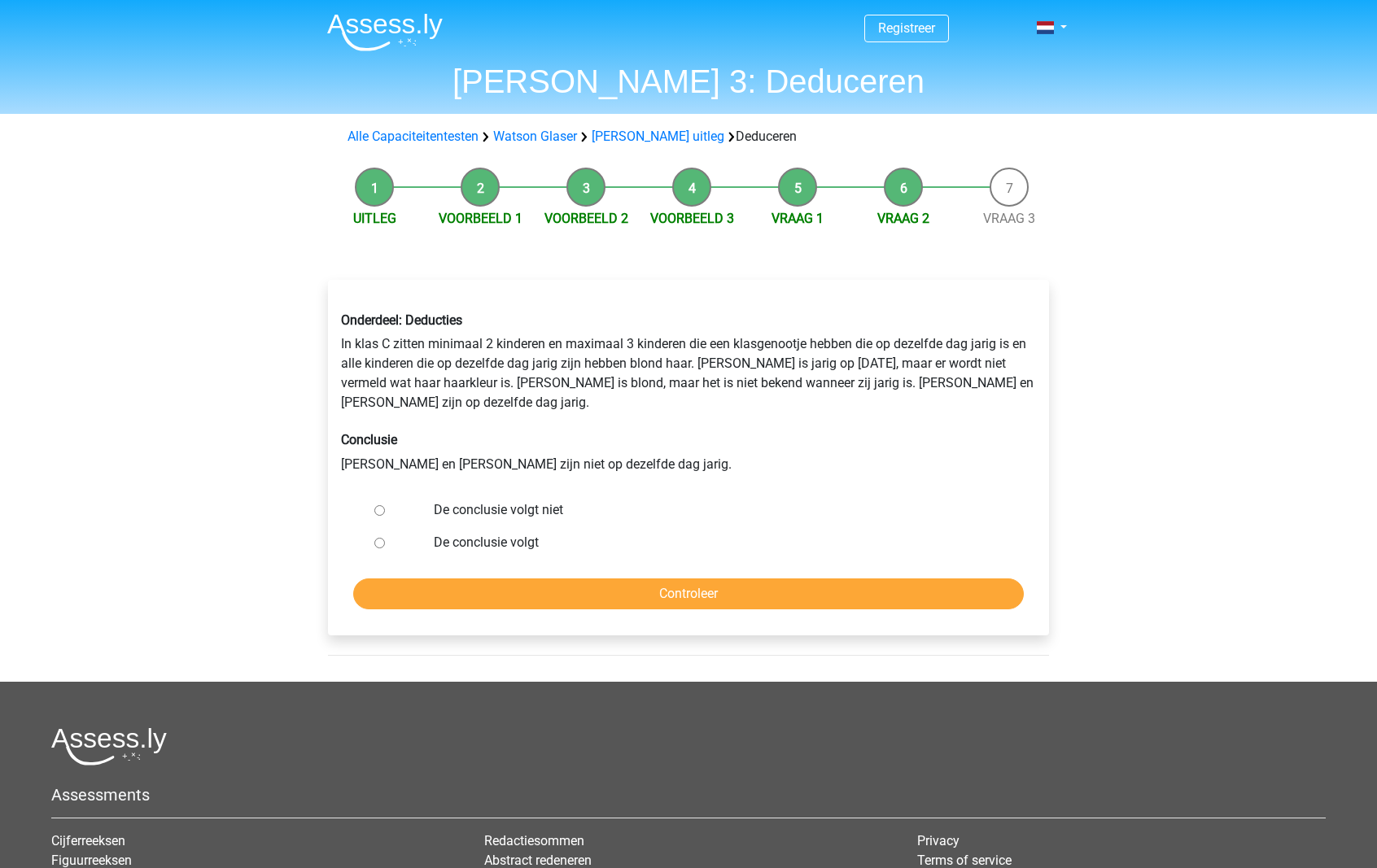
click at [1206, 419] on div "Registreer Nederlands English" at bounding box center [688, 555] width 1377 height 1111
click at [462, 500] on label "De conclusie volgt niet" at bounding box center [715, 510] width 563 height 20
click at [385, 506] on input "De conclusie volgt niet" at bounding box center [379, 511] width 11 height 11
radio input "true"
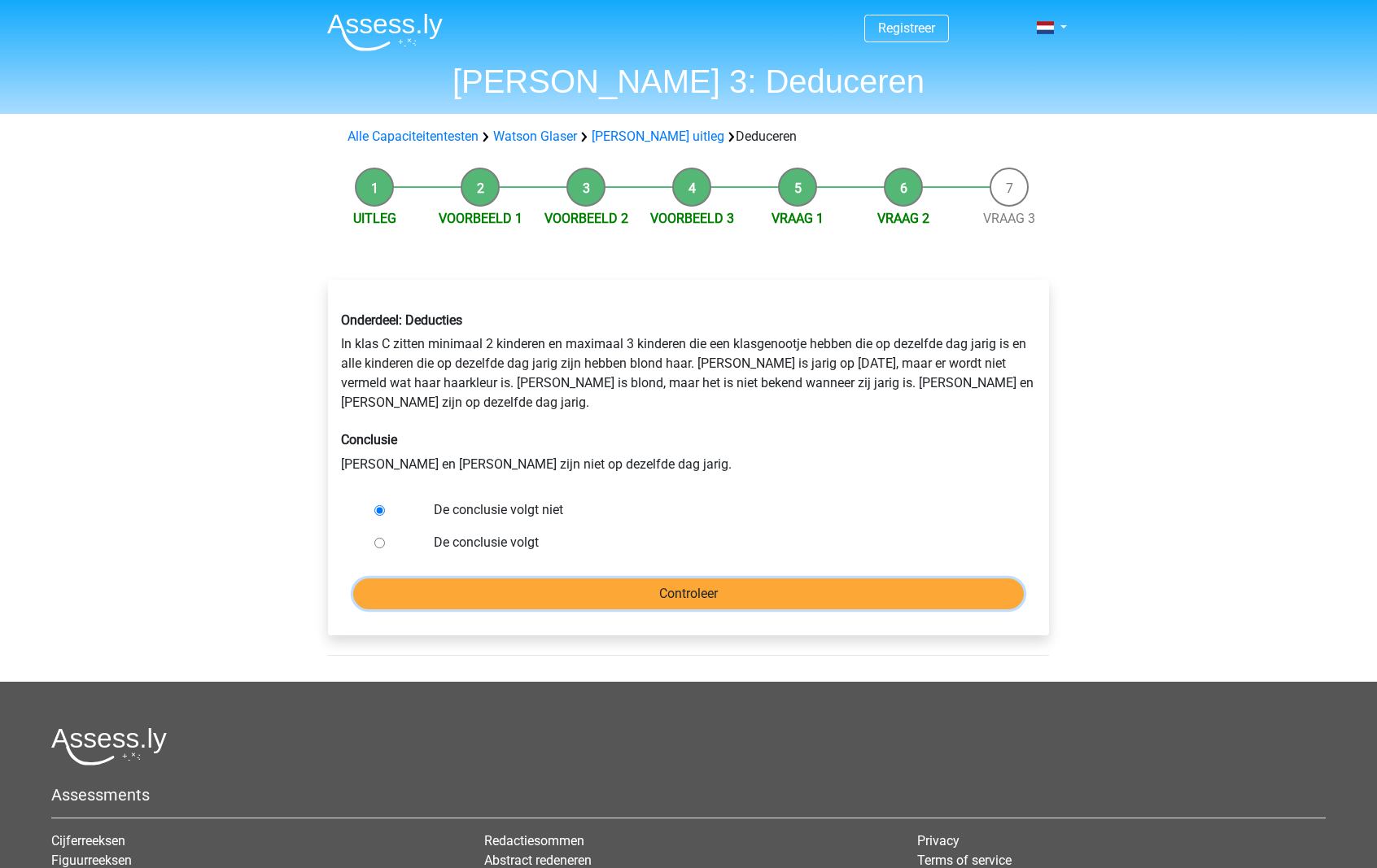
click at [688, 578] on input "Controleer" at bounding box center [688, 593] width 671 height 31
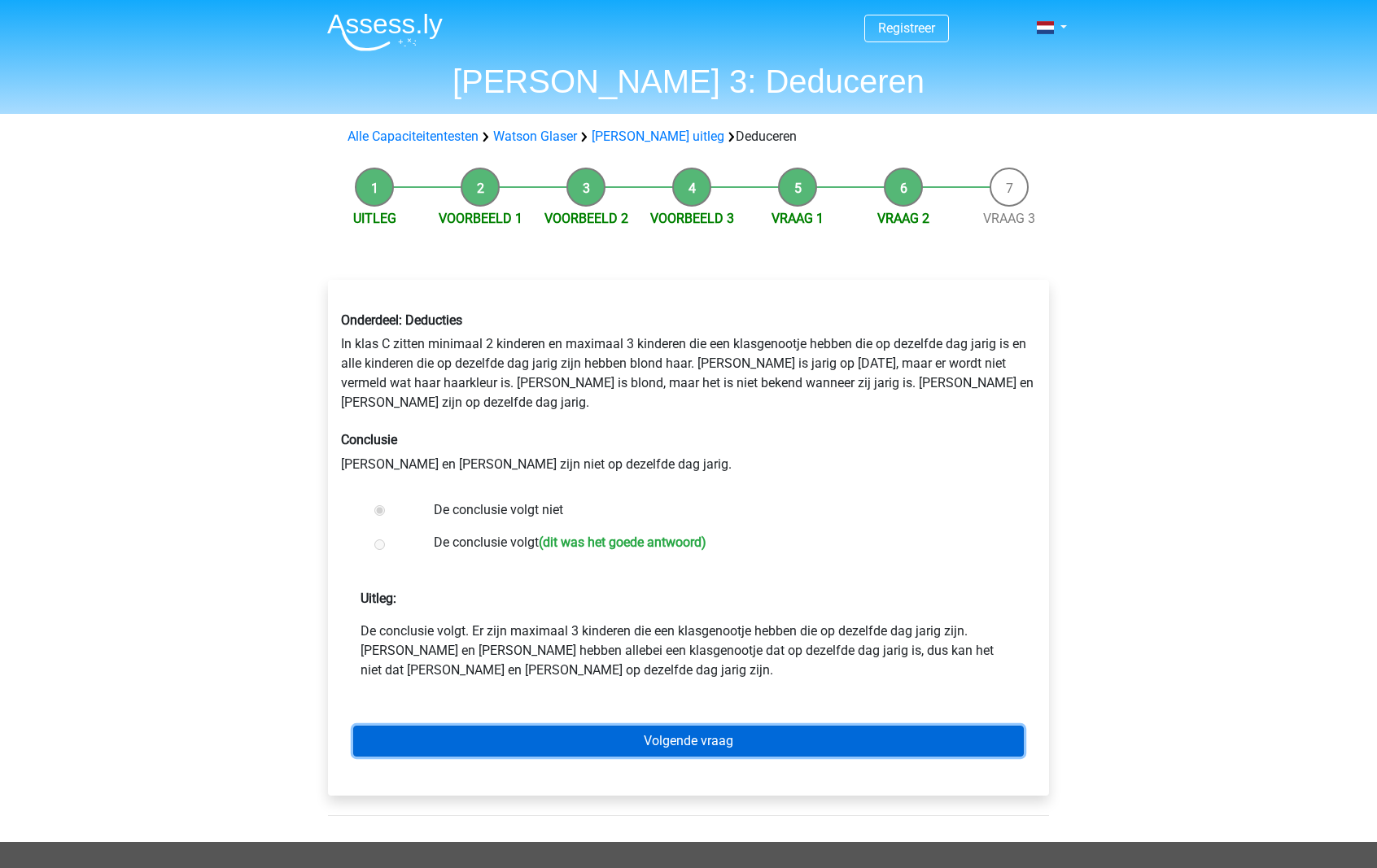
click at [800, 729] on link "Volgende vraag" at bounding box center [688, 741] width 671 height 31
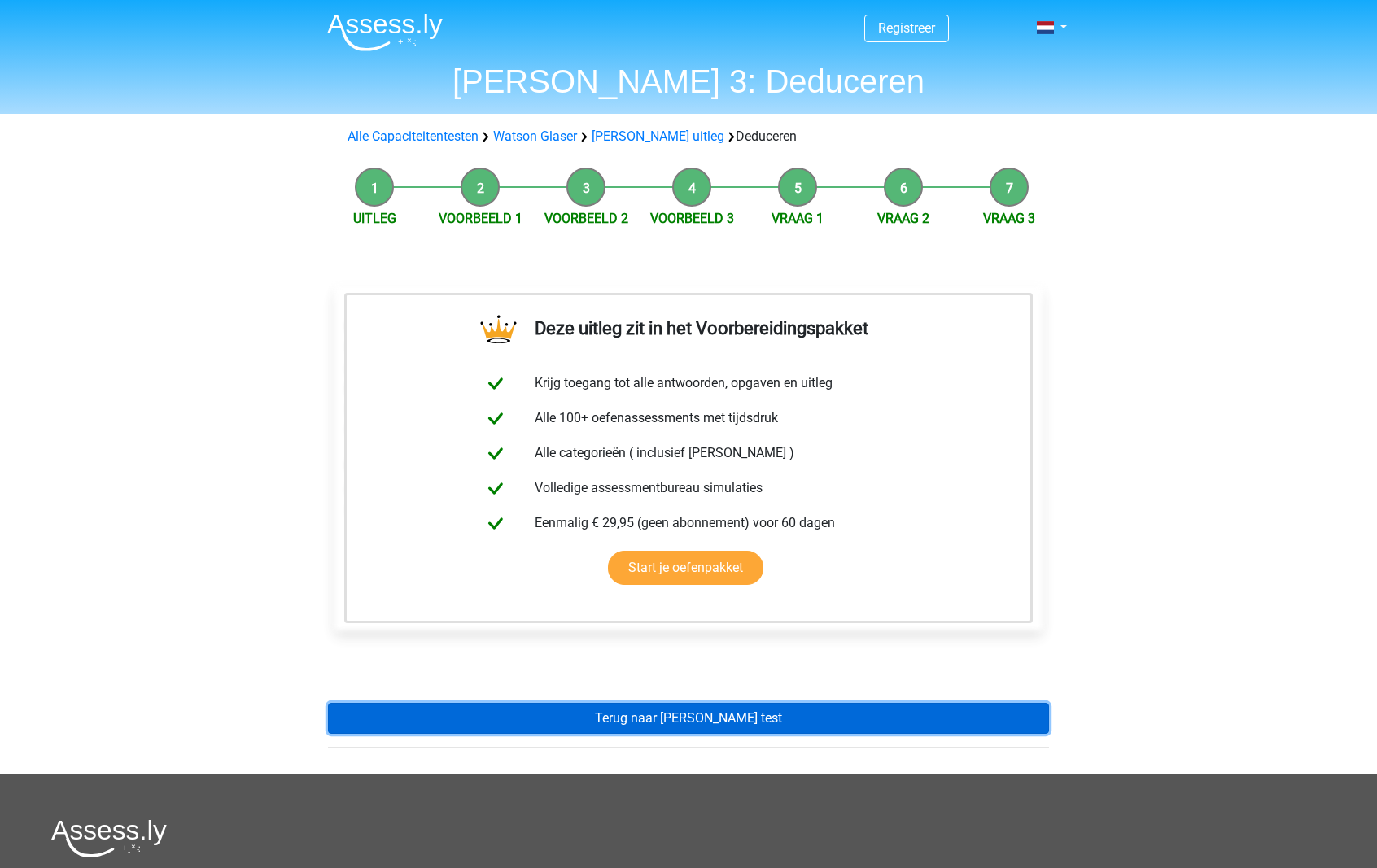
click at [800, 726] on link "Terug naar watson glaser test" at bounding box center [688, 718] width 721 height 31
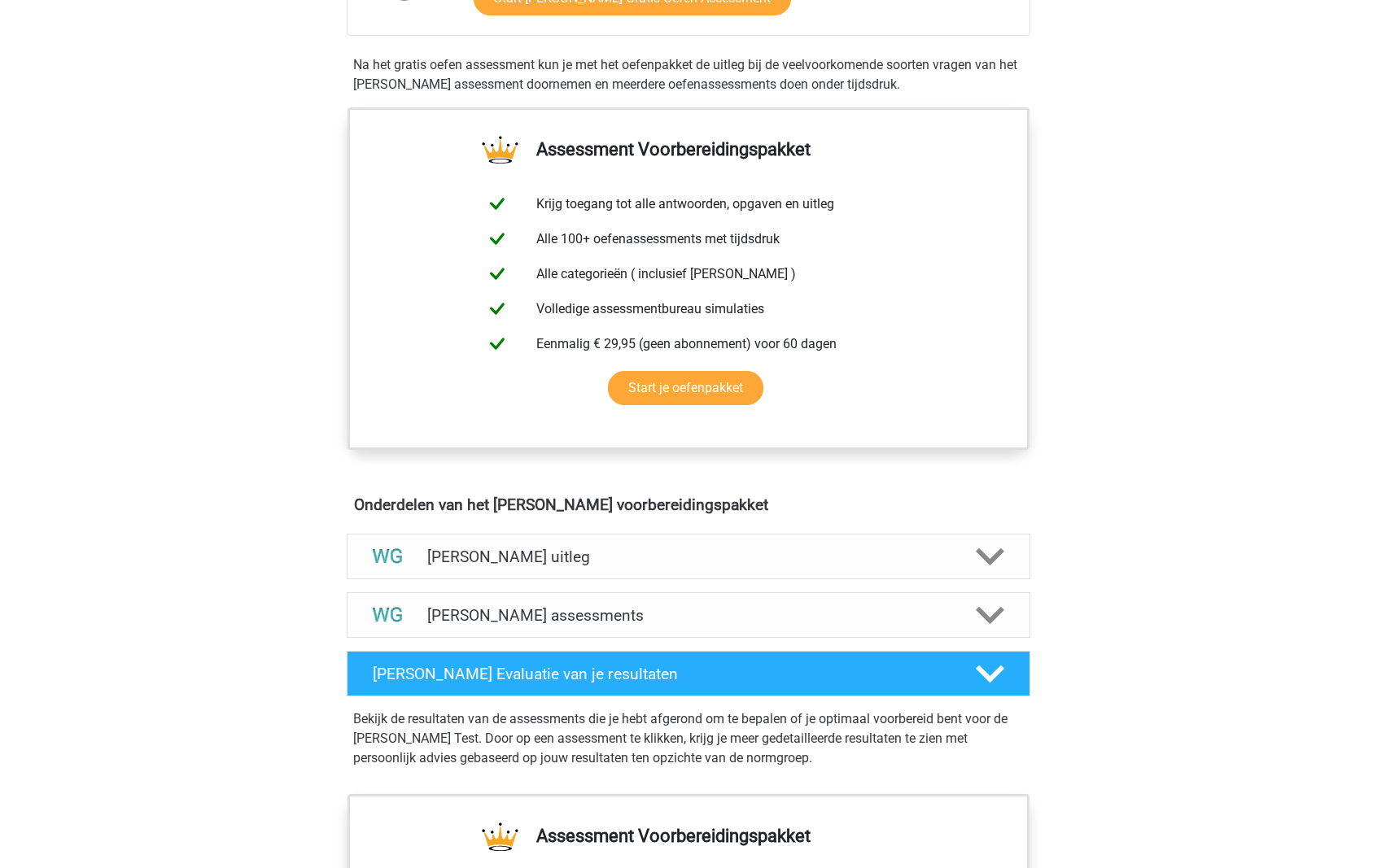
scroll to position [600, 0]
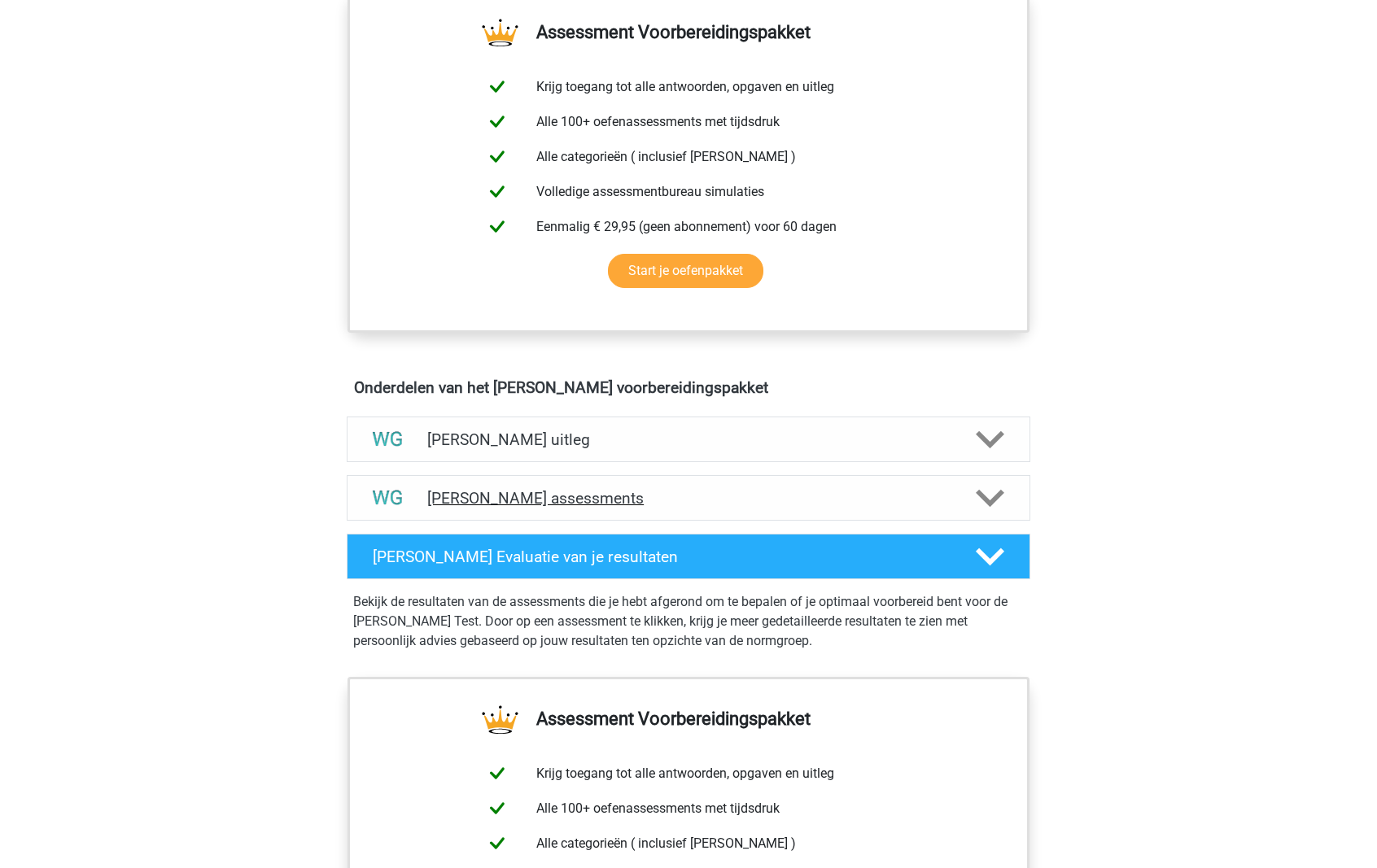
click at [641, 489] on h4 "Watson Glaser assessments" at bounding box center [688, 498] width 522 height 19
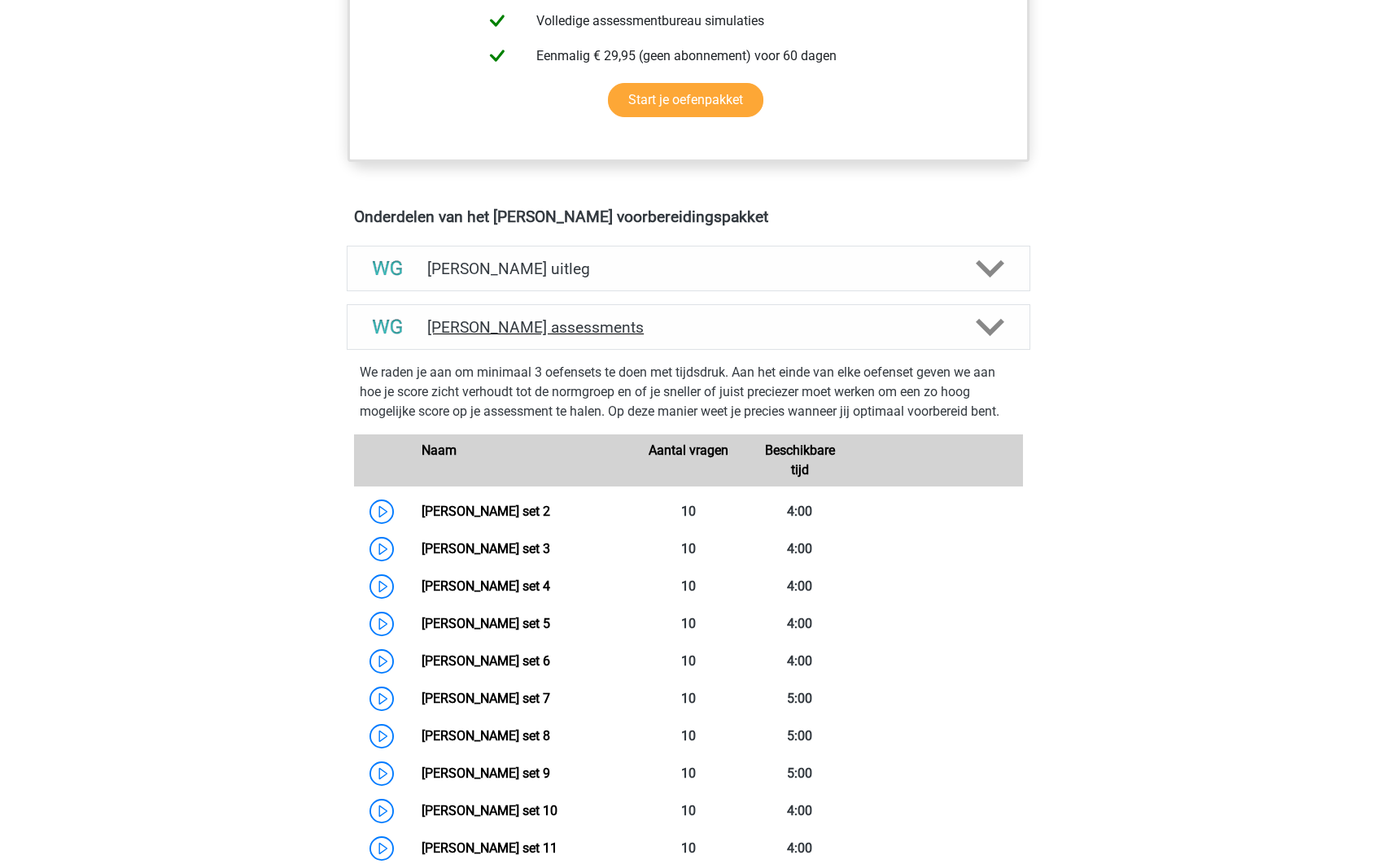
scroll to position [764, 0]
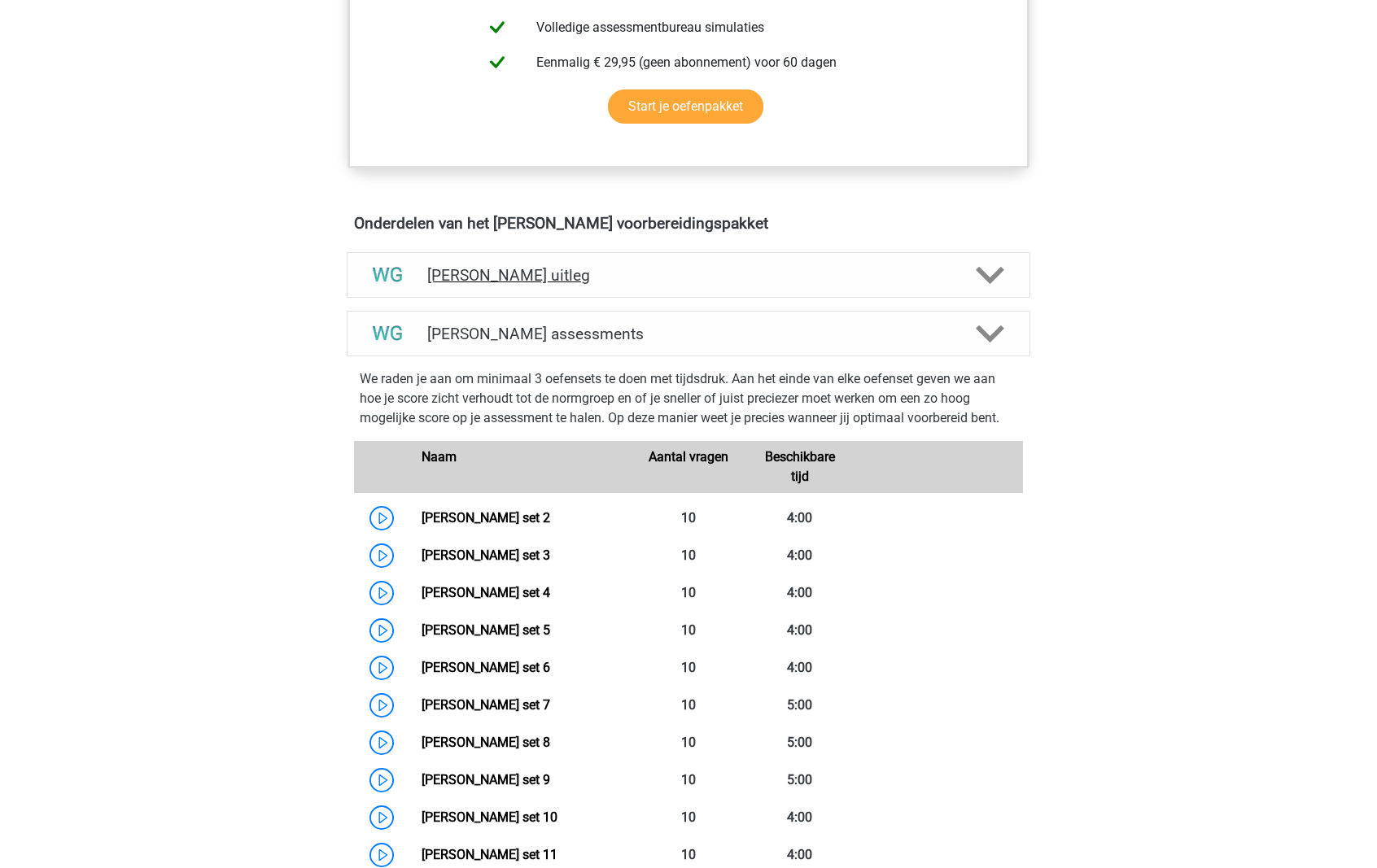
click at [575, 284] on div "[PERSON_NAME] uitleg" at bounding box center [688, 275] width 683 height 45
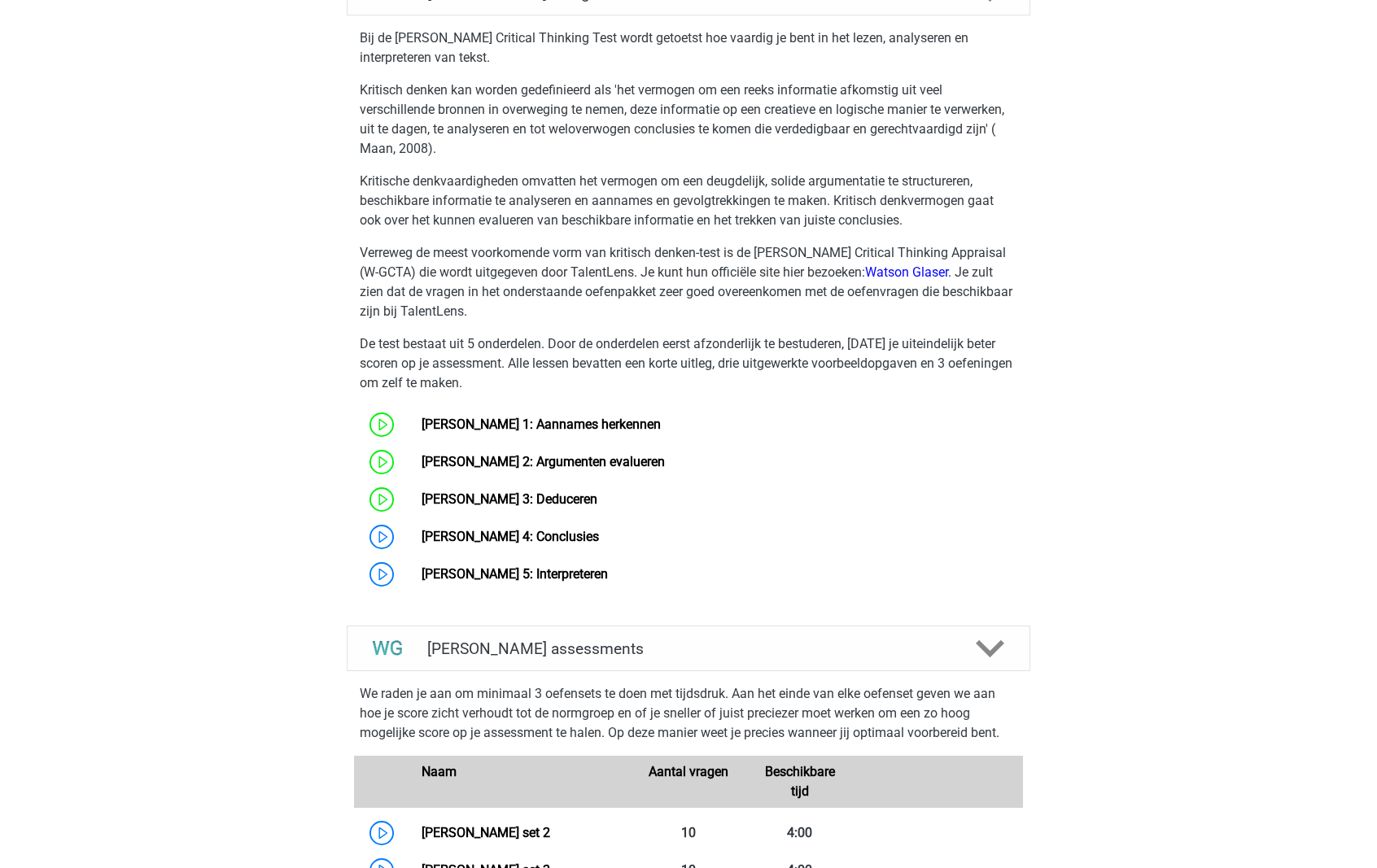
scroll to position [1047, 0]
click at [421, 536] on link "[PERSON_NAME] 4: Conclusies" at bounding box center [510, 535] width 178 height 15
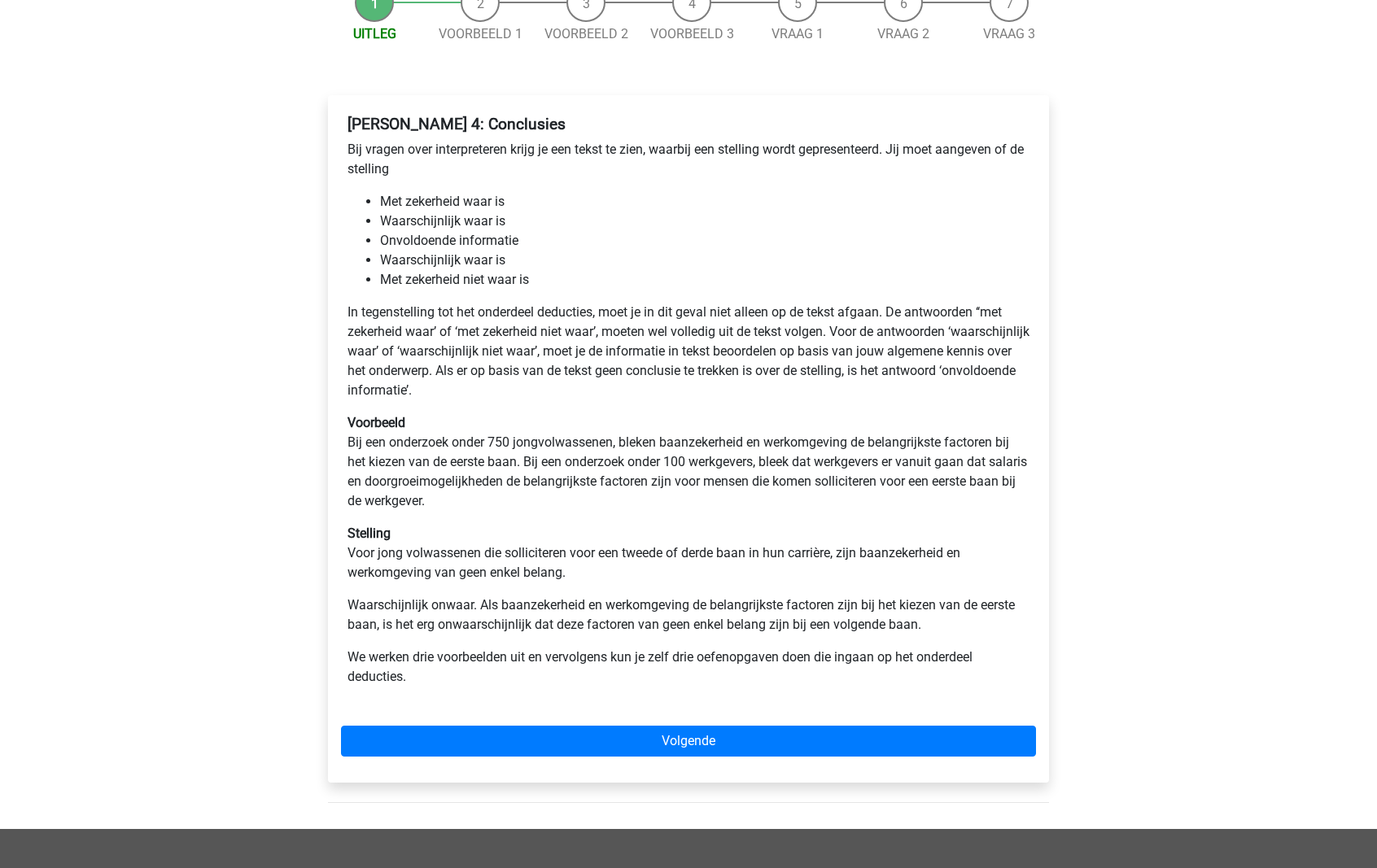
scroll to position [188, 0]
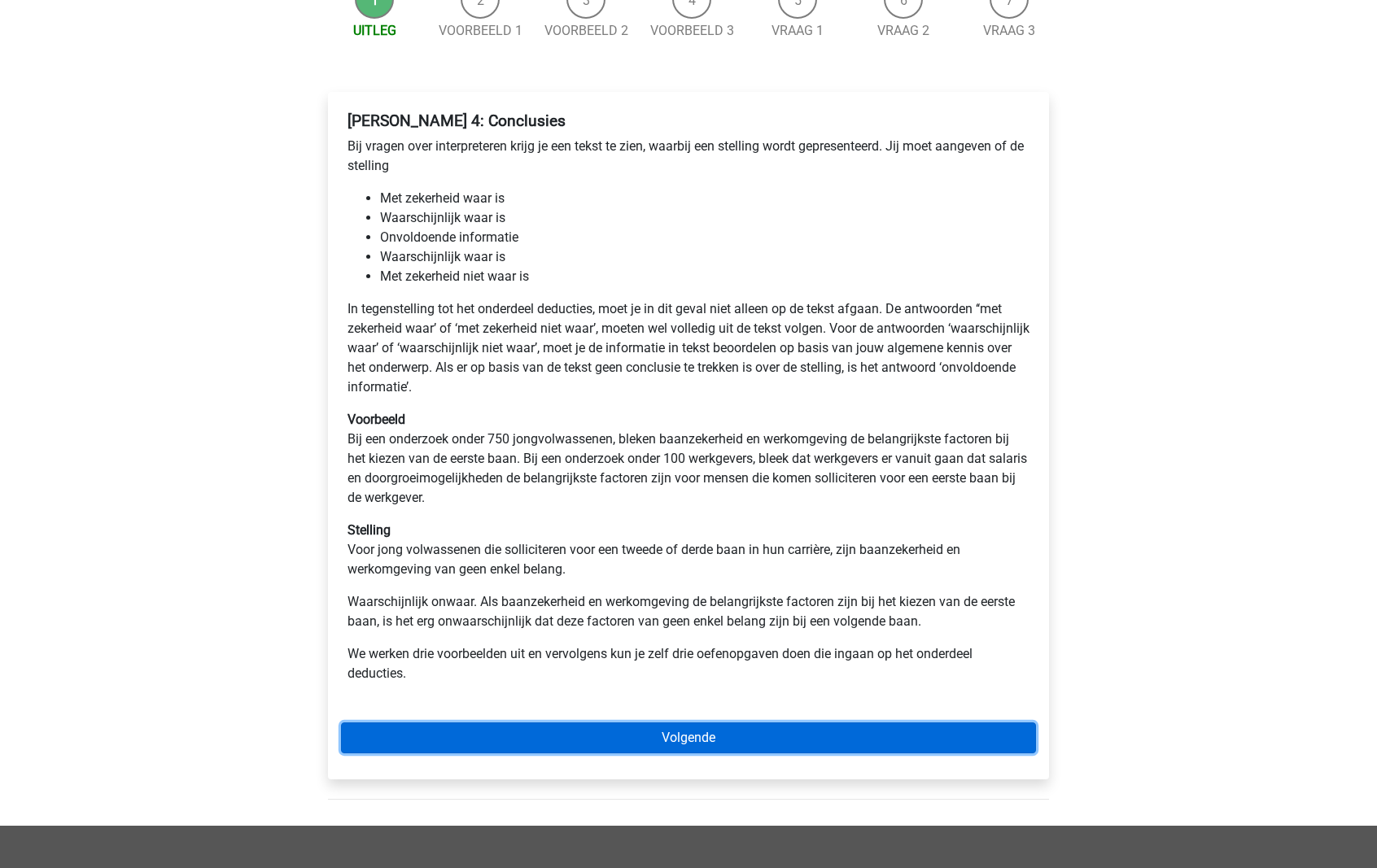
click at [668, 731] on link "Volgende" at bounding box center [688, 737] width 695 height 31
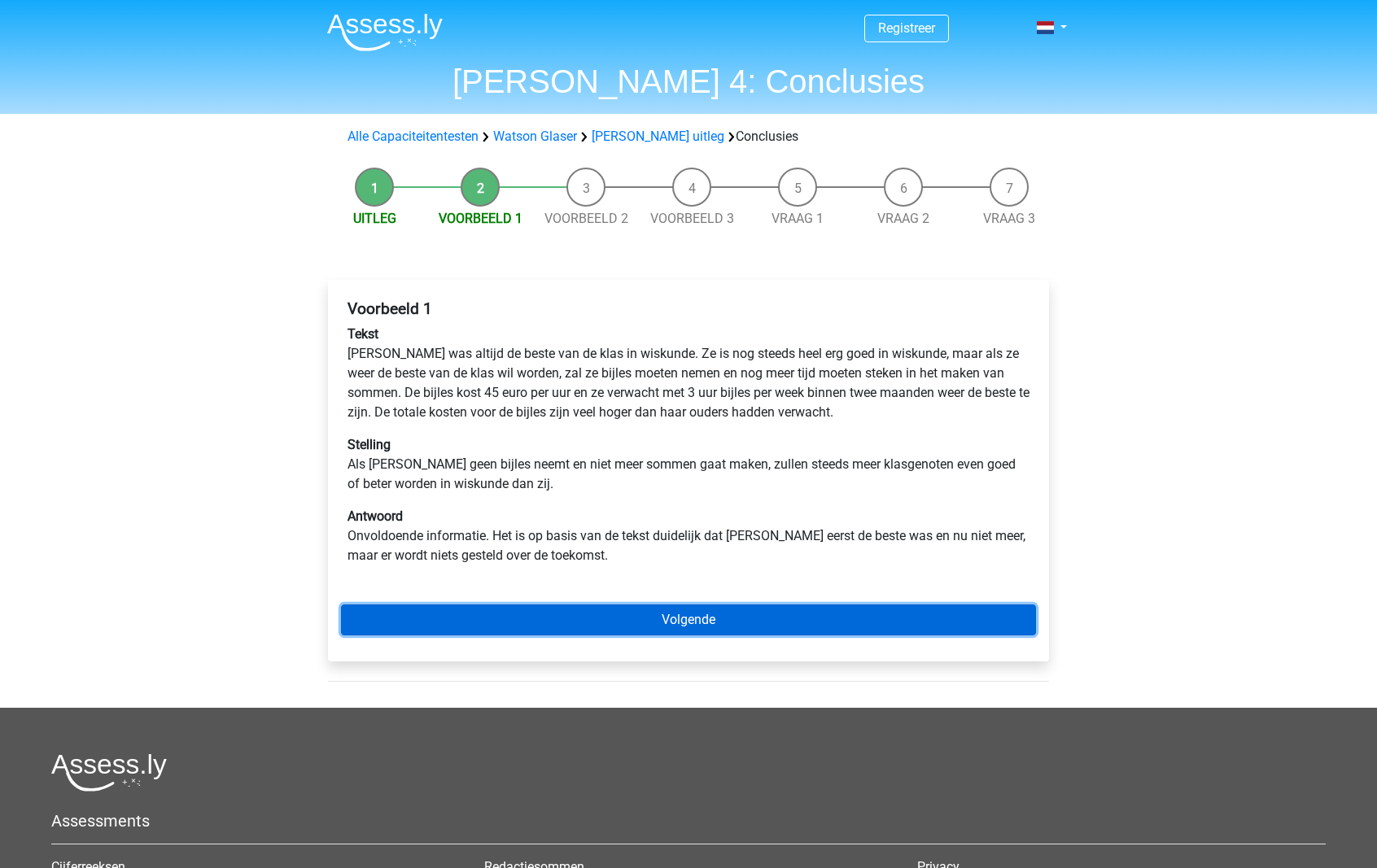
click at [821, 614] on link "Volgende" at bounding box center [688, 620] width 695 height 31
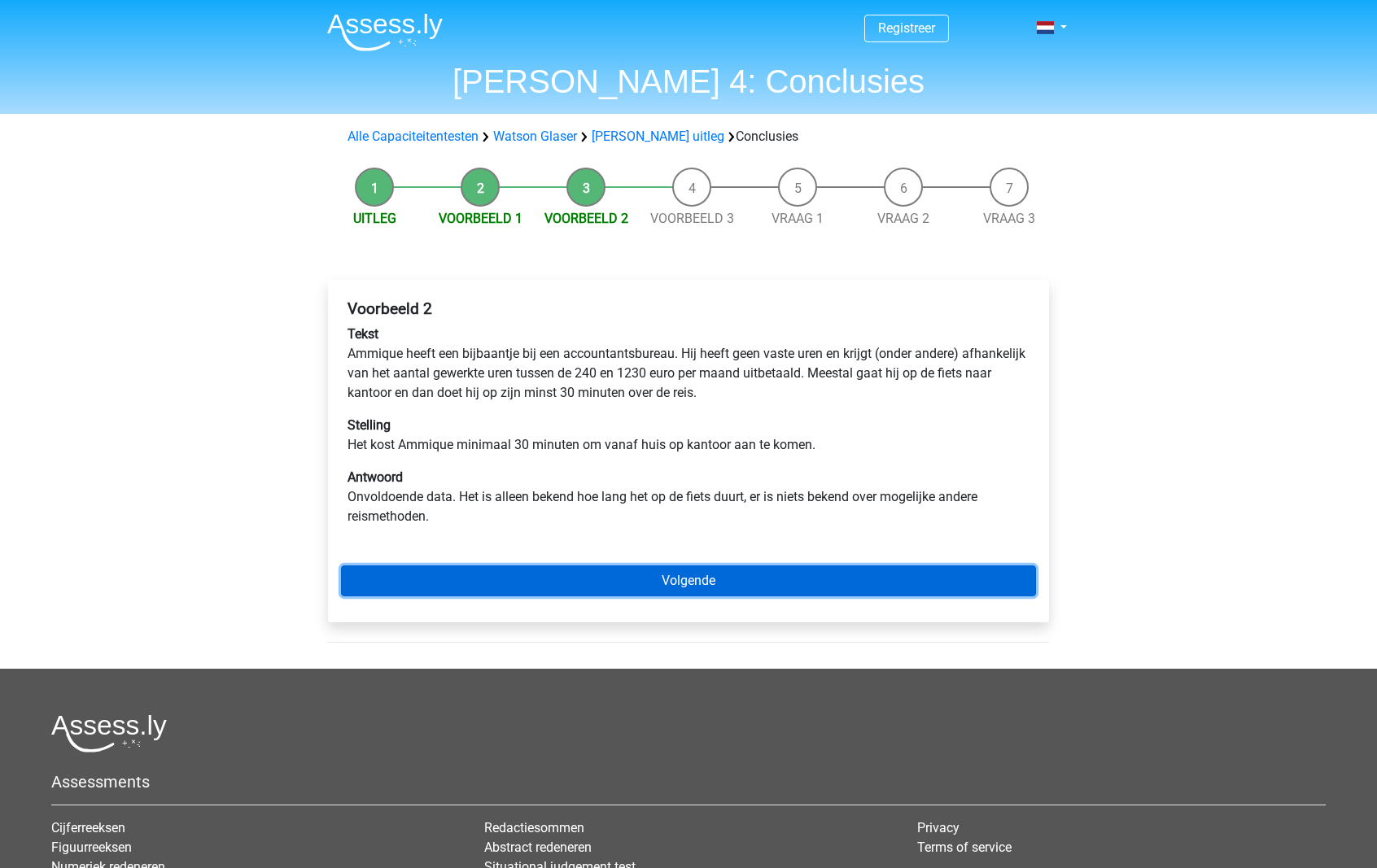
click at [765, 573] on link "Volgende" at bounding box center [688, 581] width 695 height 31
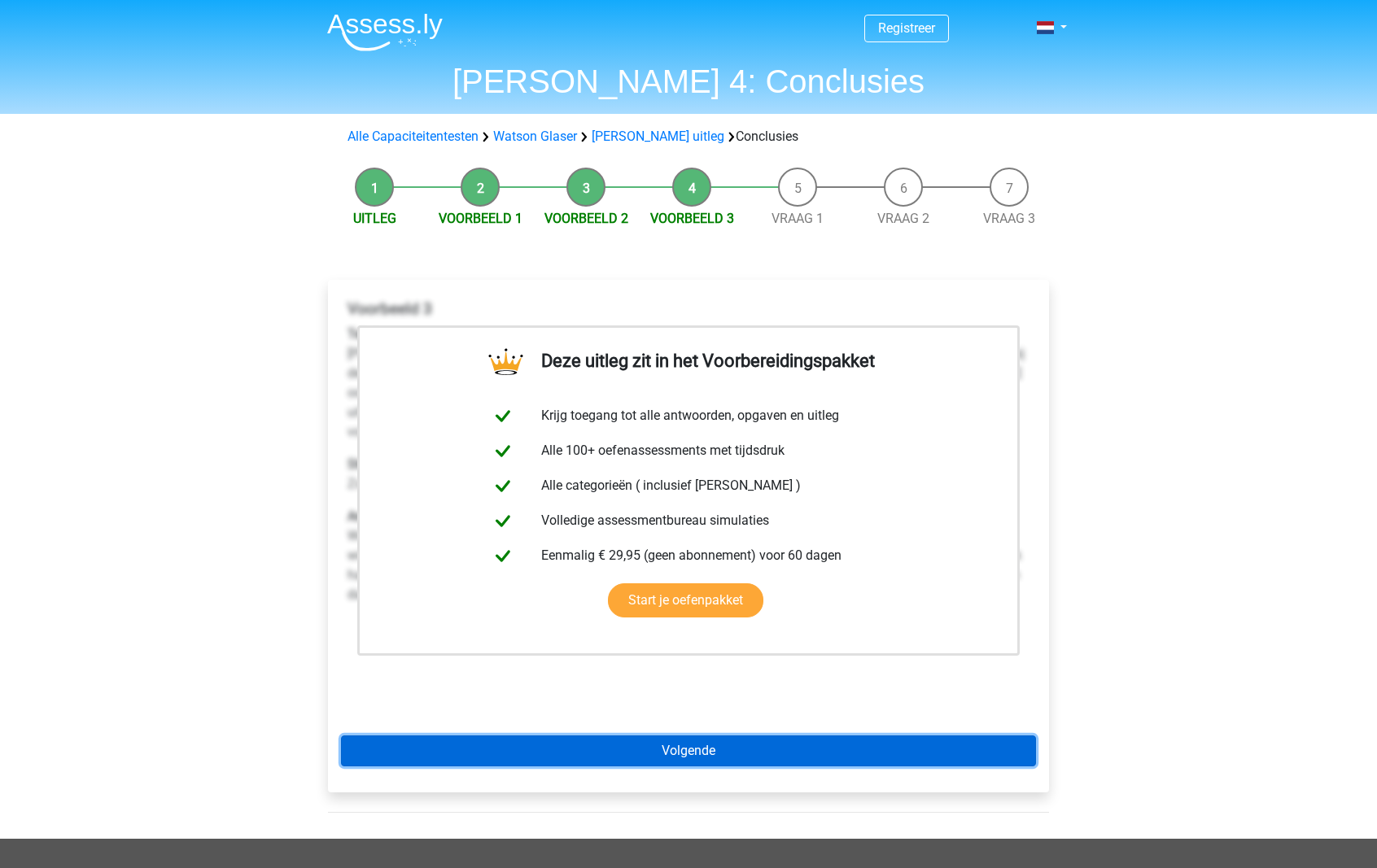
click at [779, 751] on link "Volgende" at bounding box center [688, 751] width 695 height 31
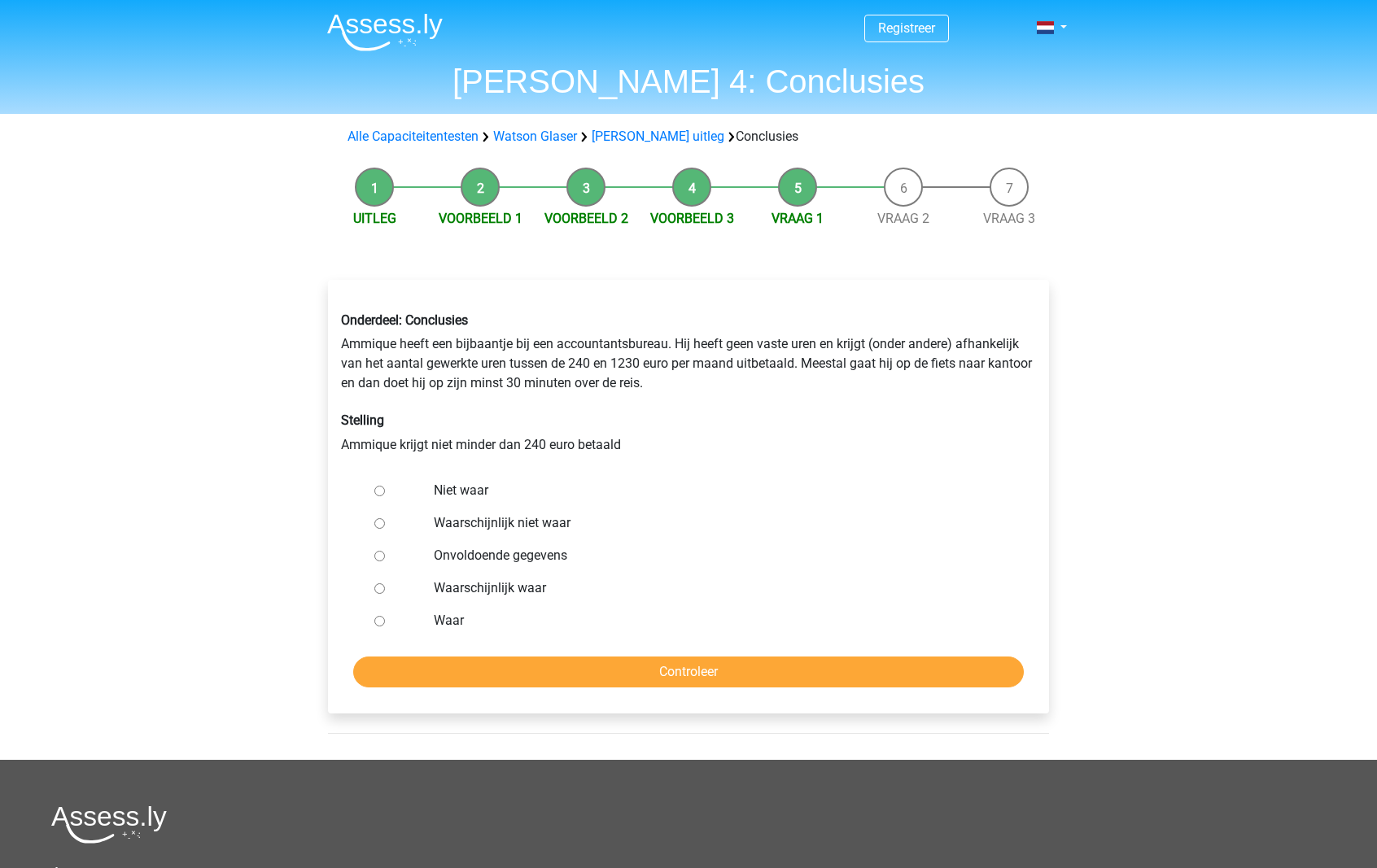
click at [493, 593] on label "Waarschijnlijk waar" at bounding box center [715, 588] width 563 height 20
click at [385, 593] on input "Waarschijnlijk waar" at bounding box center [379, 589] width 11 height 11
radio input "true"
click at [749, 684] on input "Controleer" at bounding box center [688, 672] width 671 height 31
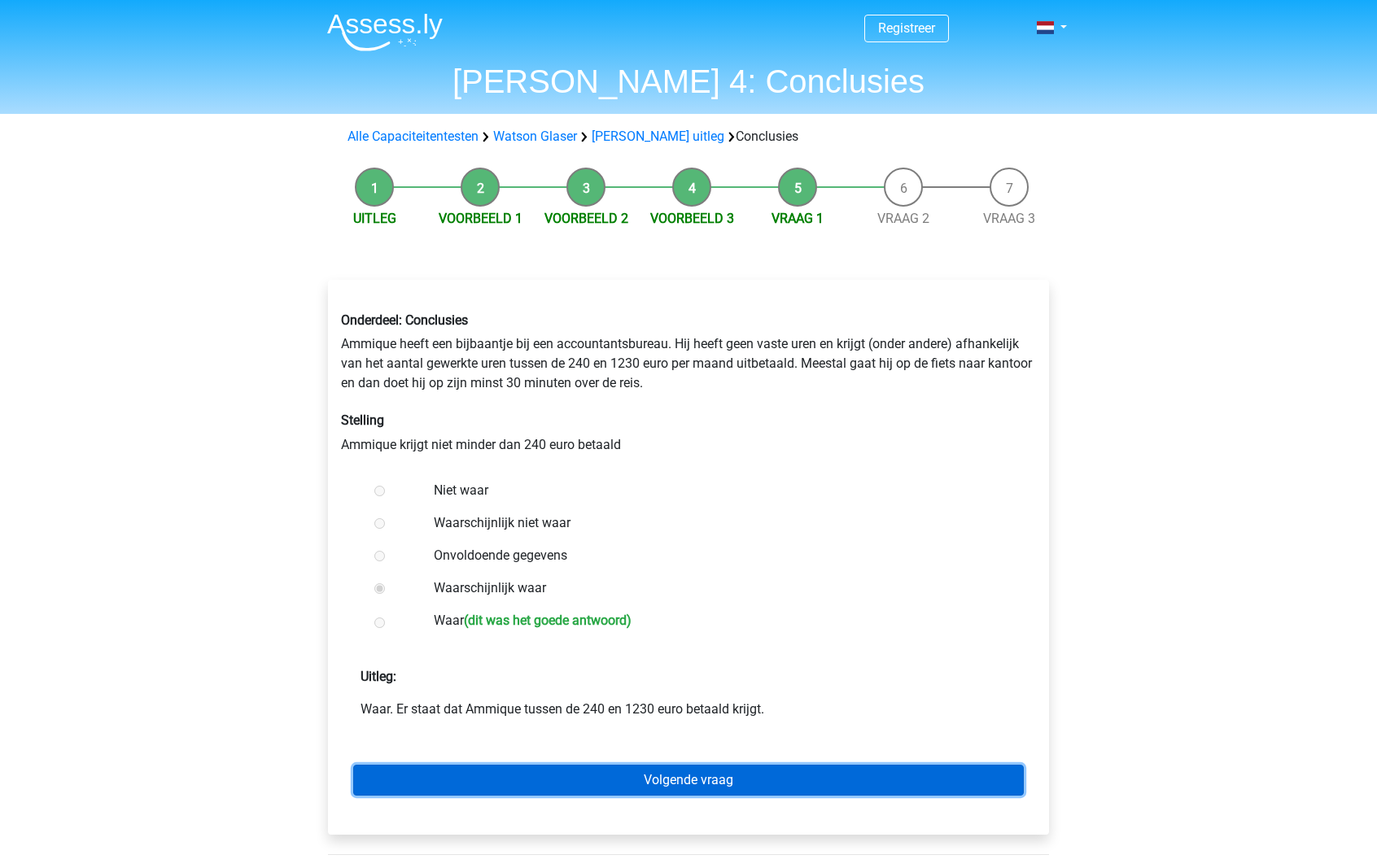
click at [728, 794] on link "Volgende vraag" at bounding box center [688, 780] width 671 height 31
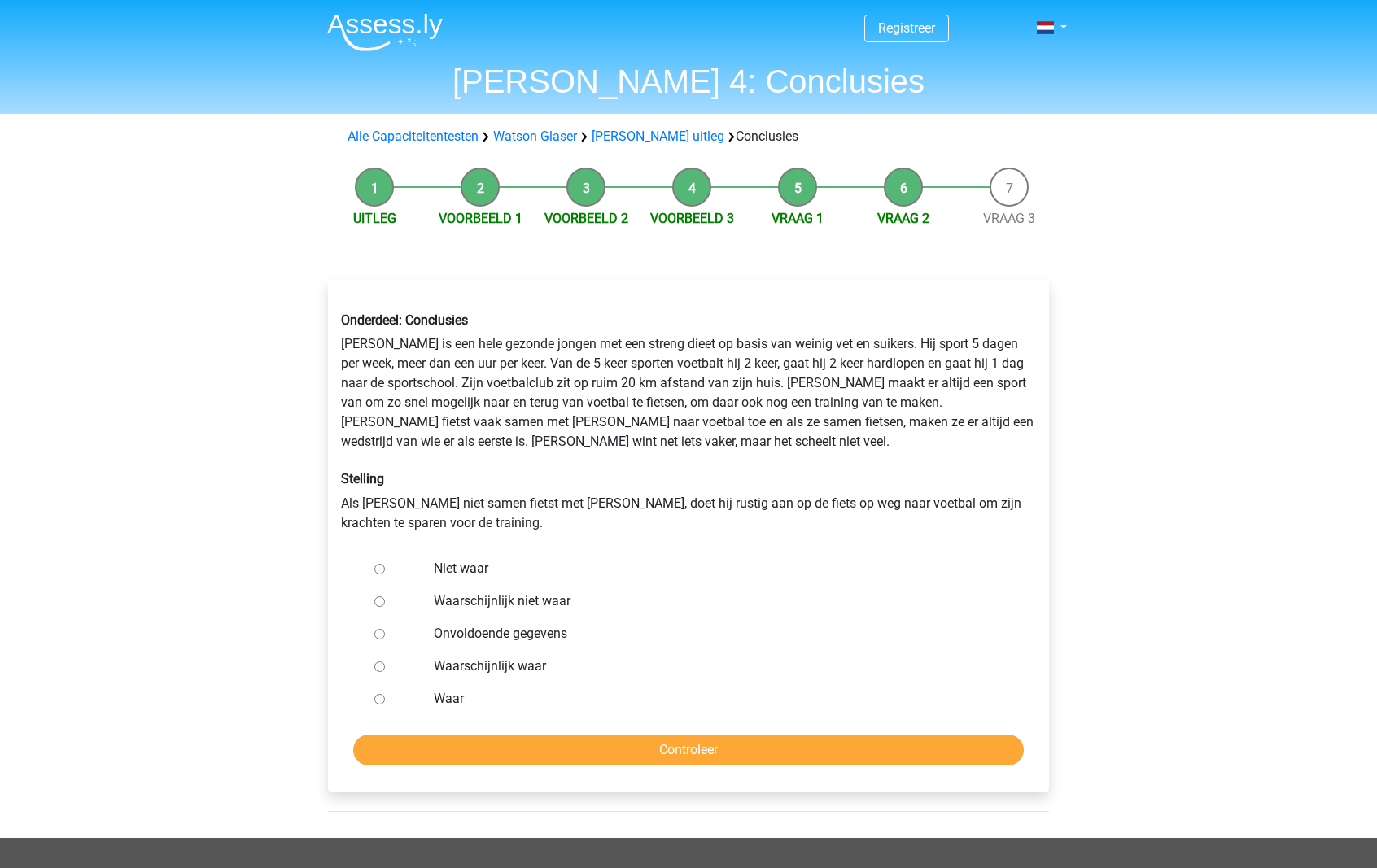
click at [448, 570] on label "Niet waar" at bounding box center [715, 569] width 563 height 20
click at [385, 570] on input "Niet waar" at bounding box center [379, 569] width 11 height 11
radio input "true"
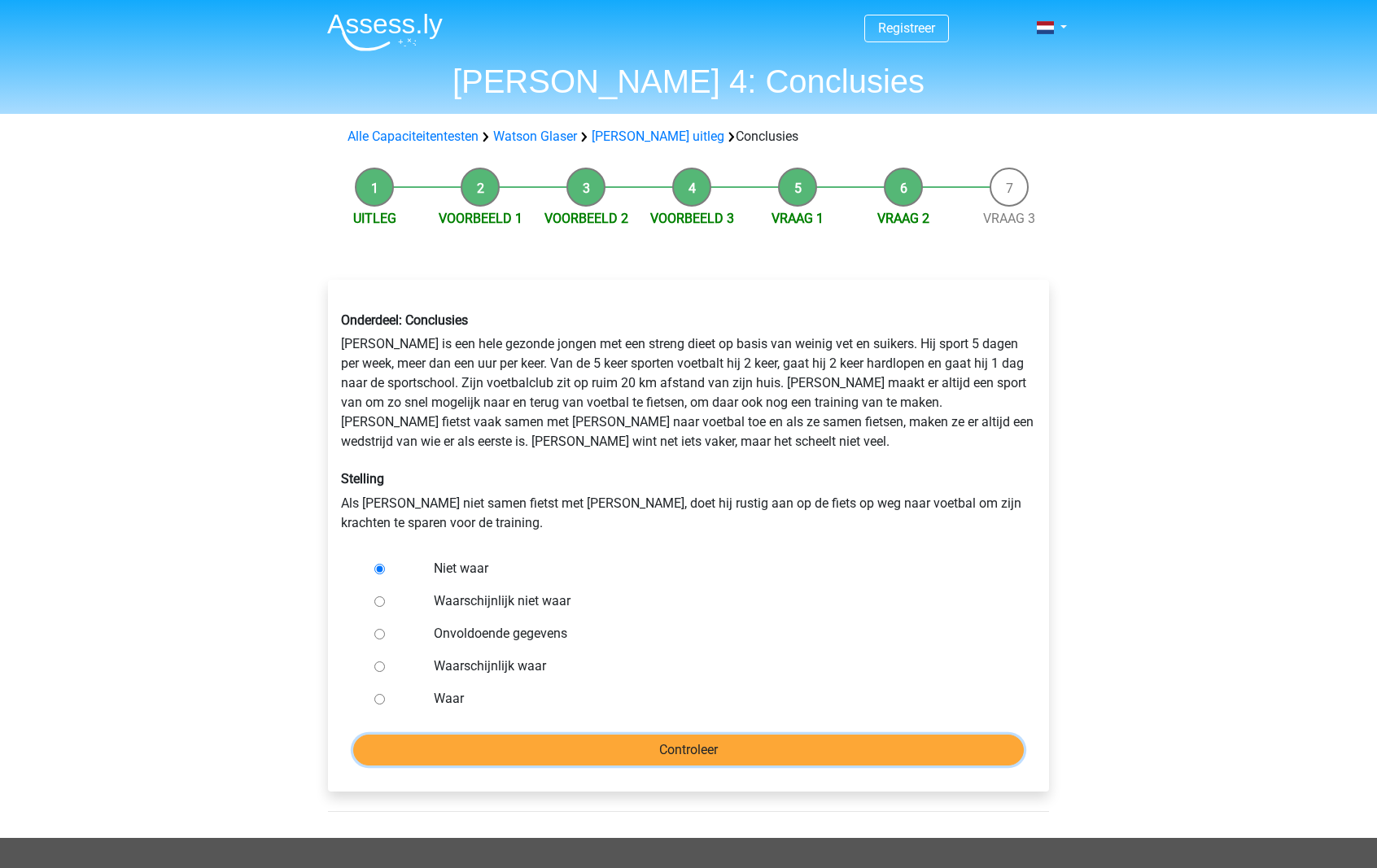
click at [768, 752] on input "Controleer" at bounding box center [688, 750] width 671 height 31
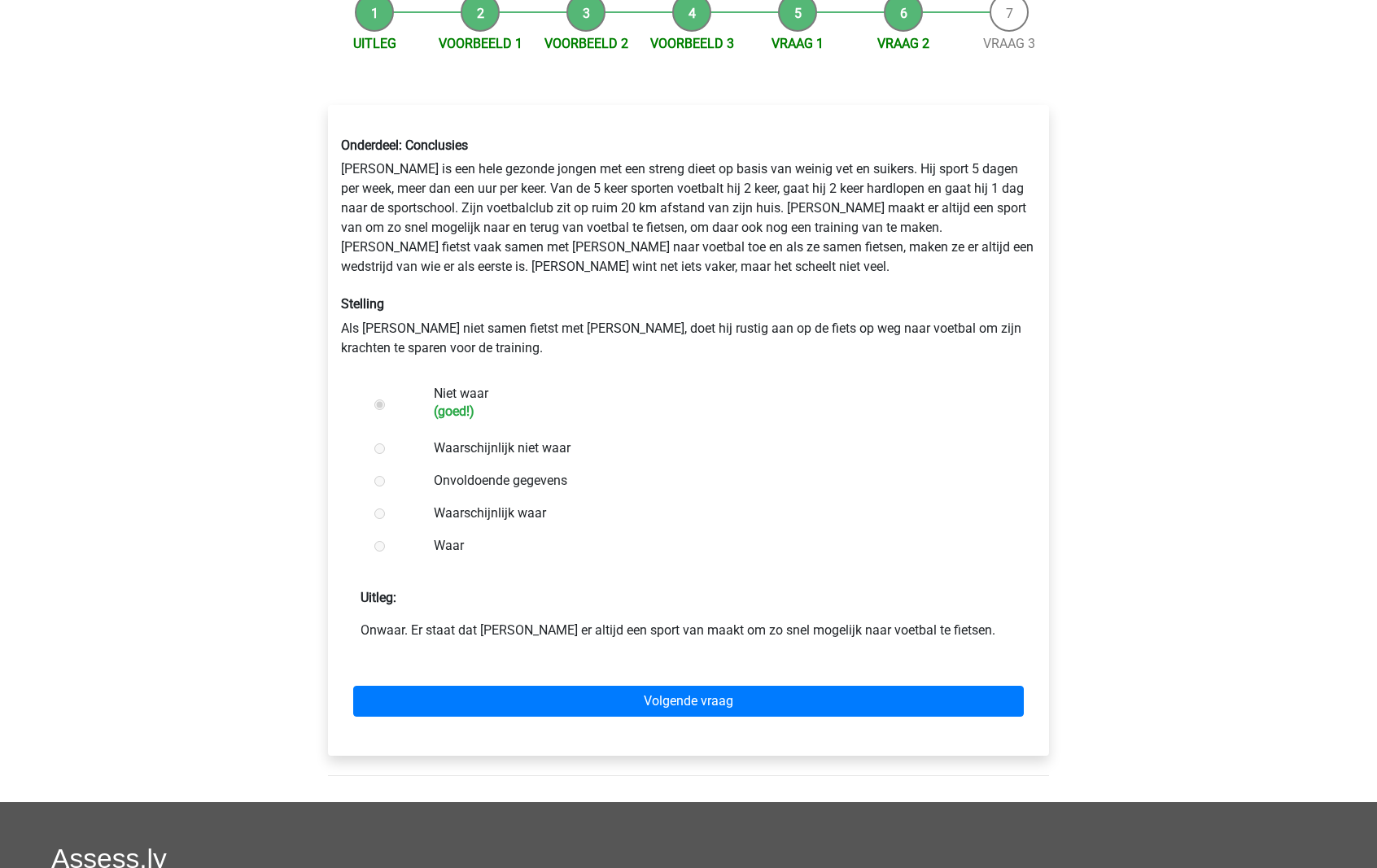
scroll to position [176, 0]
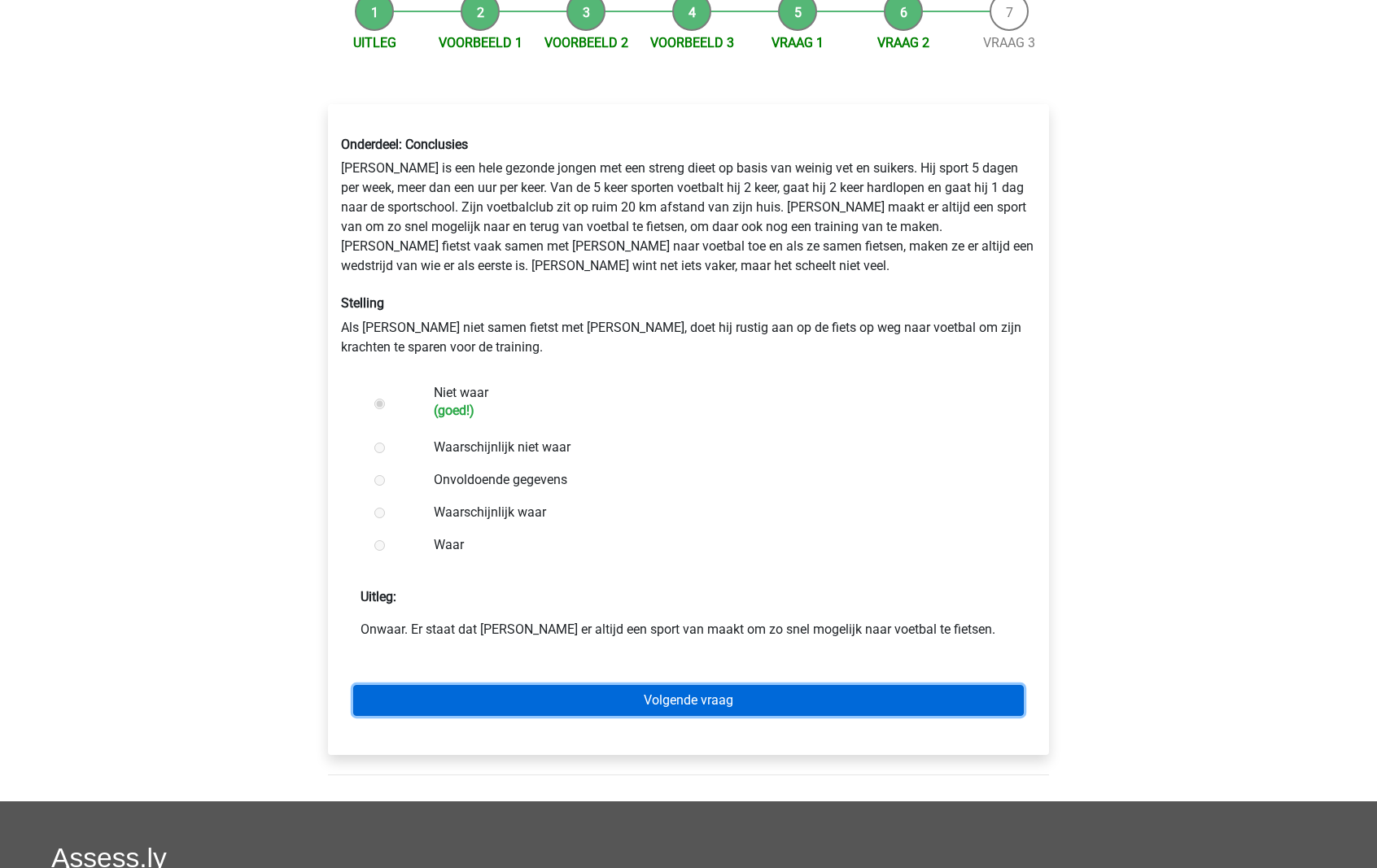
click at [687, 691] on link "Volgende vraag" at bounding box center [688, 700] width 671 height 31
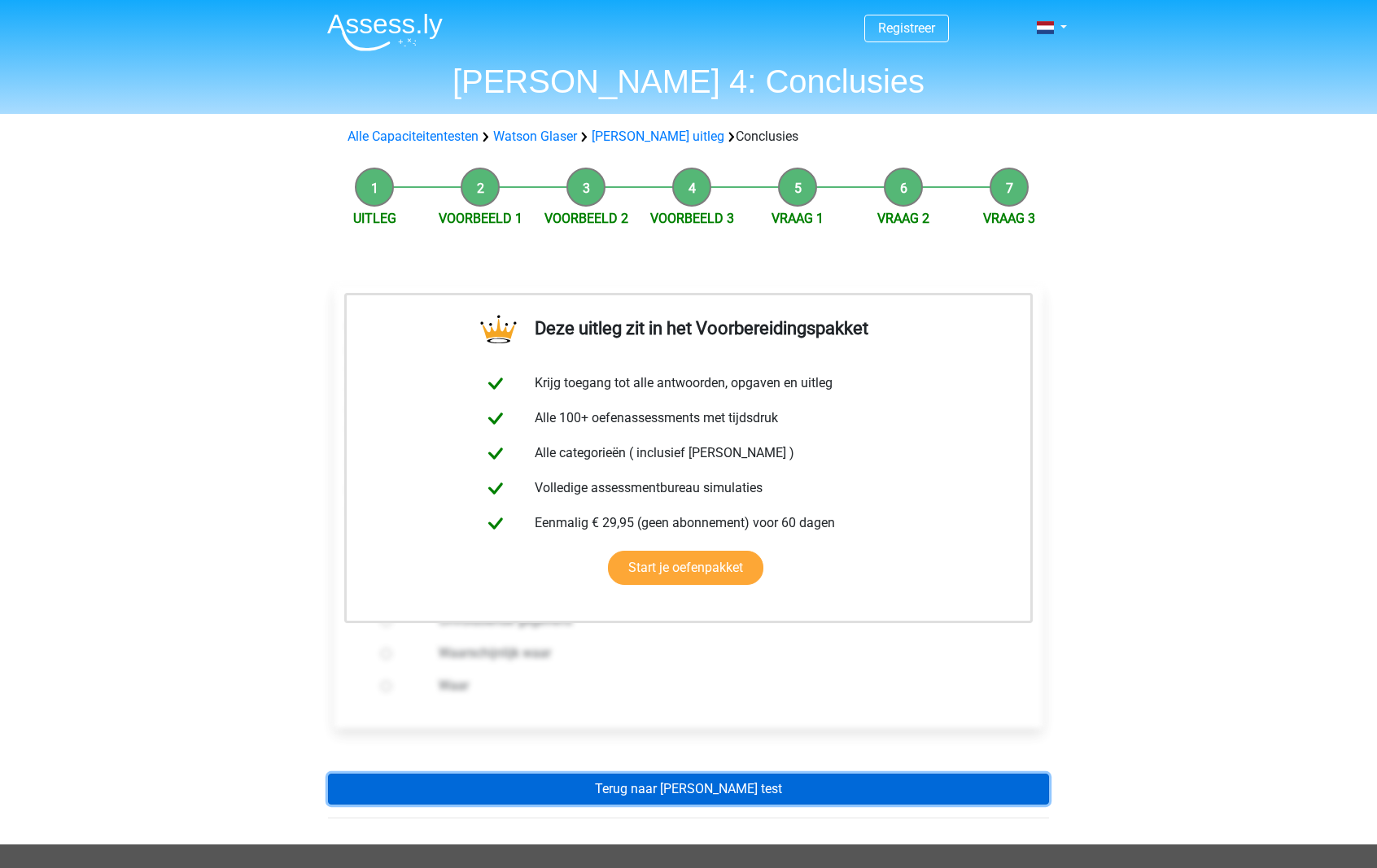
click at [694, 774] on link "Terug naar watson glaser test" at bounding box center [688, 789] width 721 height 31
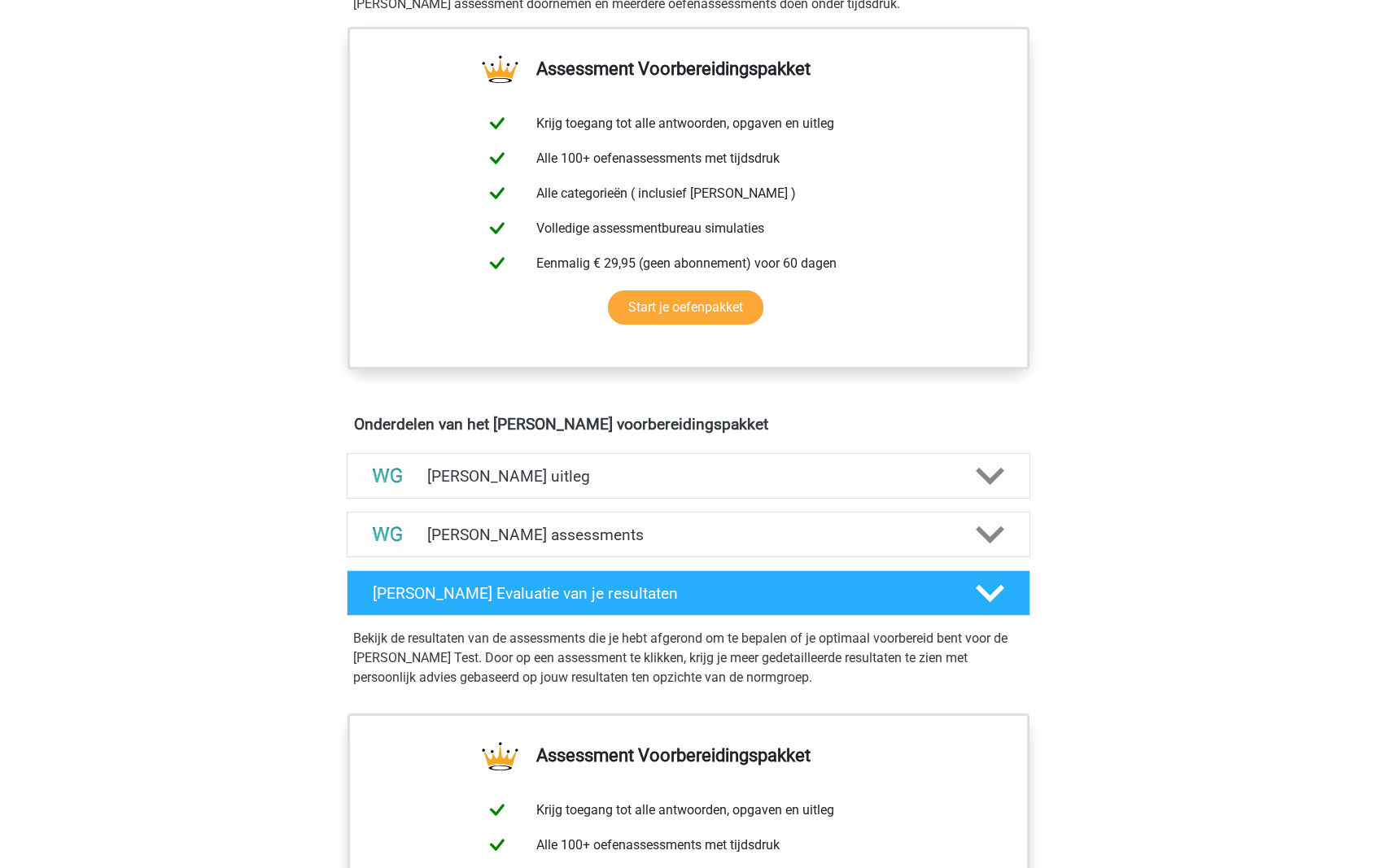
scroll to position [565, 0]
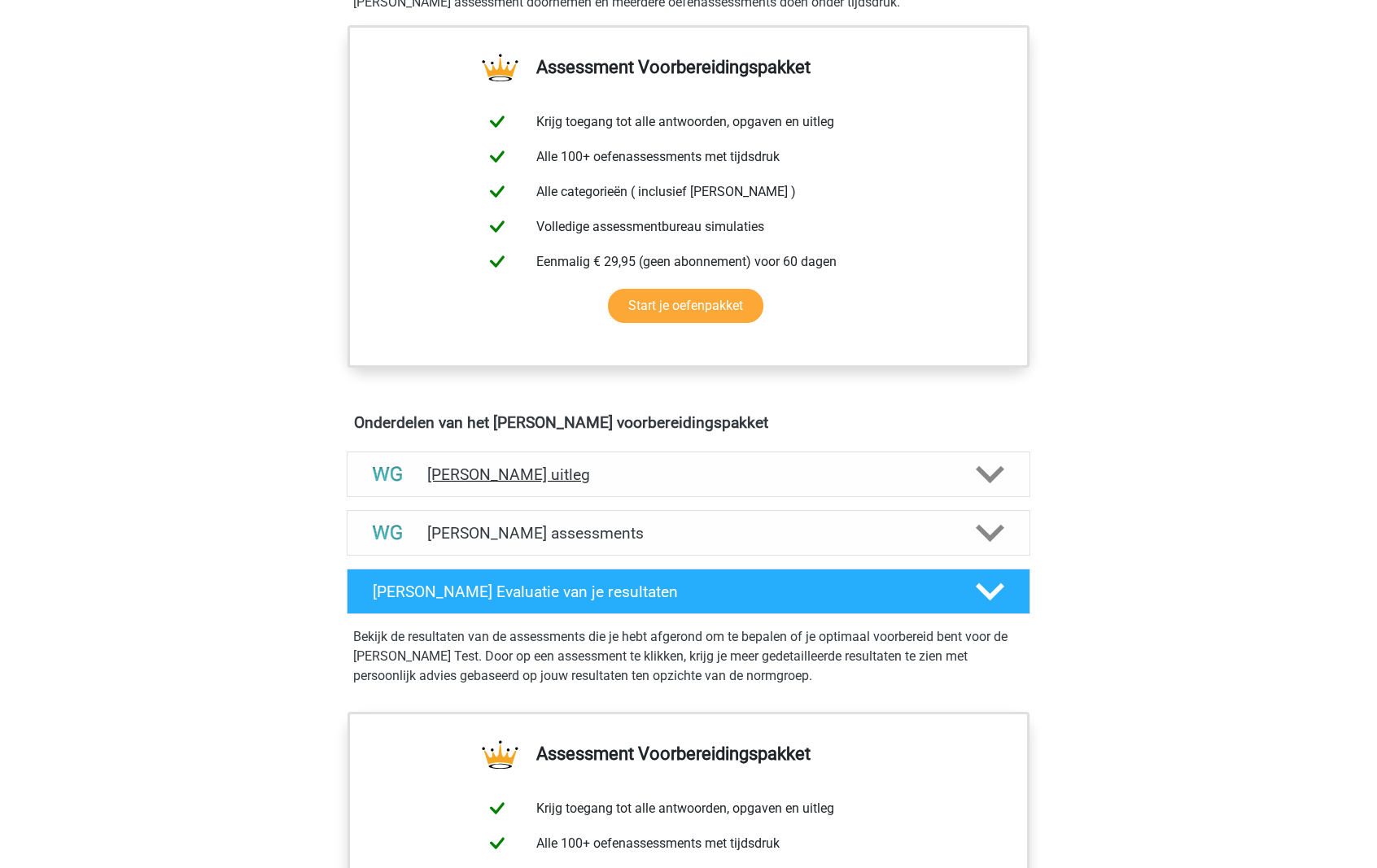
click at [458, 460] on div "[PERSON_NAME] uitleg" at bounding box center [688, 474] width 683 height 45
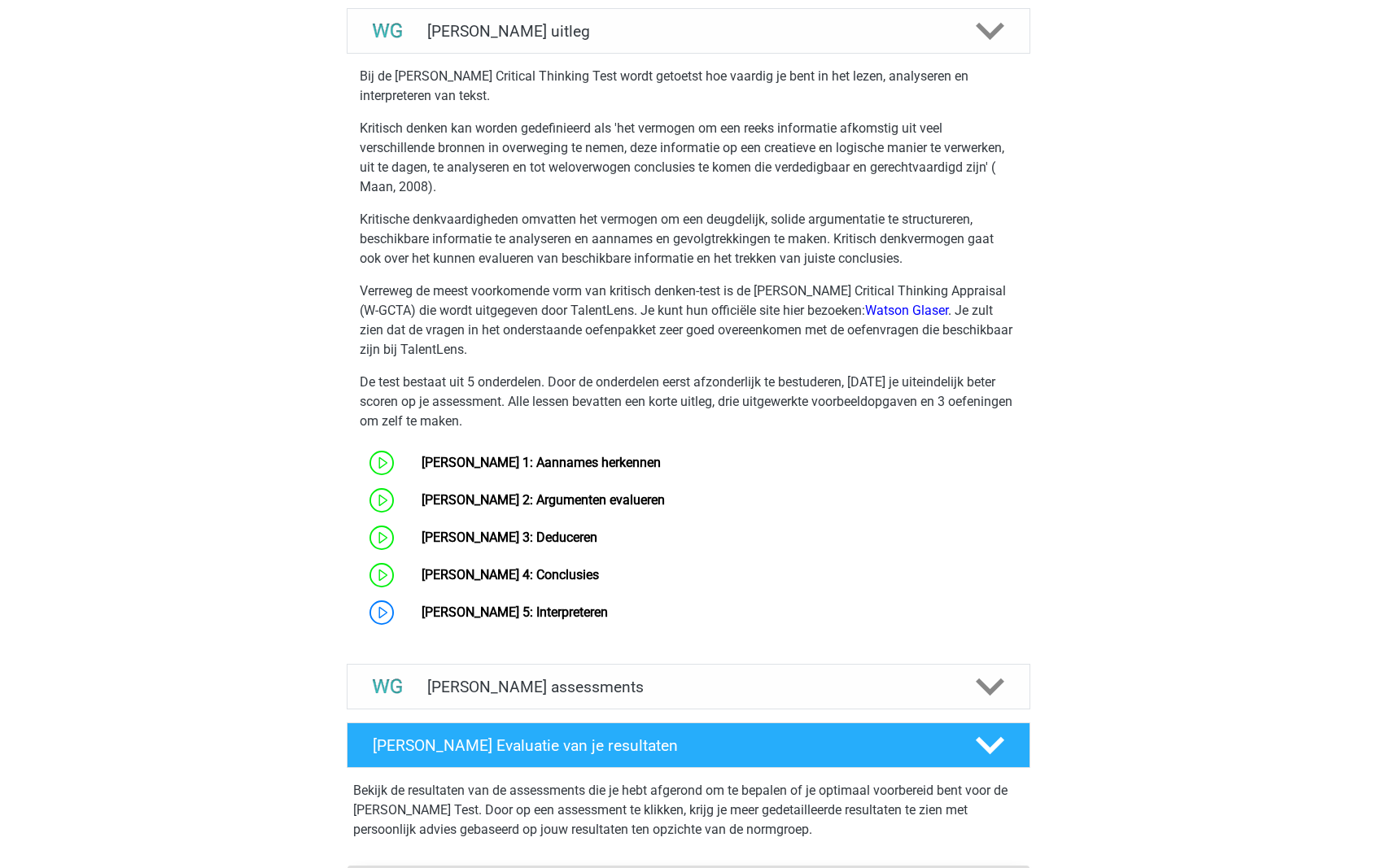
scroll to position [1010, 0]
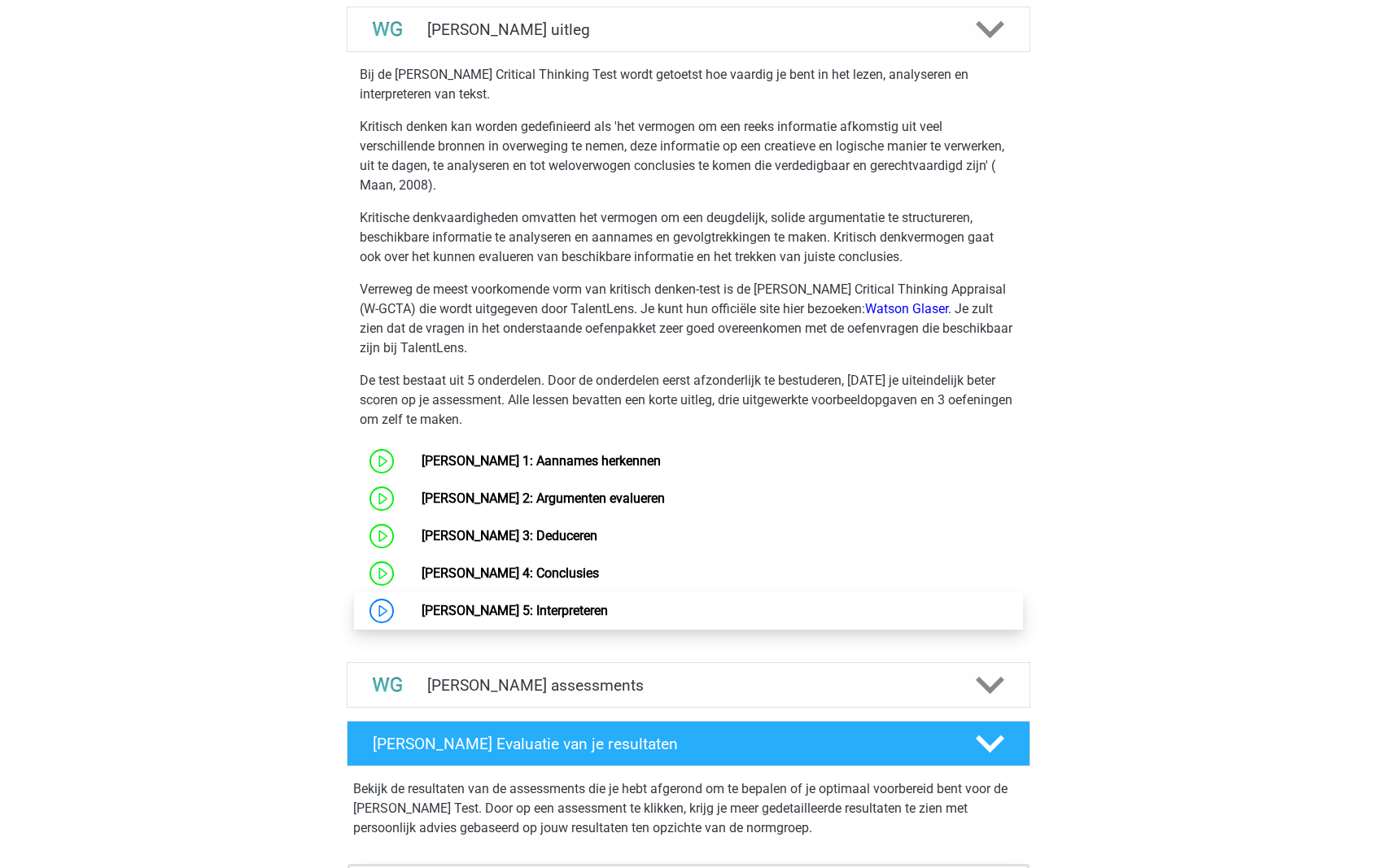
click at [421, 617] on link "[PERSON_NAME] 5: Interpreteren" at bounding box center [514, 610] width 187 height 15
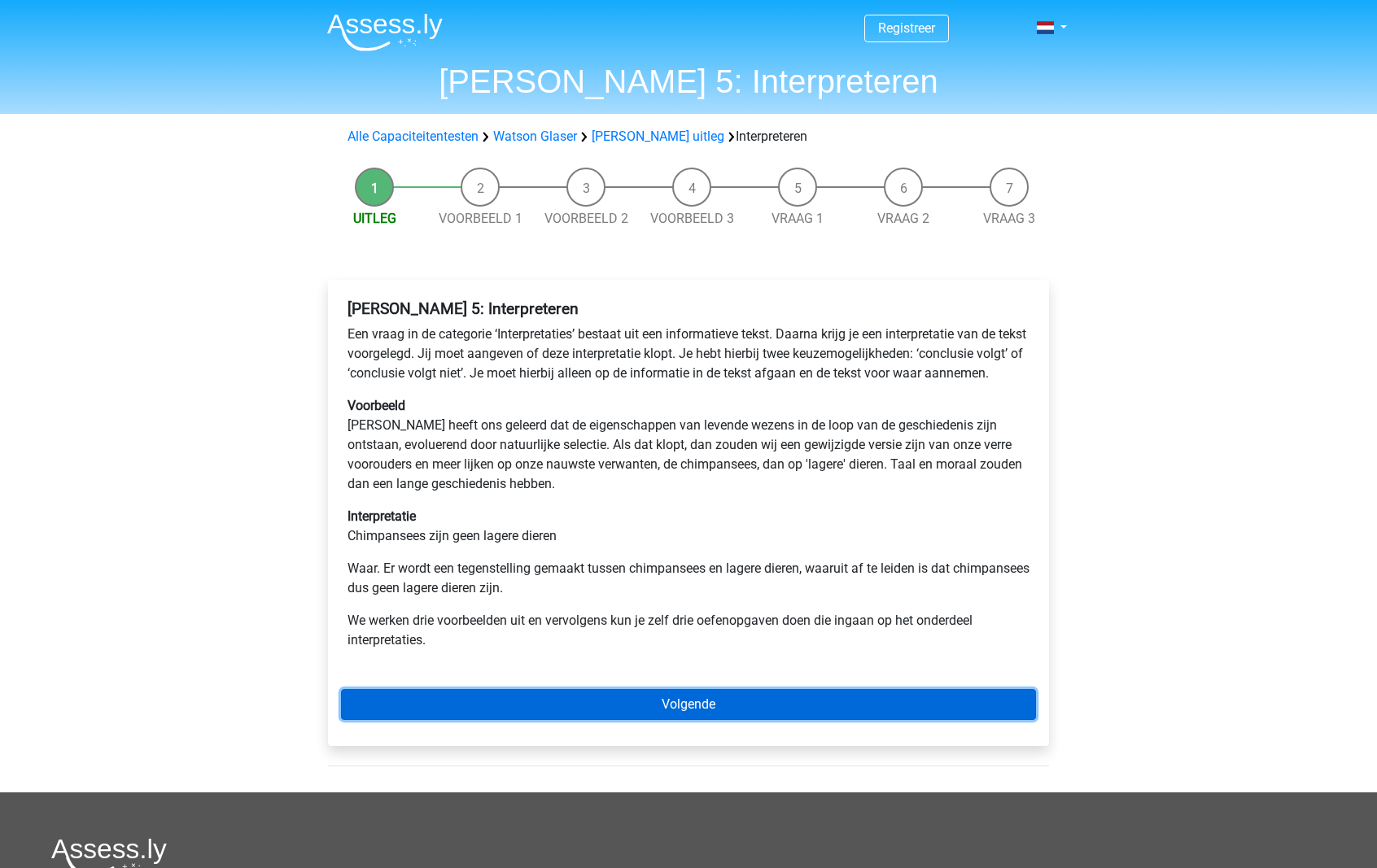
click at [479, 713] on link "Volgende" at bounding box center [688, 705] width 695 height 31
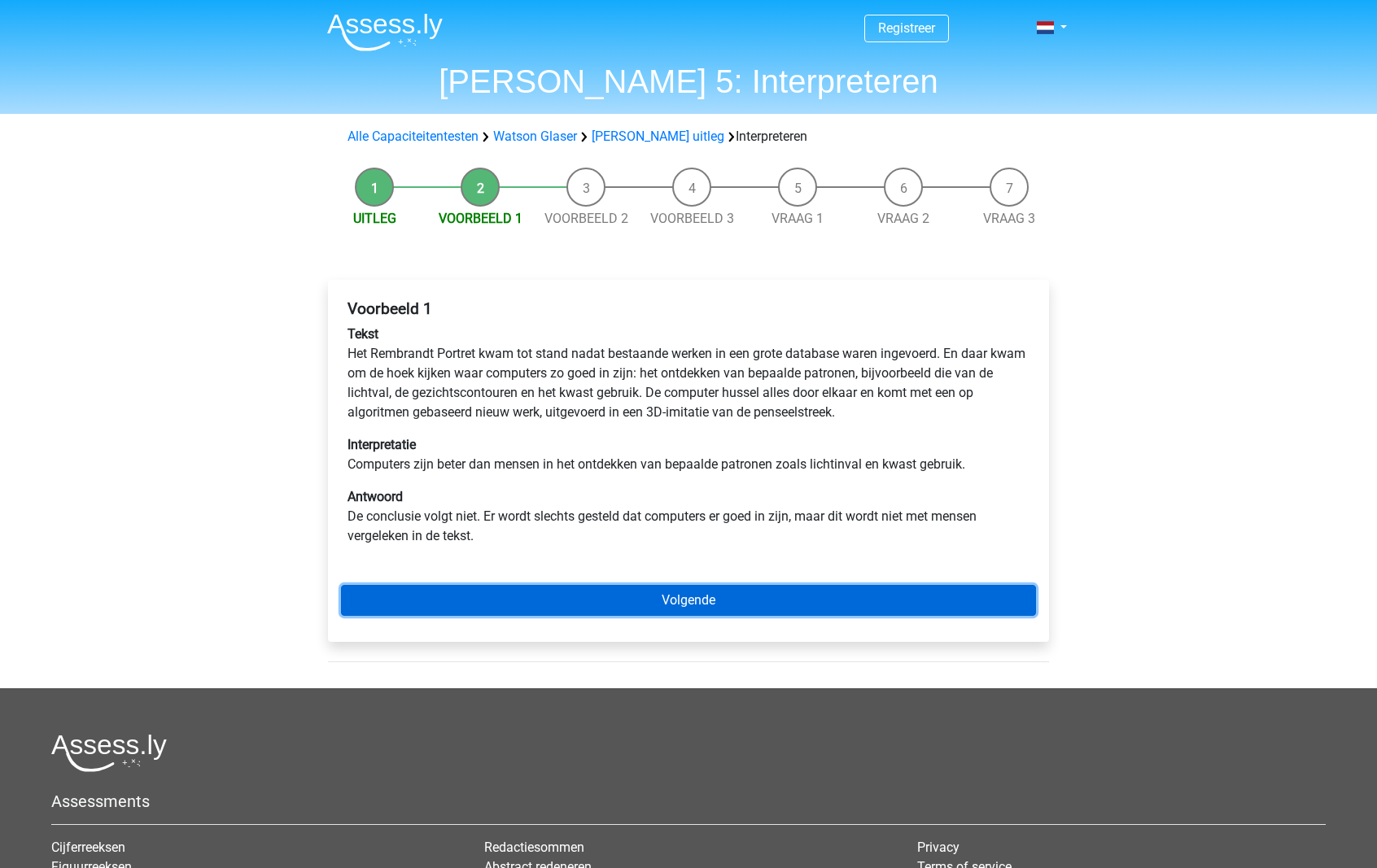
click at [669, 601] on link "Volgende" at bounding box center [688, 601] width 695 height 31
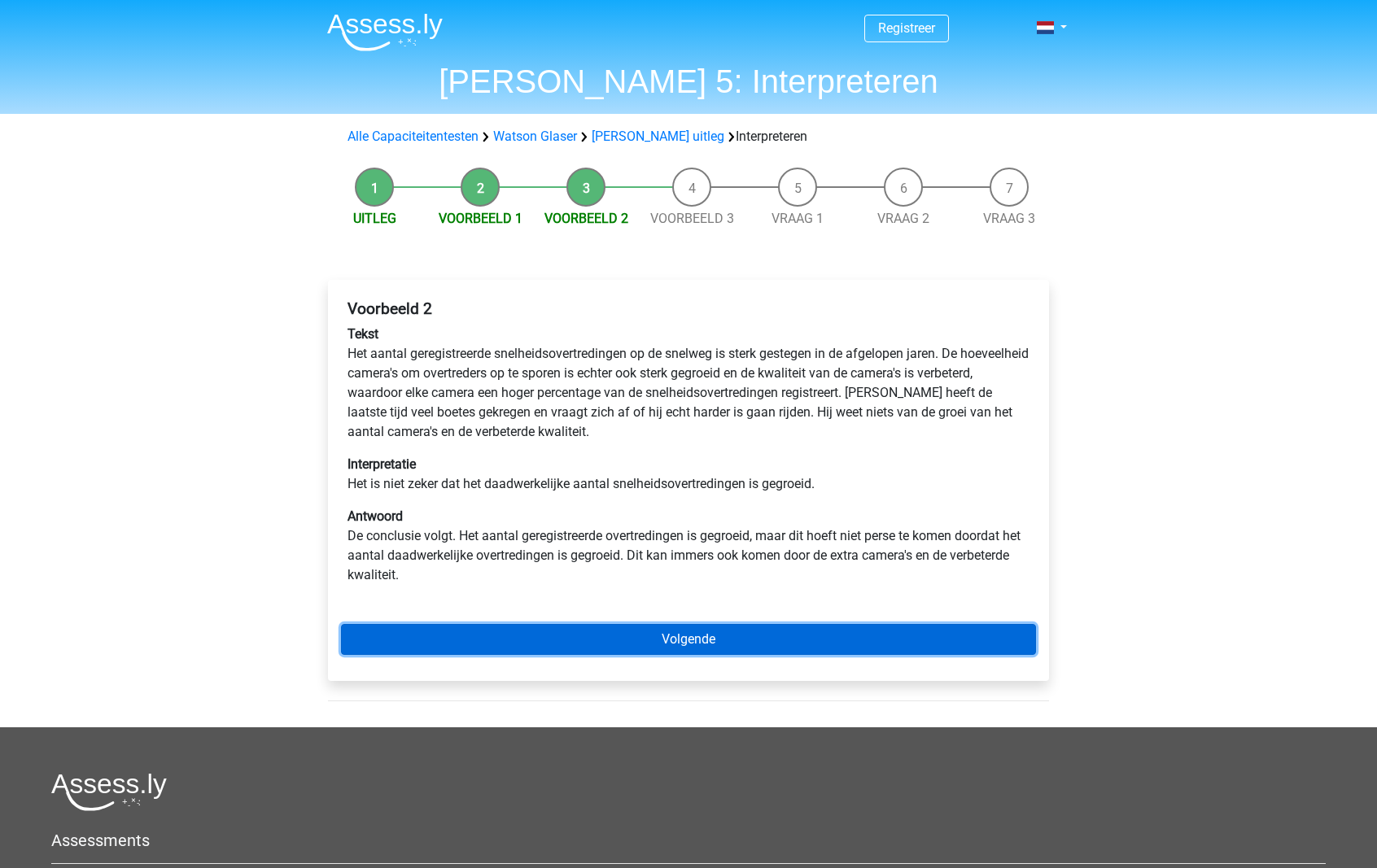
click at [704, 639] on link "Volgende" at bounding box center [688, 640] width 695 height 31
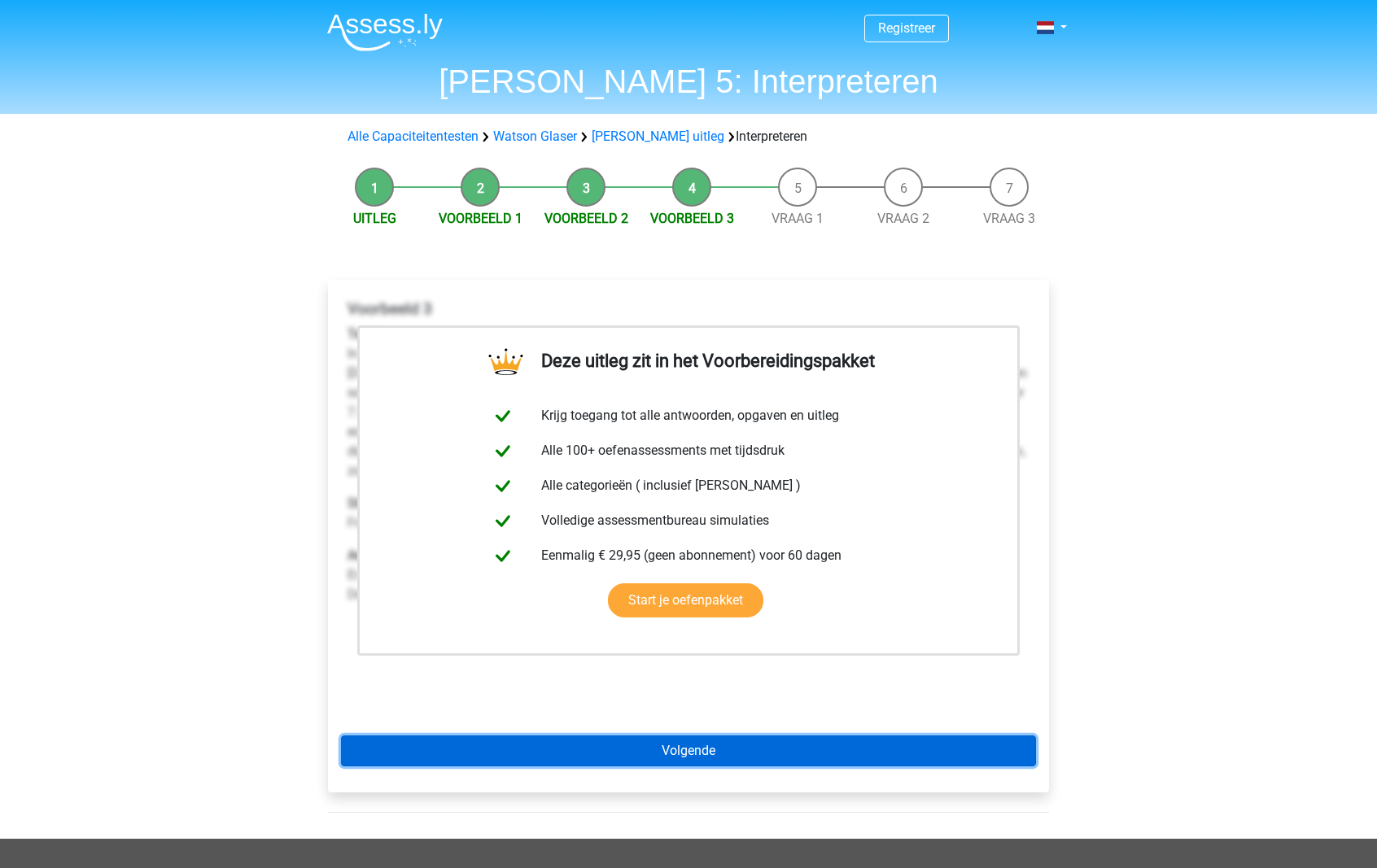
click at [658, 754] on link "Volgende" at bounding box center [688, 751] width 695 height 31
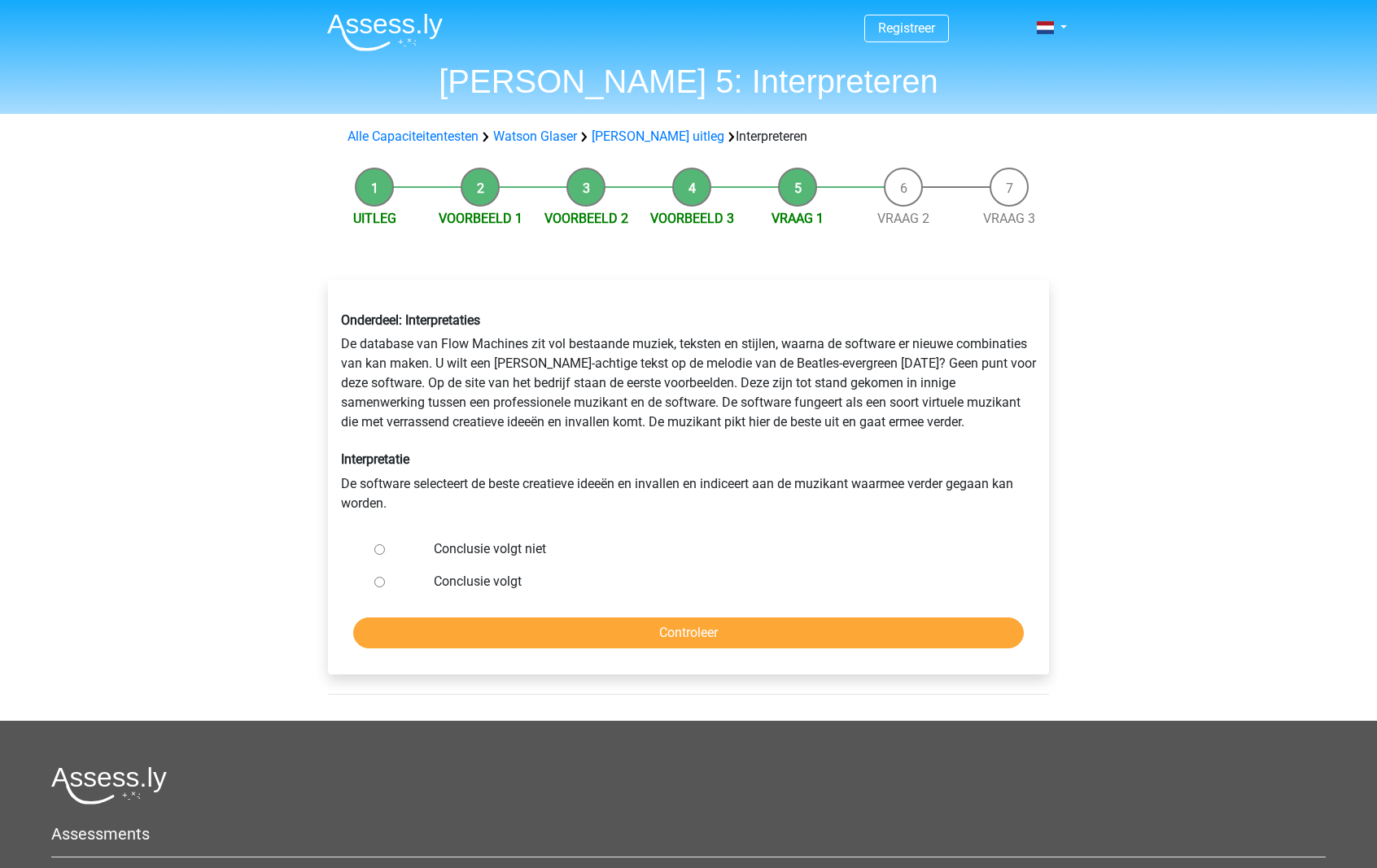
click at [456, 585] on label "Conclusie volgt" at bounding box center [715, 582] width 563 height 20
click at [385, 585] on input "Conclusie volgt" at bounding box center [379, 582] width 11 height 11
radio input "true"
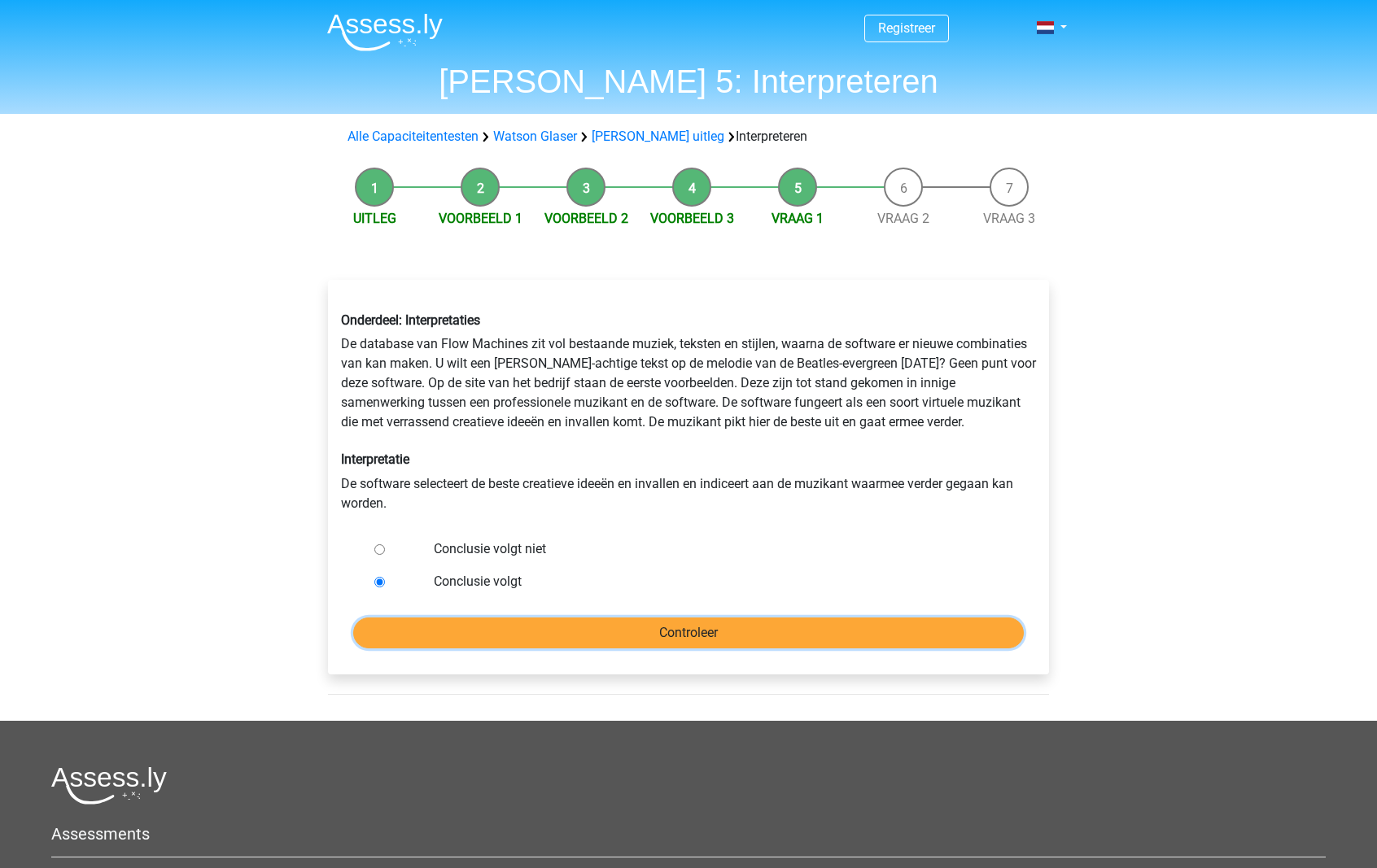
click at [544, 638] on input "Controleer" at bounding box center [688, 633] width 671 height 31
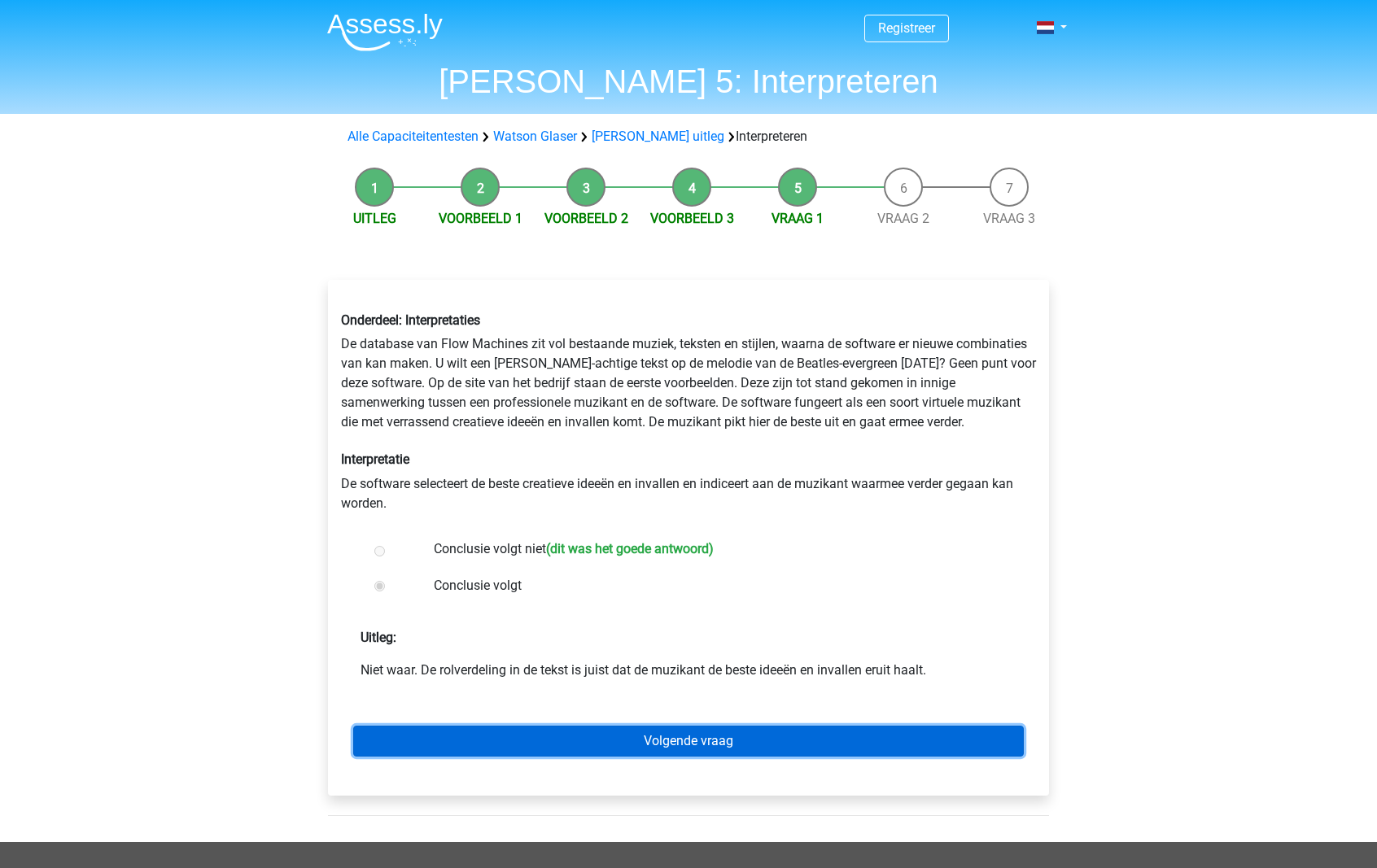
click at [741, 729] on link "Volgende vraag" at bounding box center [688, 741] width 671 height 31
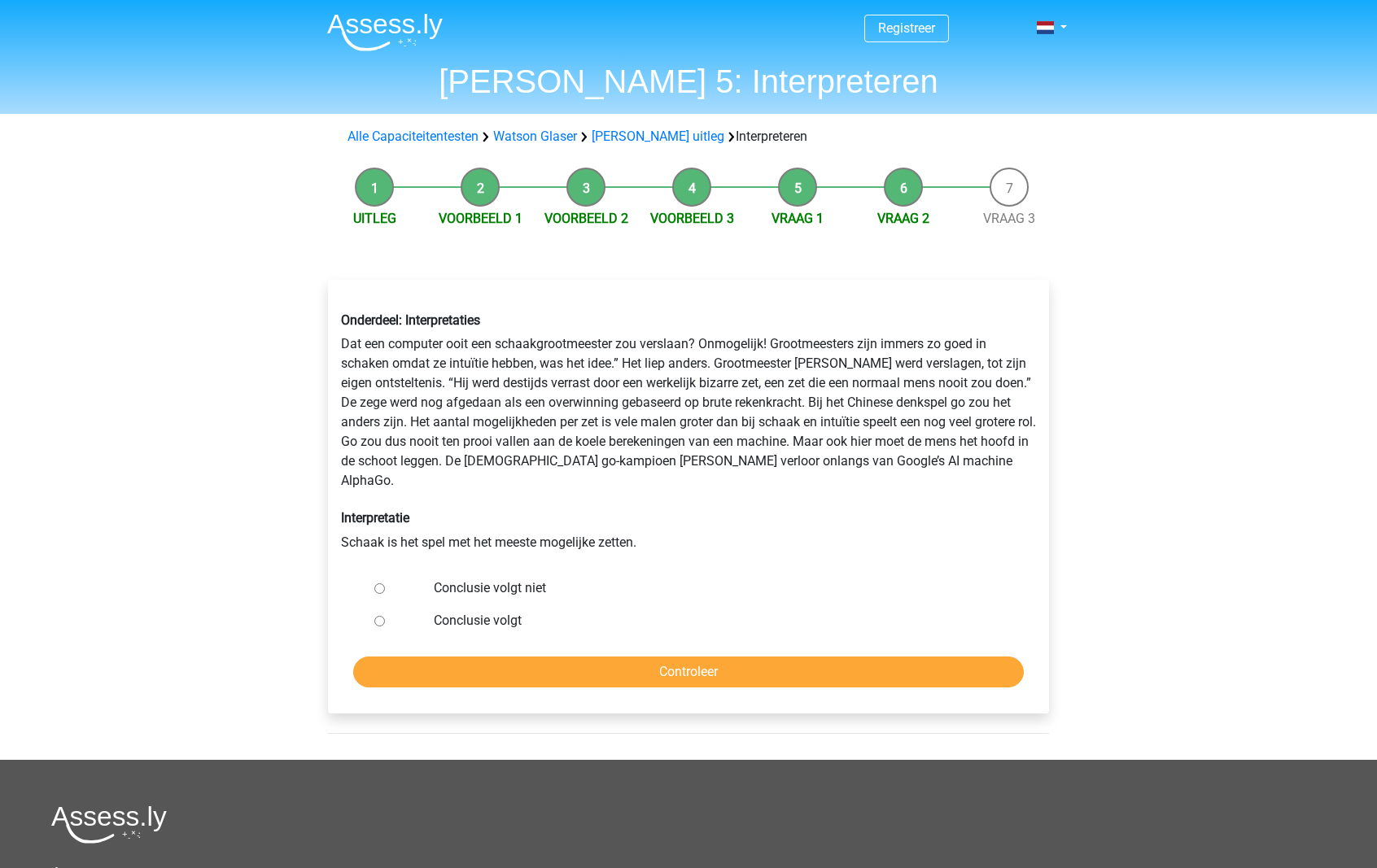
click at [502, 578] on label "Conclusie volgt niet" at bounding box center [715, 588] width 563 height 20
click at [385, 584] on input "Conclusie volgt niet" at bounding box center [379, 589] width 11 height 11
radio input "true"
click at [527, 657] on input "Controleer" at bounding box center [688, 672] width 671 height 31
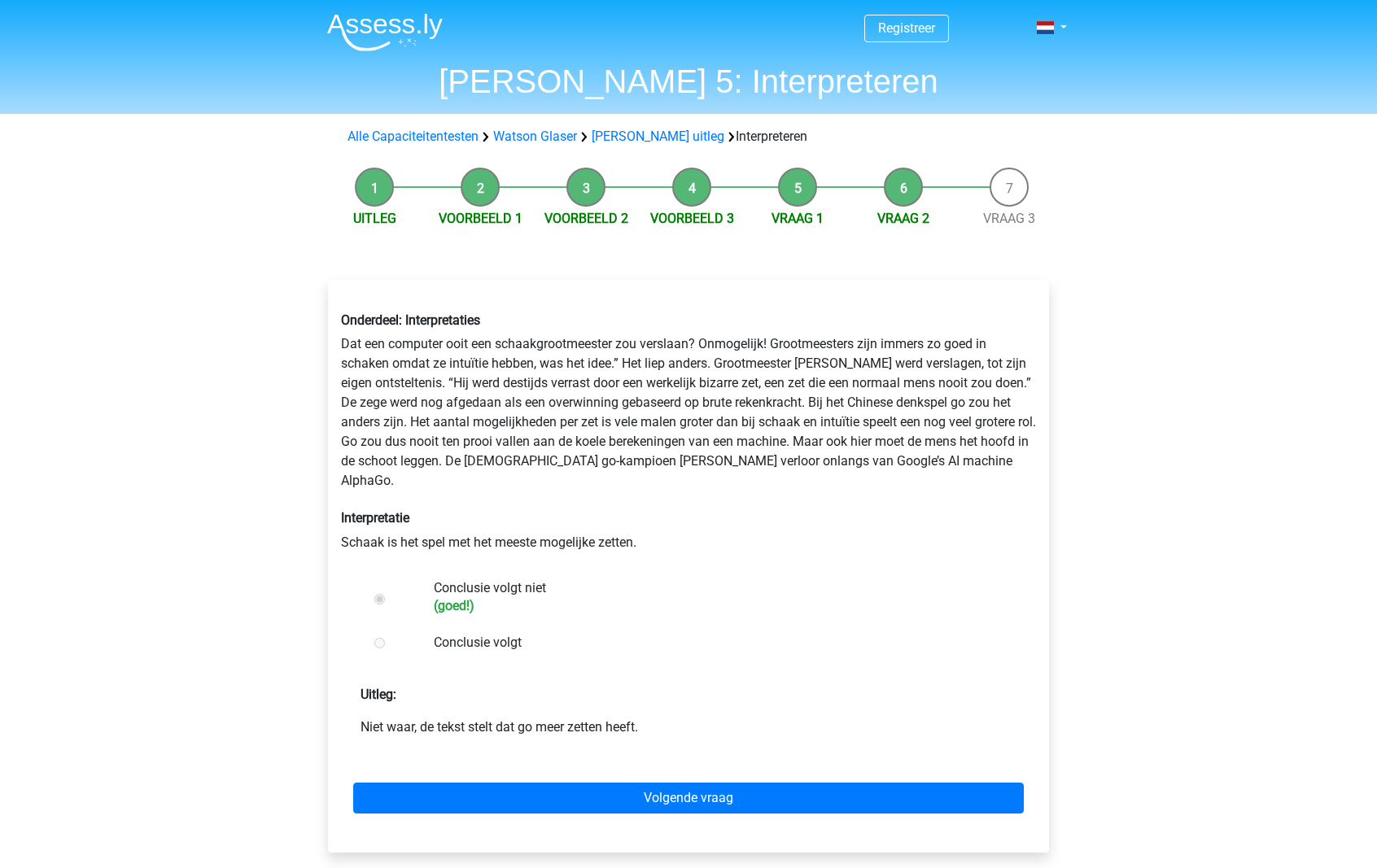
click at [630, 759] on div "Volgende vraag" at bounding box center [688, 795] width 695 height 90
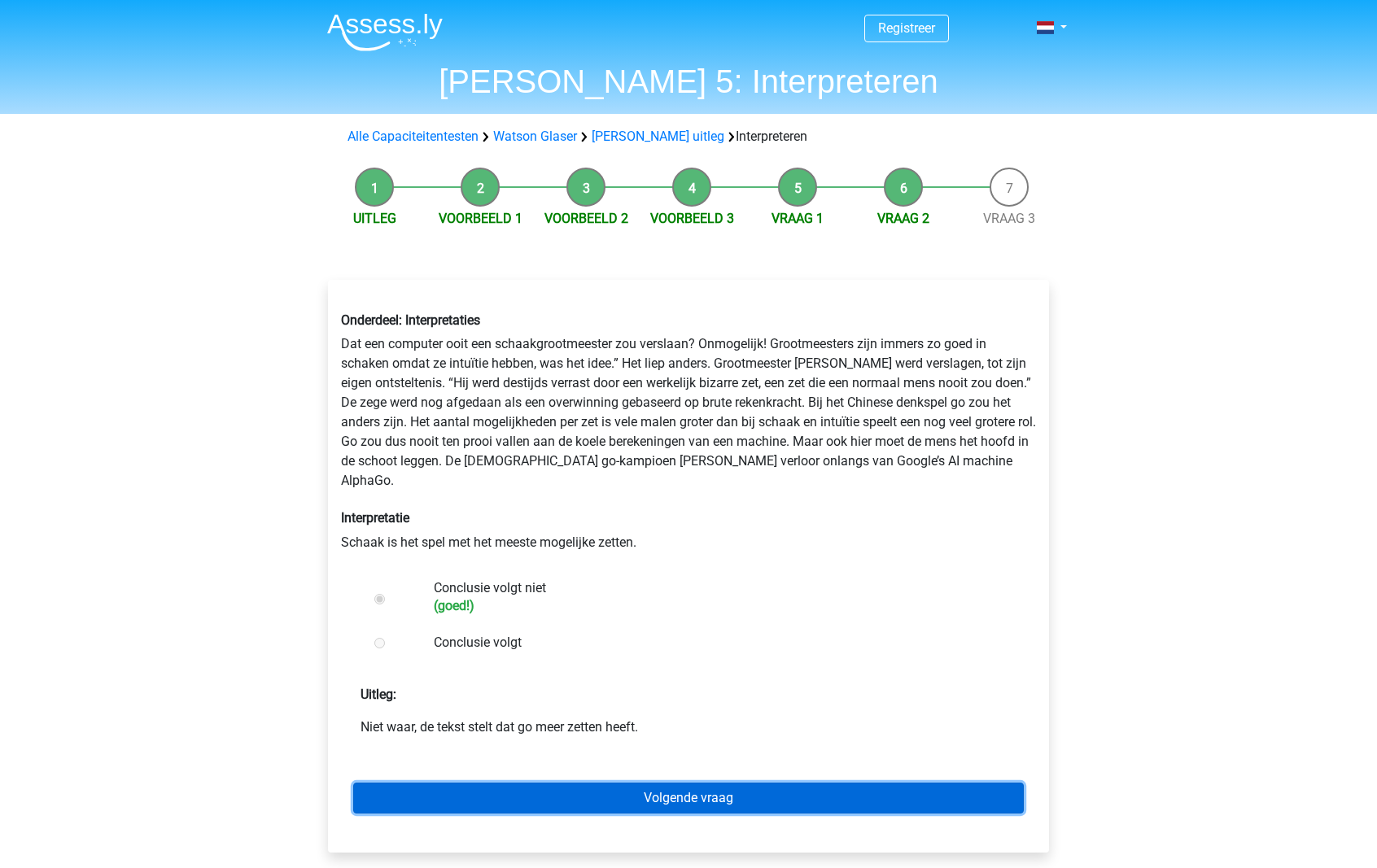
click at [617, 783] on link "Volgende vraag" at bounding box center [688, 798] width 671 height 31
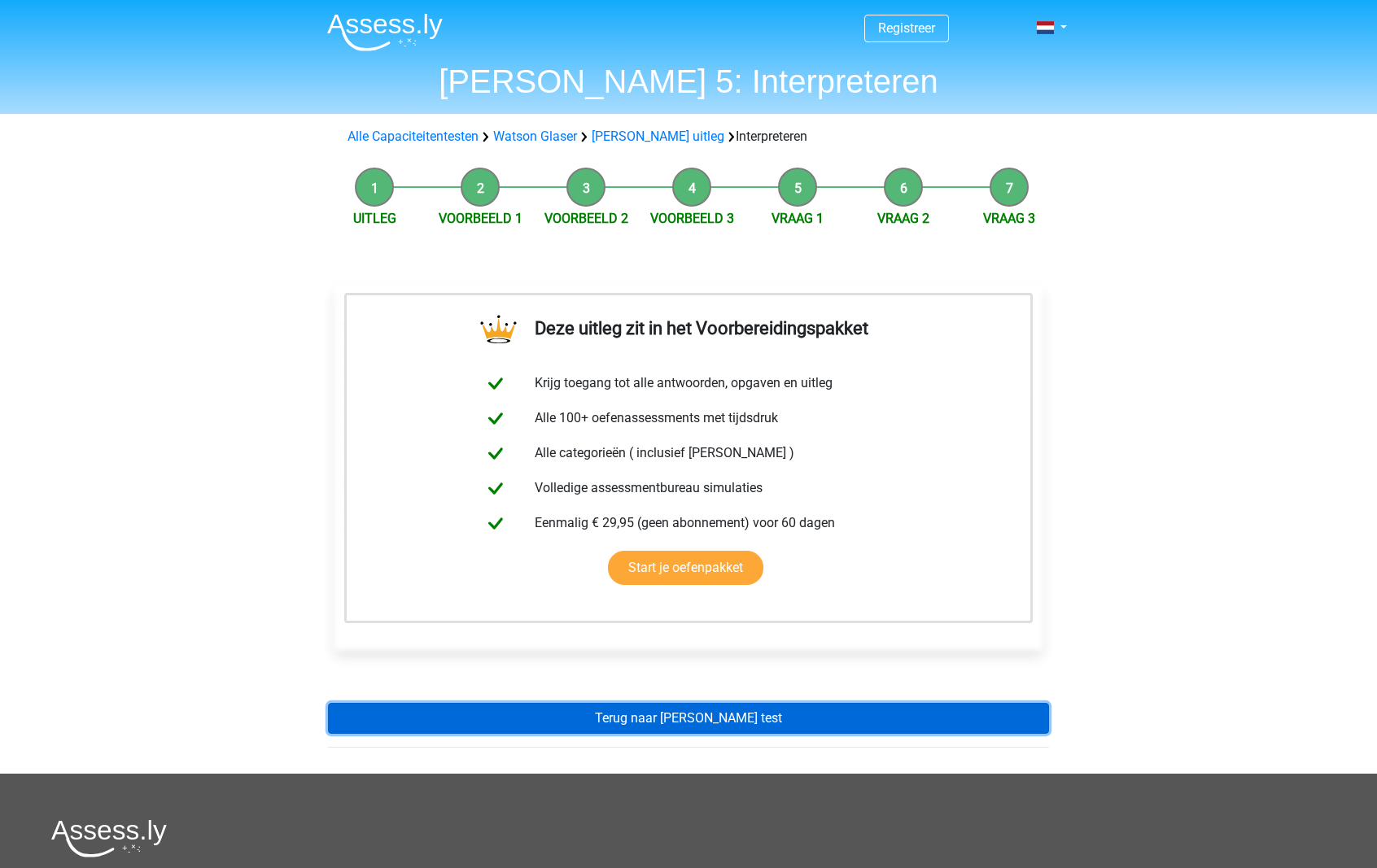
click at [692, 709] on link "Terug naar watson glaser test" at bounding box center [688, 718] width 721 height 31
